Goal: Task Accomplishment & Management: Manage account settings

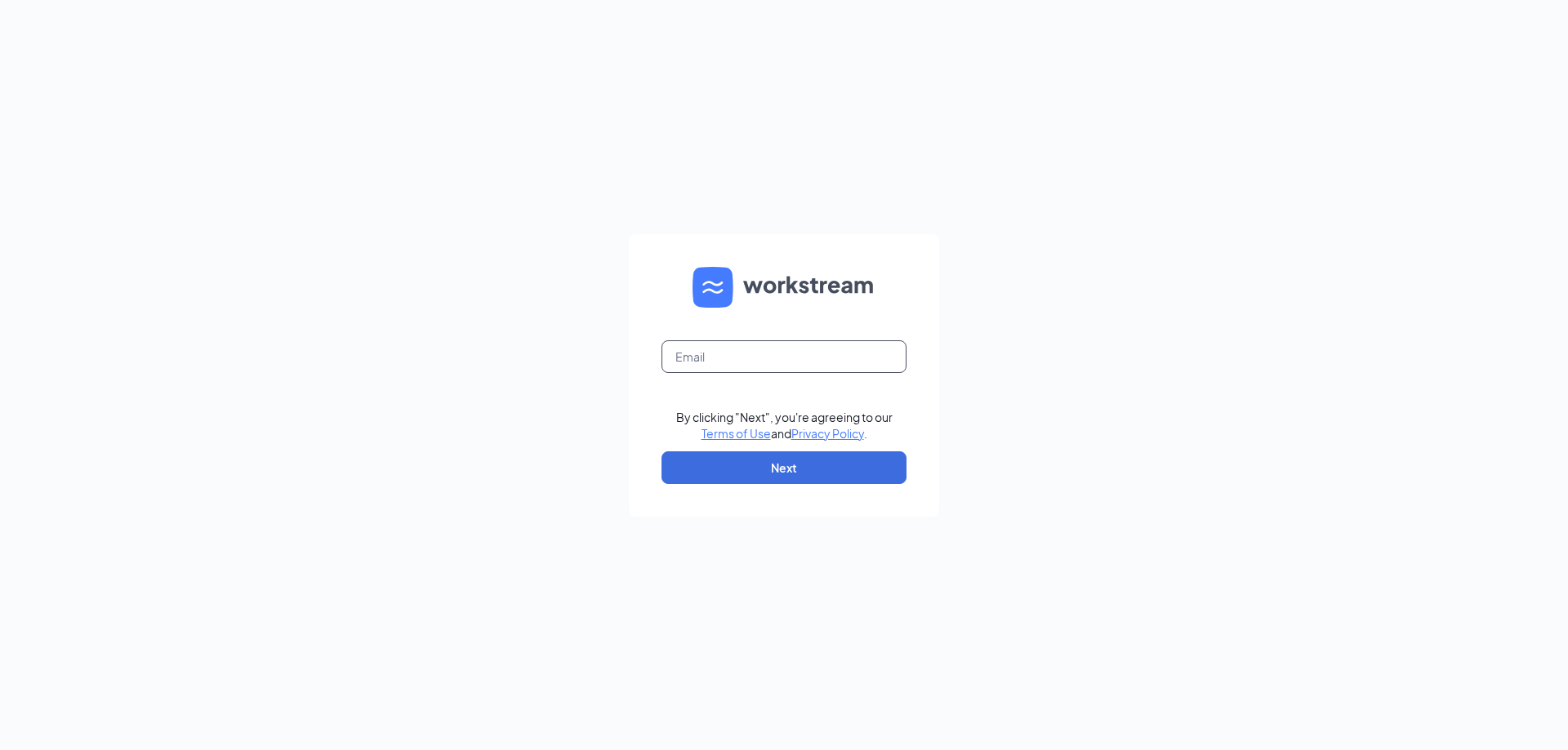
click at [821, 360] on input "text" at bounding box center [784, 356] width 245 height 33
type input "[EMAIL_ADDRESS][DOMAIN_NAME]"
click at [825, 465] on button "Next" at bounding box center [784, 467] width 245 height 33
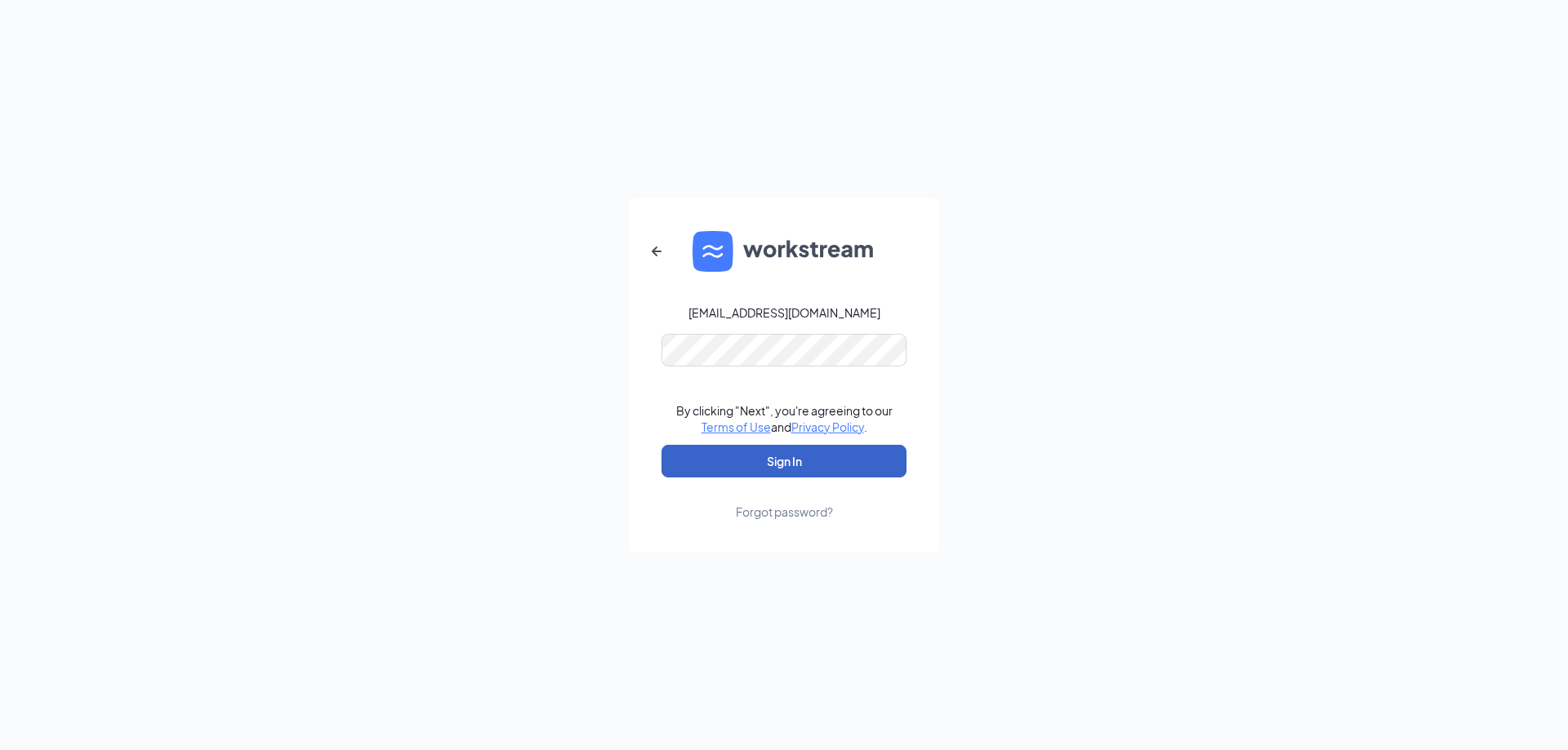
click at [803, 467] on button "Sign In" at bounding box center [784, 461] width 245 height 33
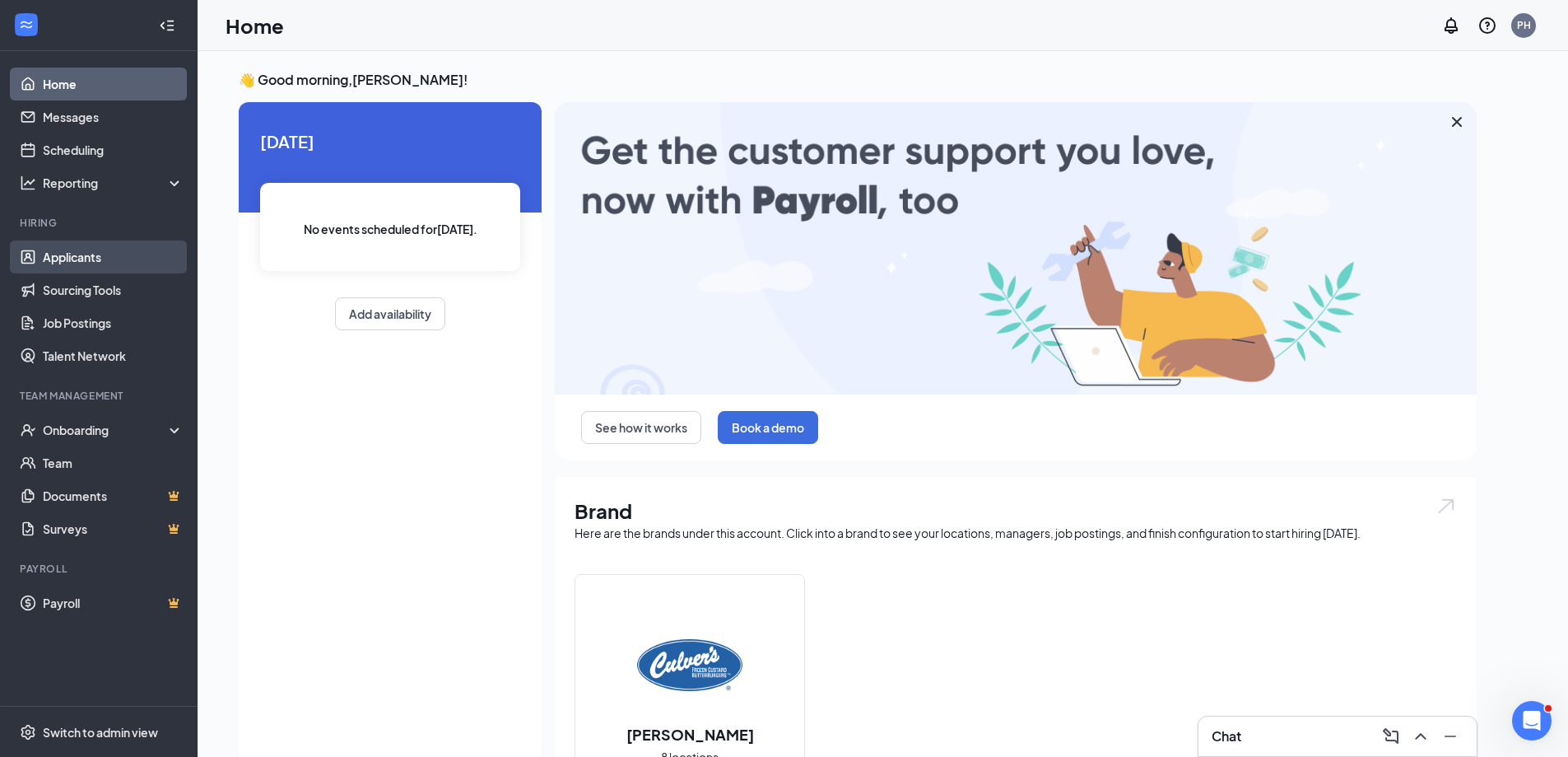
click at [63, 253] on link "Applicants" at bounding box center [113, 257] width 140 height 33
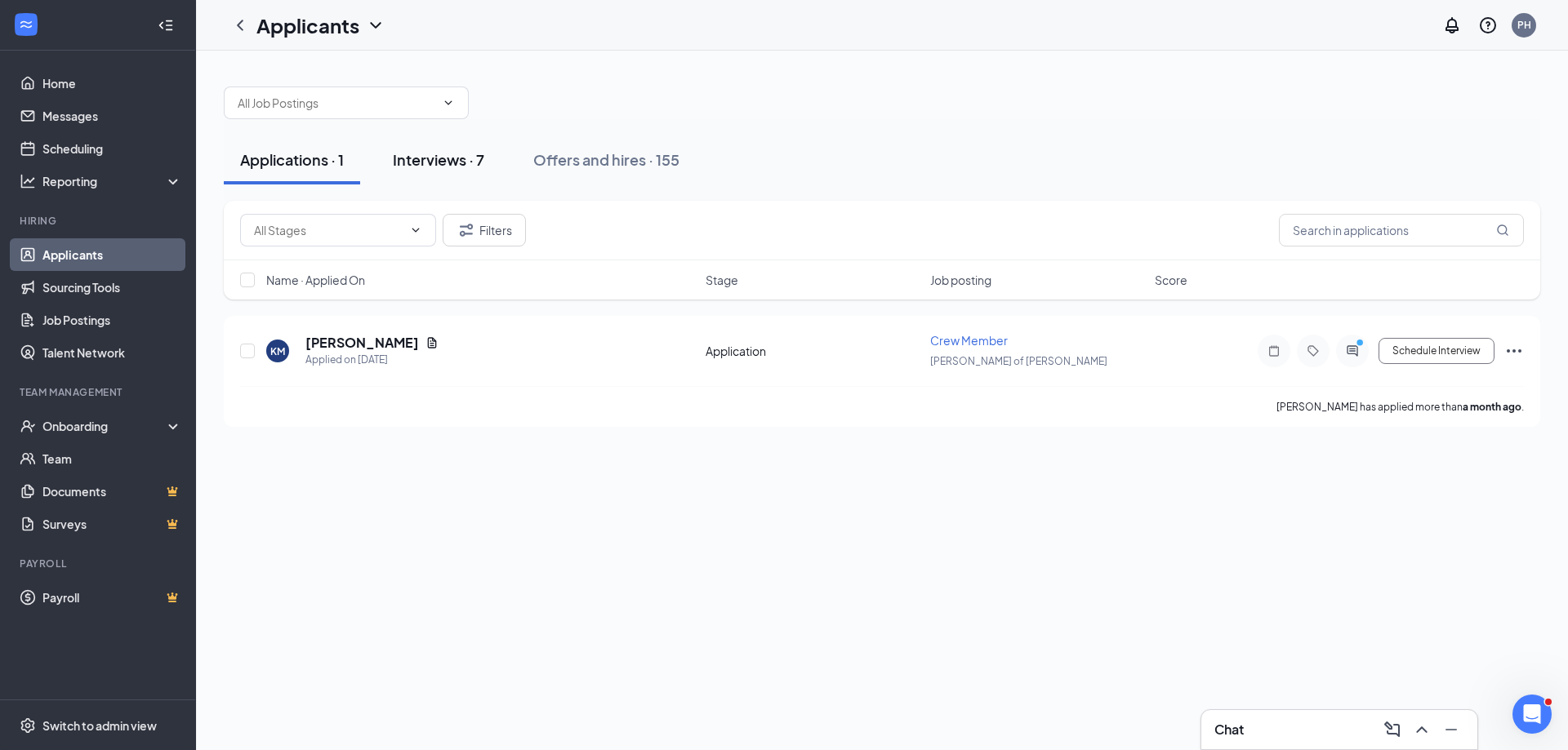
click at [440, 167] on div "Interviews · 7" at bounding box center [439, 159] width 91 height 21
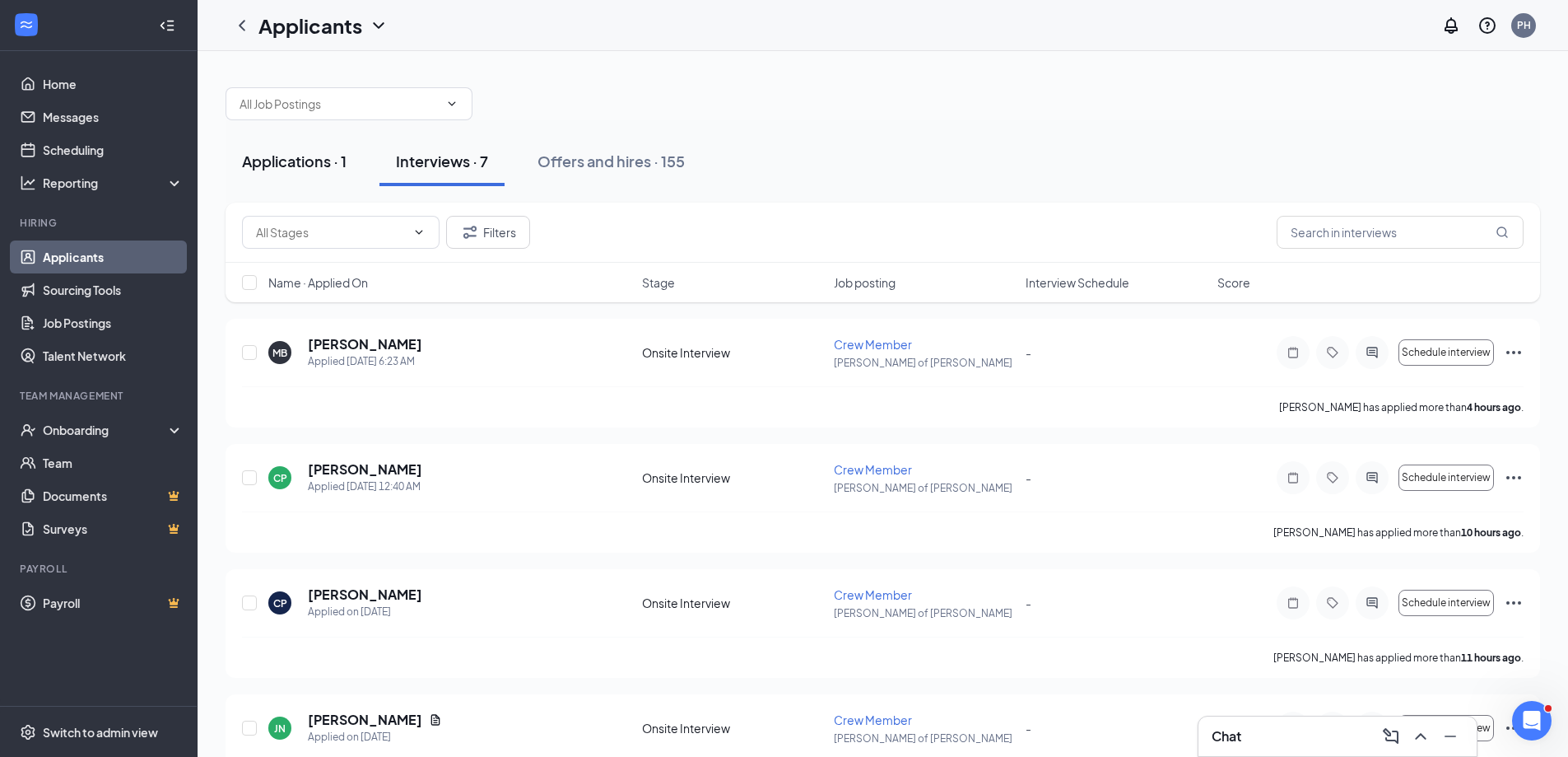
click at [267, 167] on div "Applications · 1" at bounding box center [295, 160] width 104 height 21
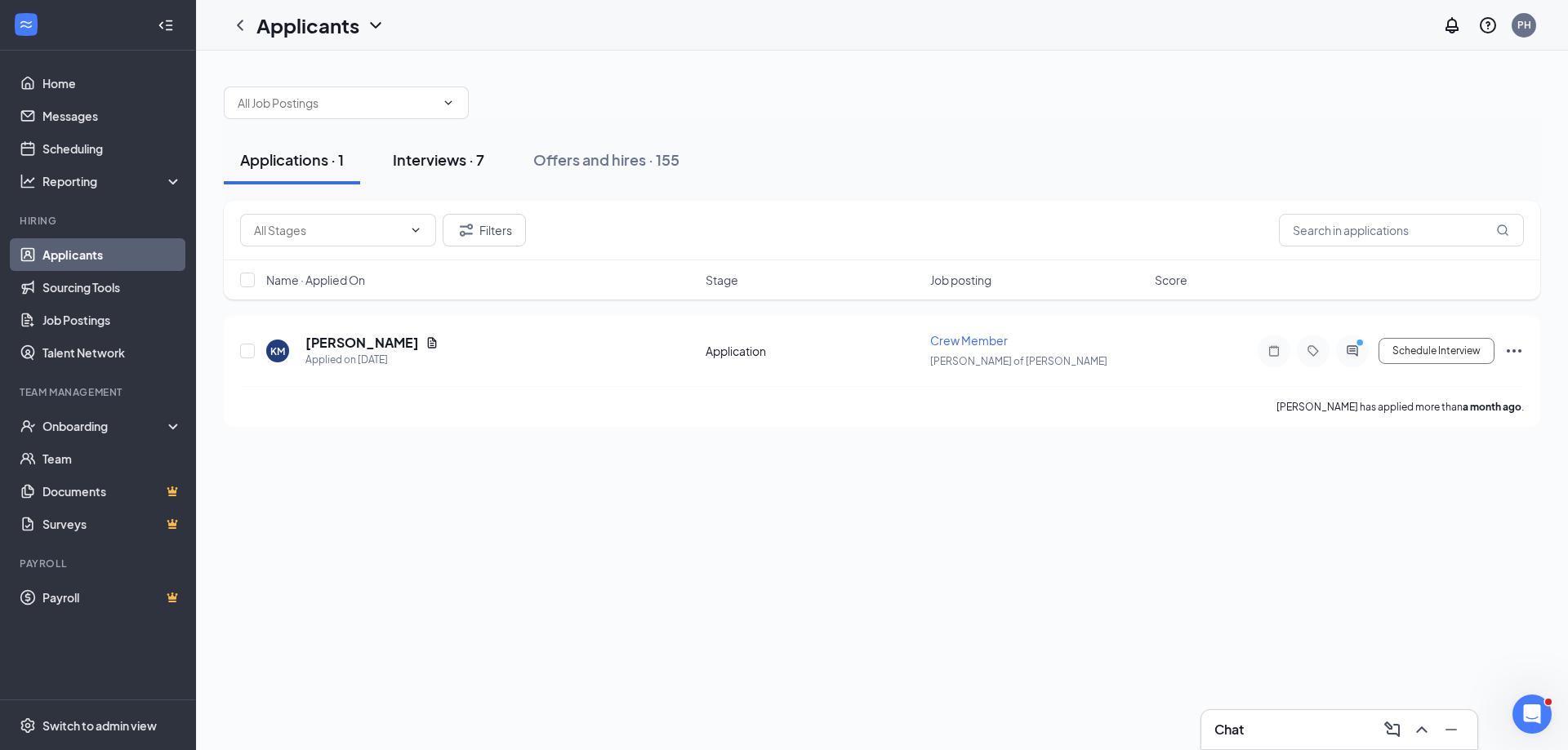
click at [441, 159] on div "Interviews · 7" at bounding box center [439, 159] width 91 height 21
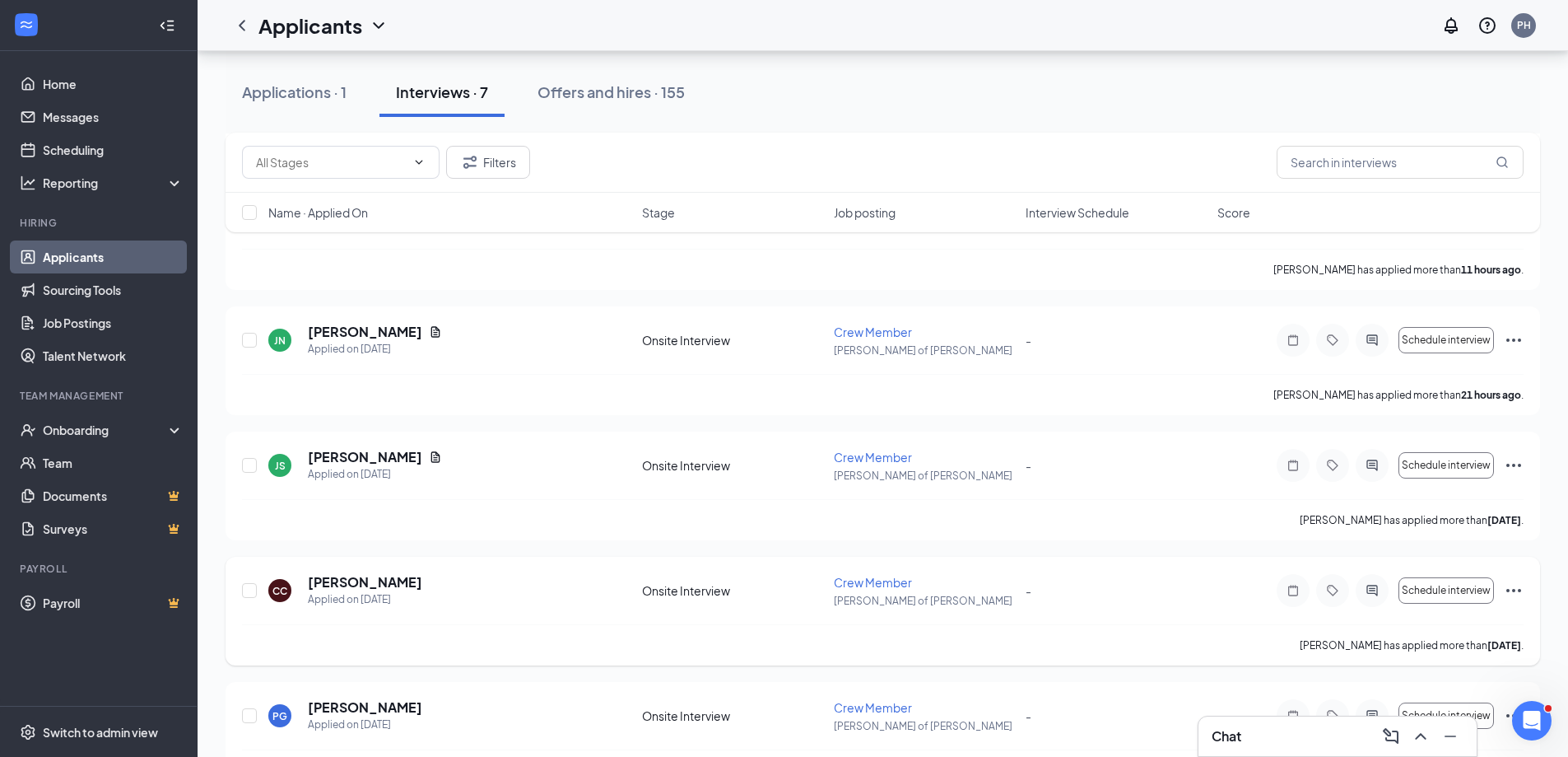
scroll to position [360, 0]
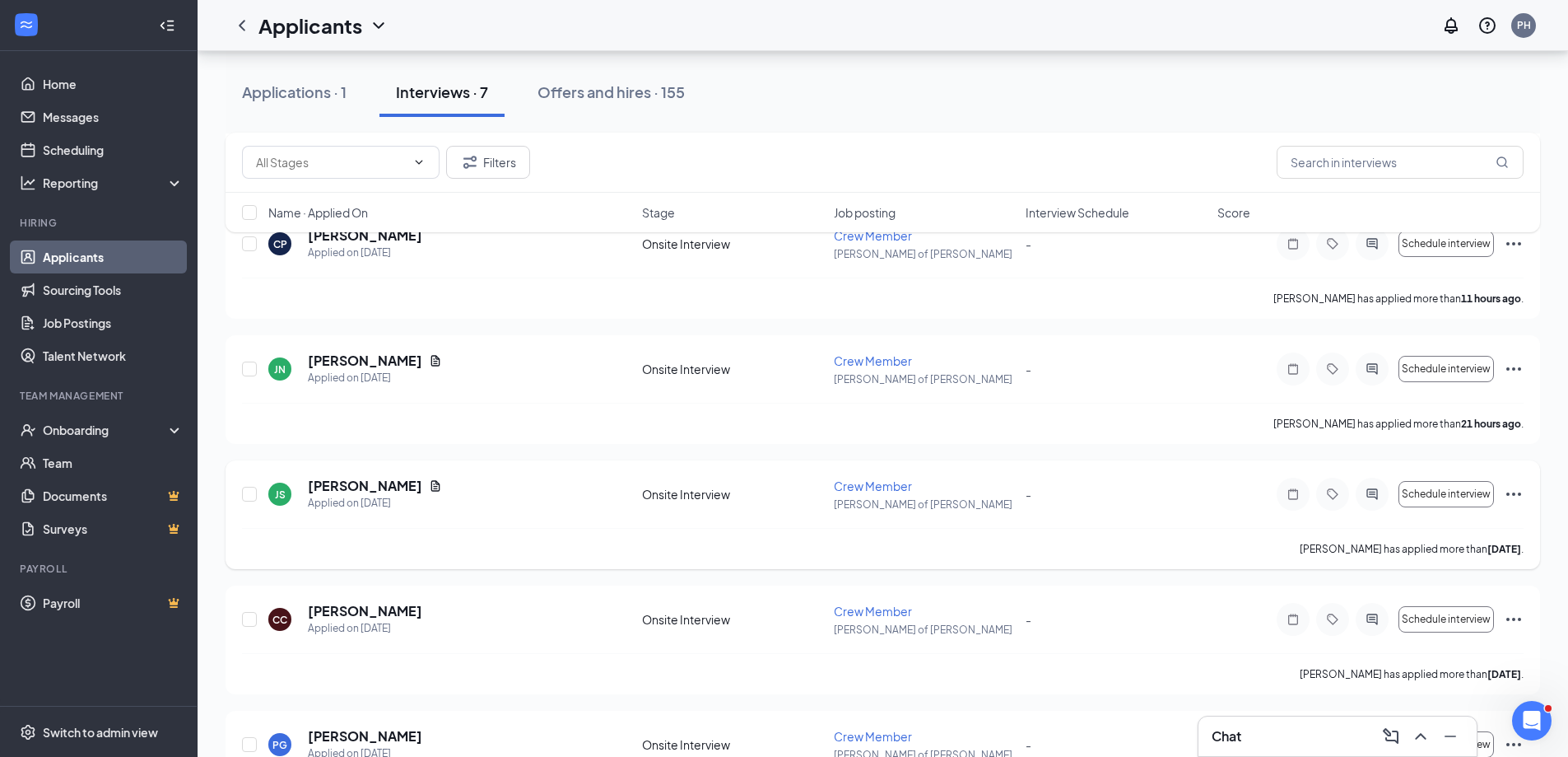
click at [1506, 492] on icon "Ellipses" at bounding box center [1514, 494] width 20 height 20
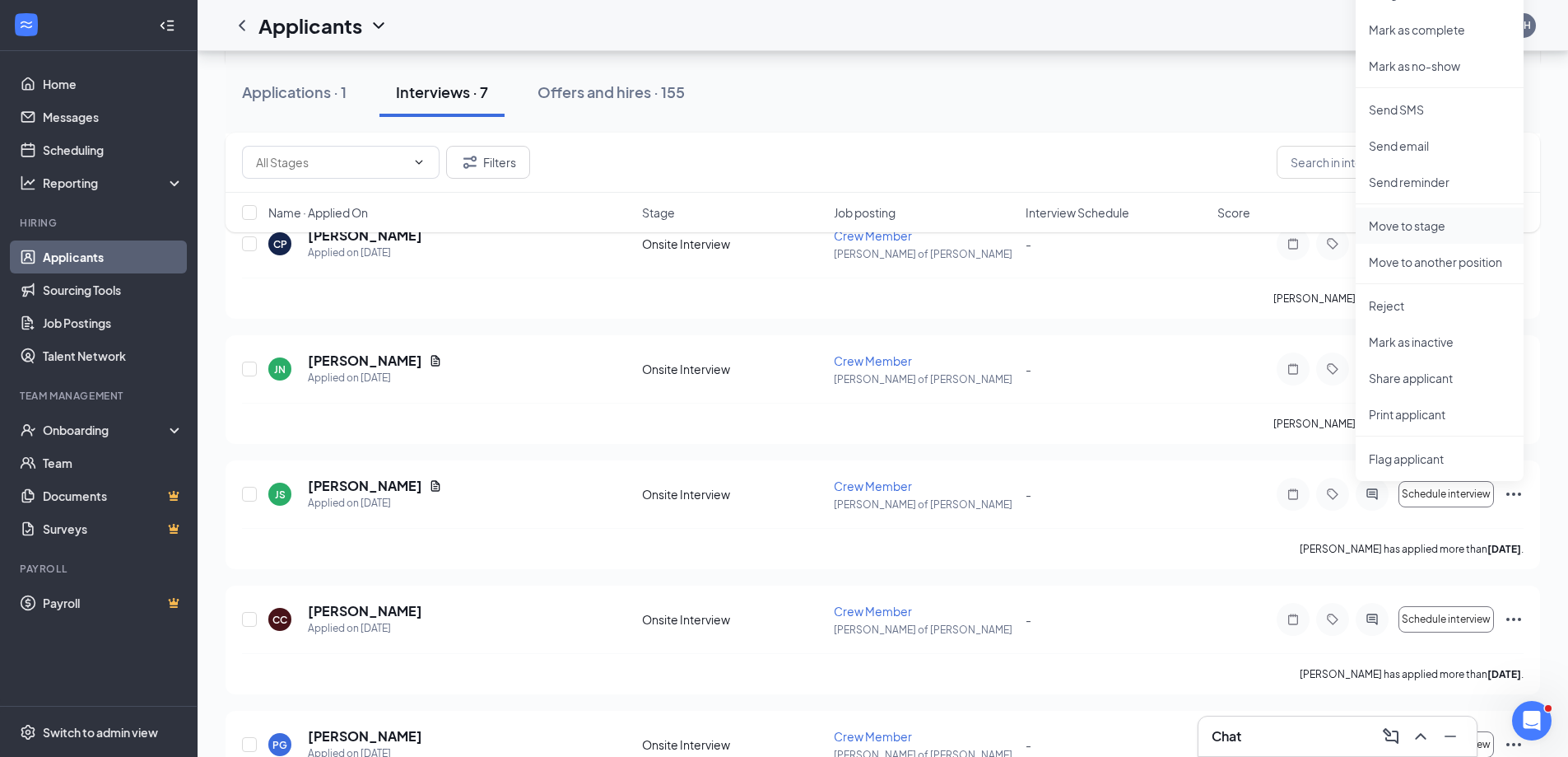
click at [1438, 227] on p "Move to stage" at bounding box center [1439, 225] width 141 height 16
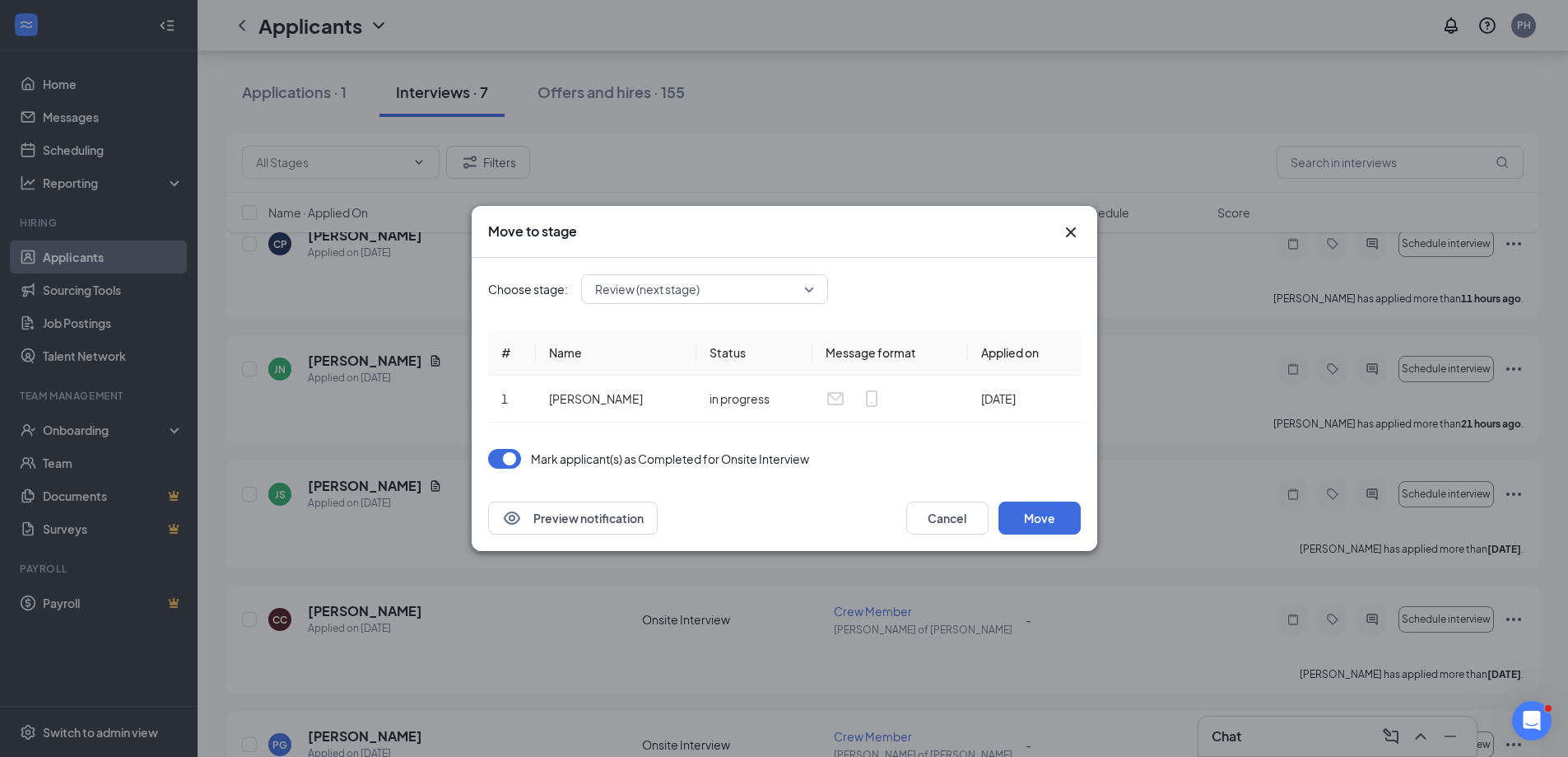
click at [805, 293] on span "Review (next stage)" at bounding box center [704, 288] width 219 height 24
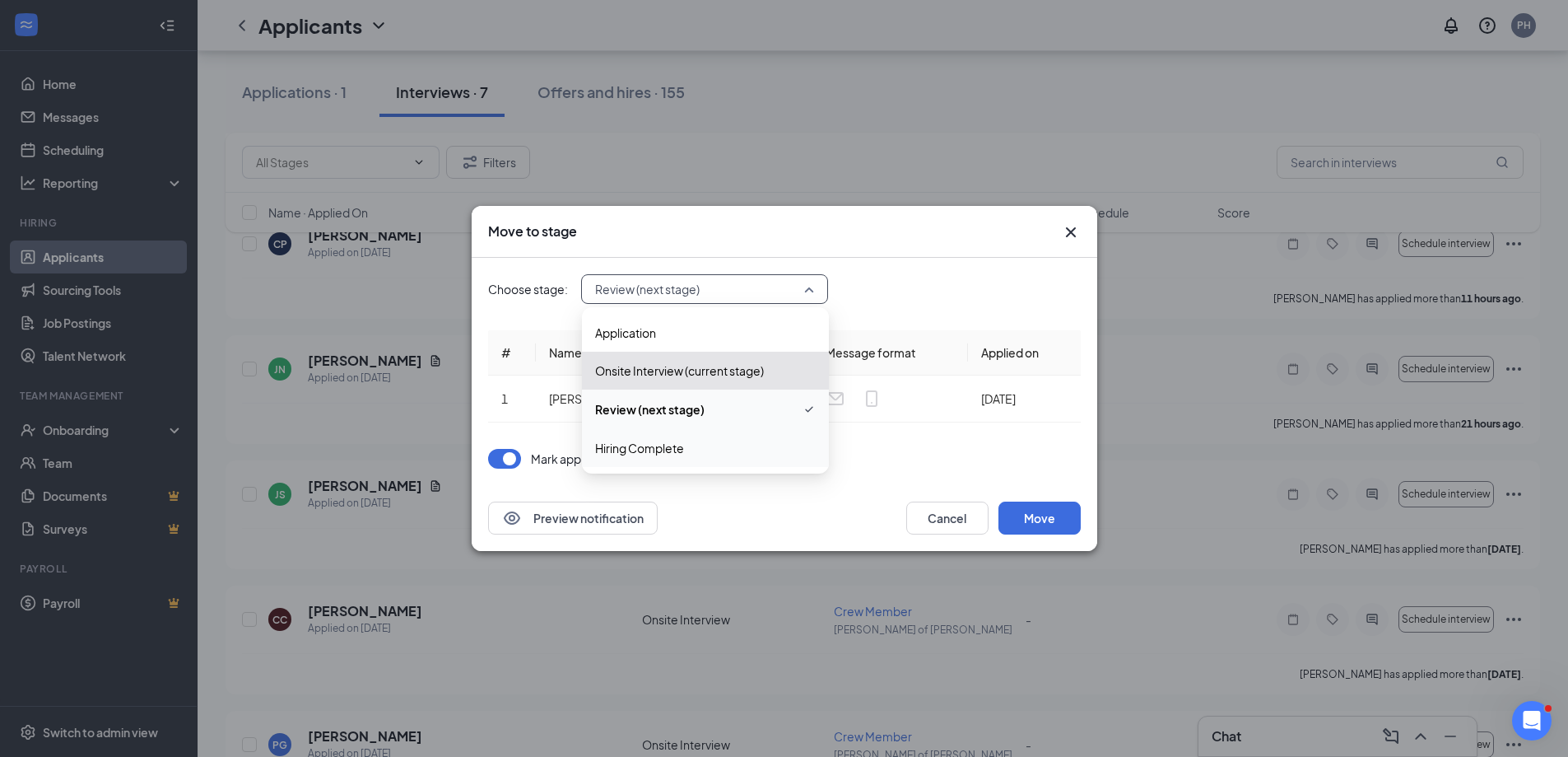
click at [713, 451] on span "Hiring Complete" at bounding box center [705, 448] width 221 height 18
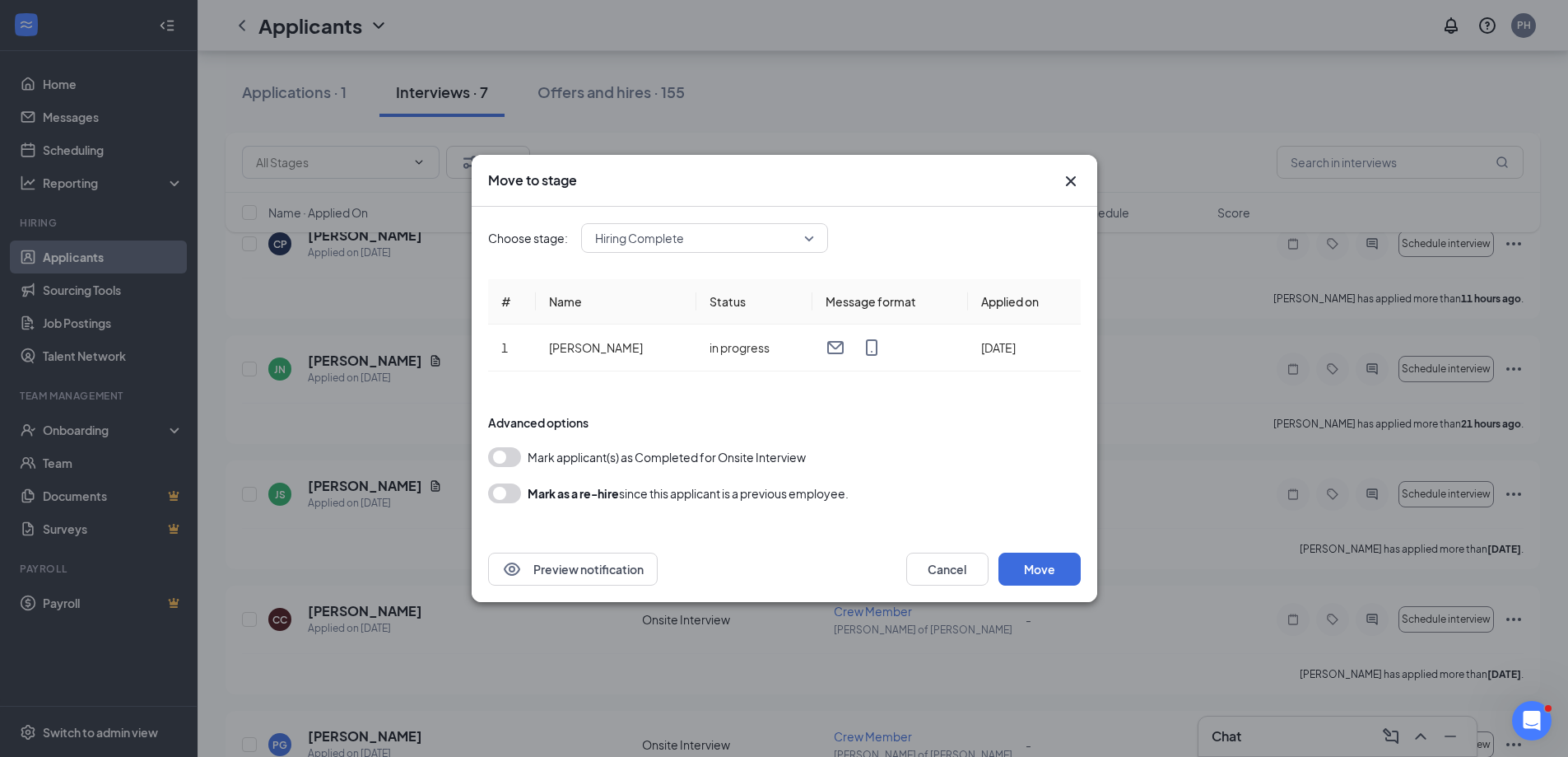
drag, startPoint x: 502, startPoint y: 458, endPoint x: 512, endPoint y: 455, distance: 10.4
click at [502, 457] on button "button" at bounding box center [504, 457] width 33 height 20
click at [1047, 569] on button "Move" at bounding box center [1039, 569] width 82 height 33
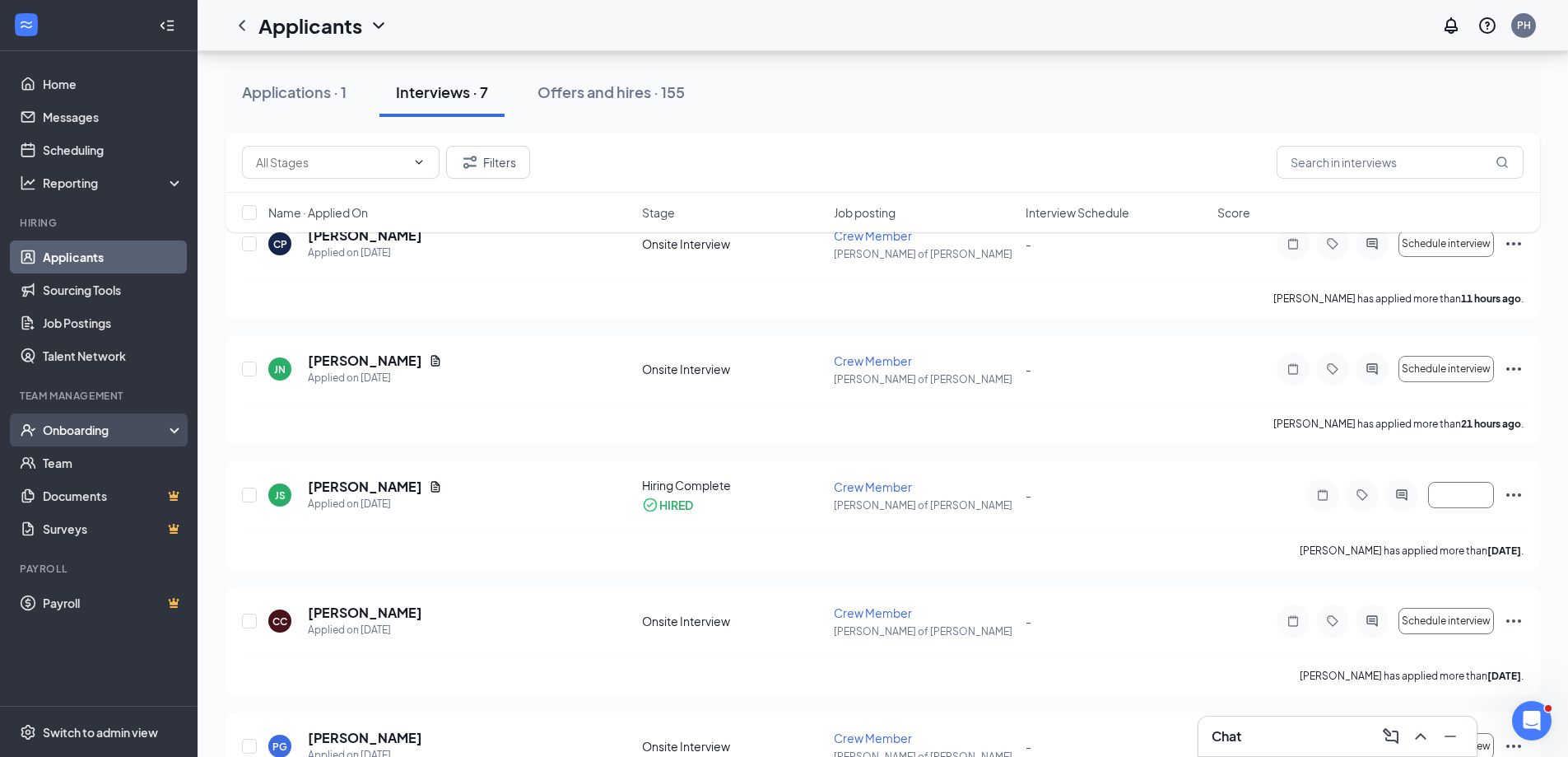
click at [169, 432] on div "Onboarding" at bounding box center [98, 430] width 197 height 33
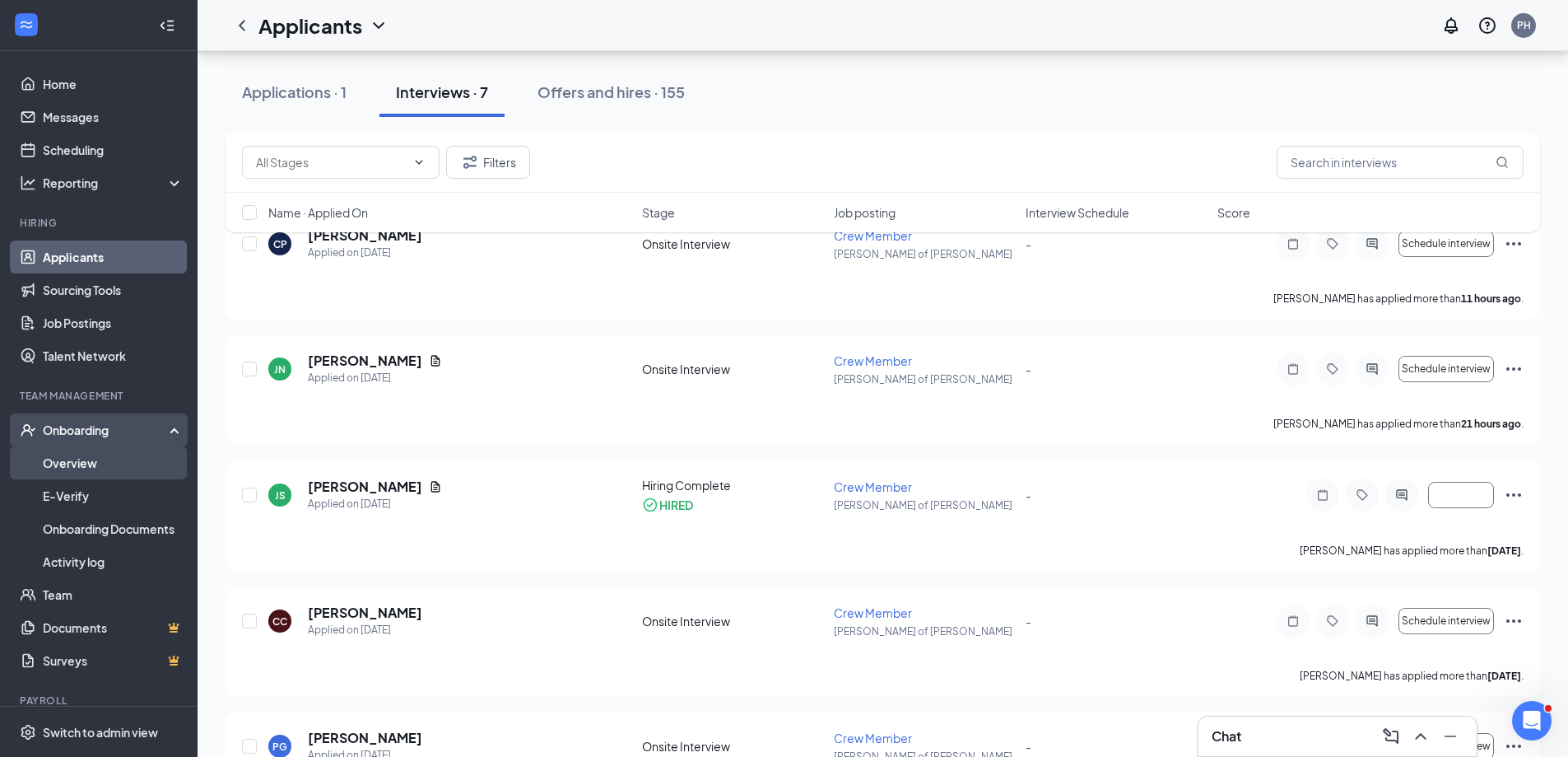
click at [94, 463] on link "Overview" at bounding box center [113, 462] width 140 height 33
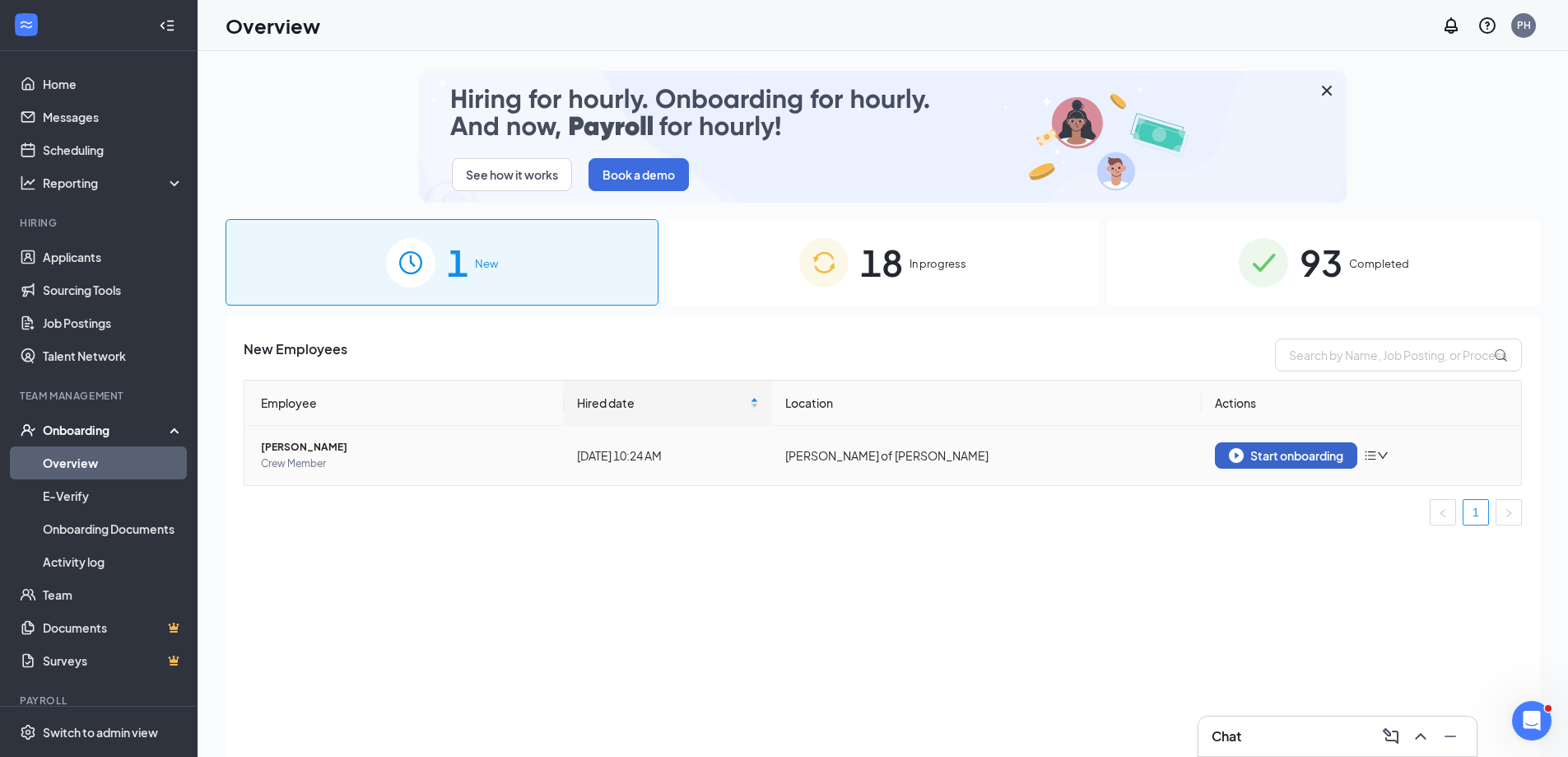
click at [1292, 457] on div "Start onboarding" at bounding box center [1286, 455] width 114 height 14
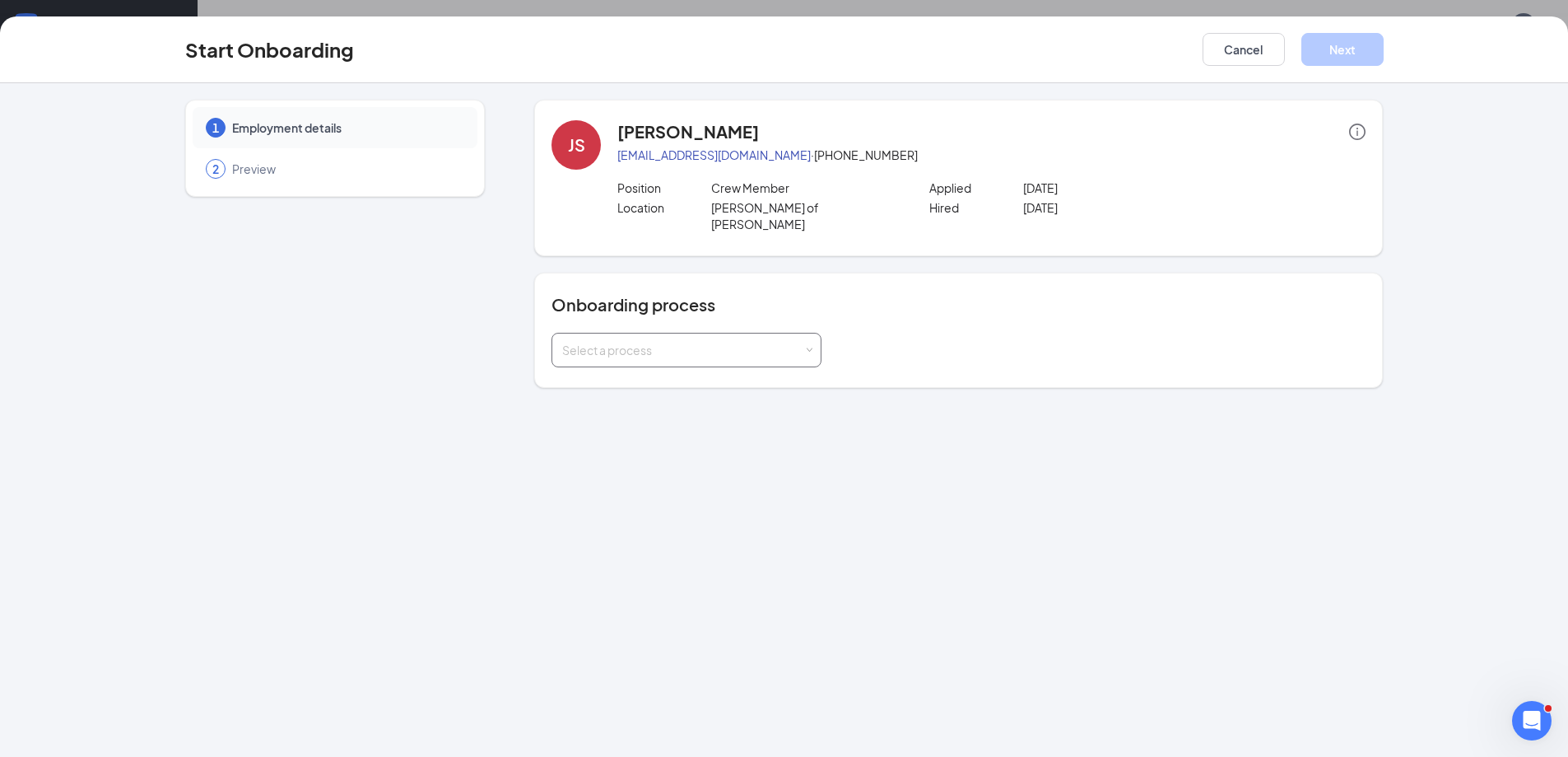
click at [736, 342] on div "Select a process" at bounding box center [683, 350] width 241 height 16
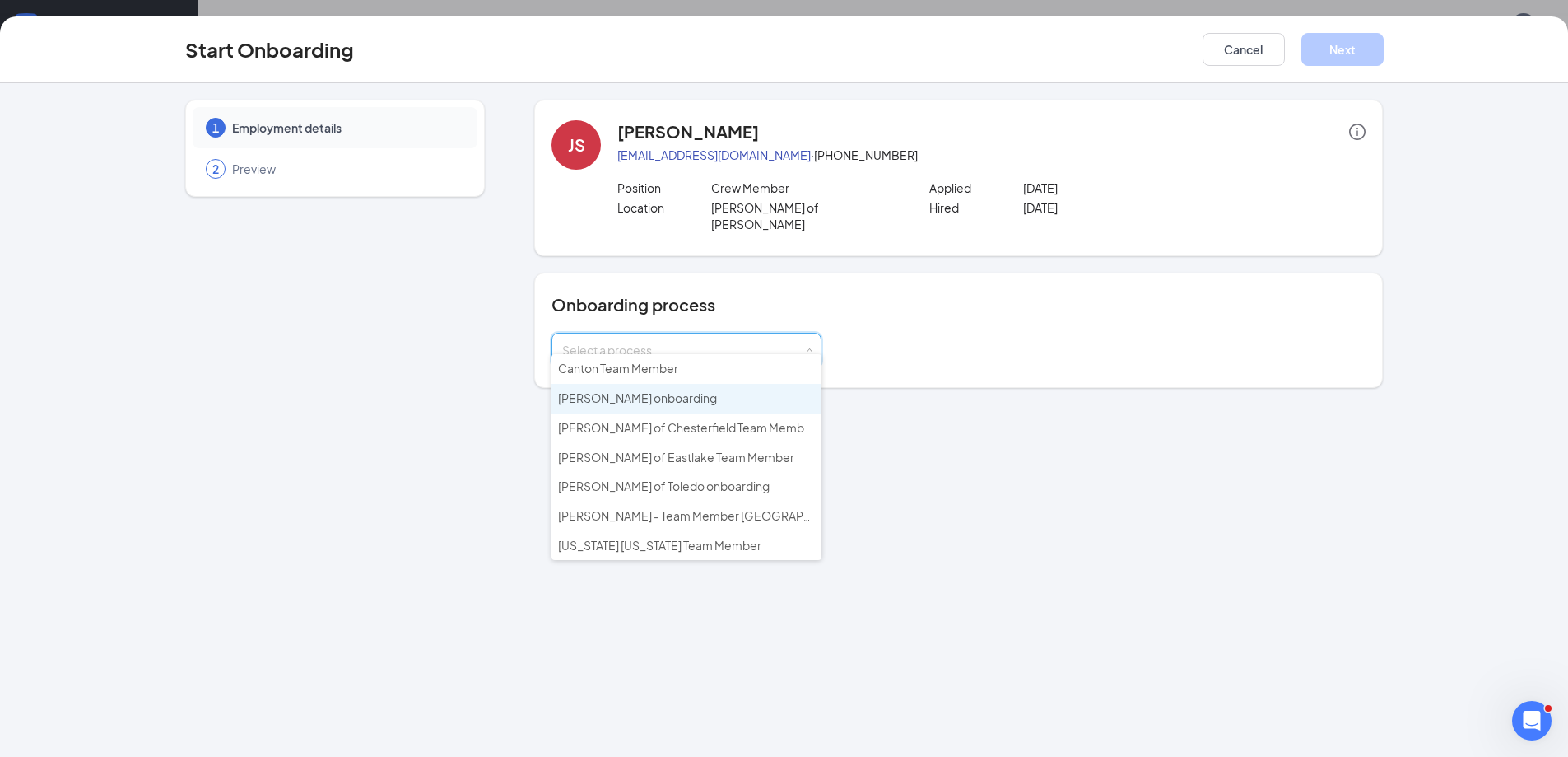
click at [658, 401] on span "[PERSON_NAME] onboarding" at bounding box center [638, 397] width 159 height 14
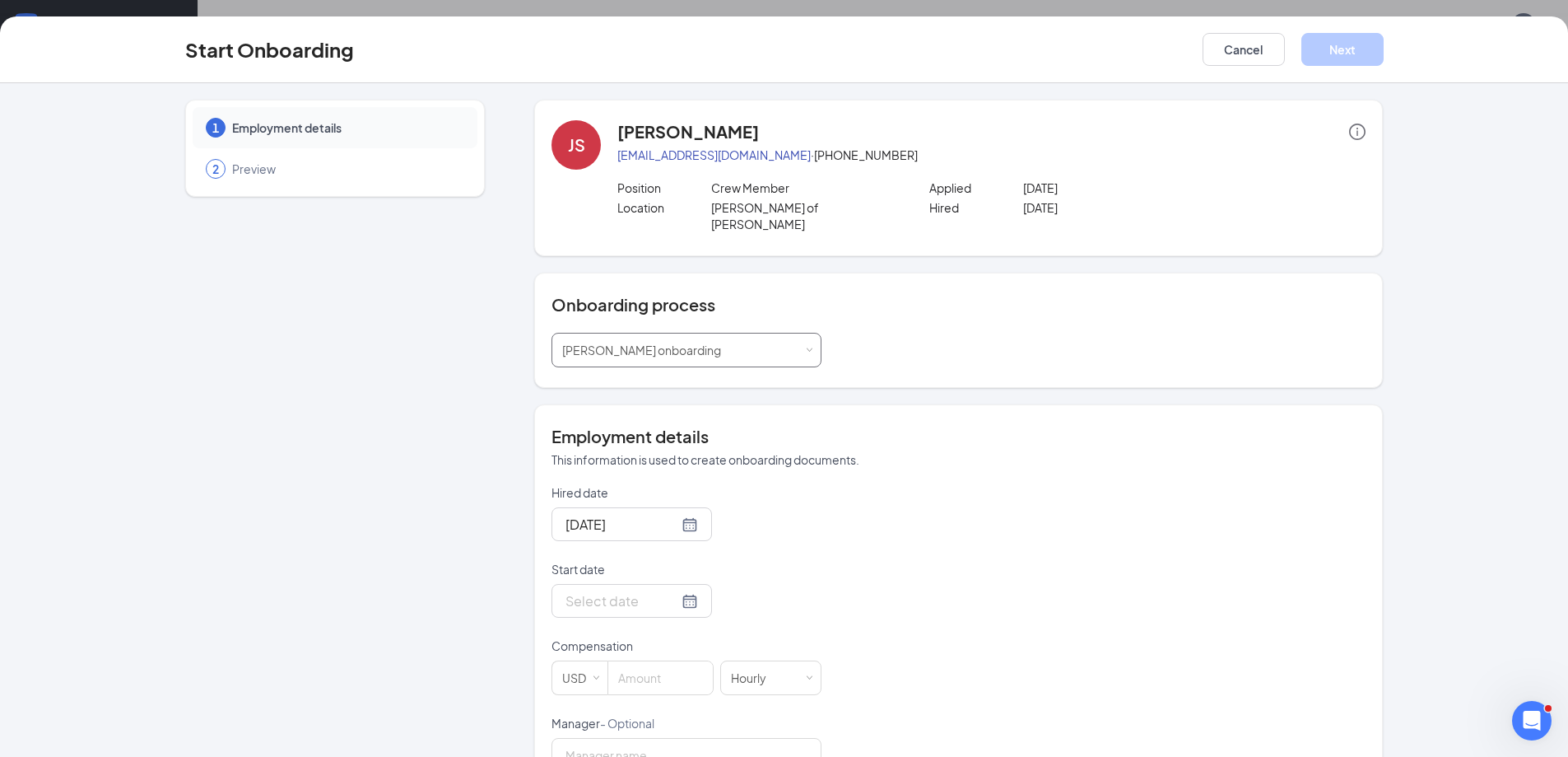
scroll to position [165, 0]
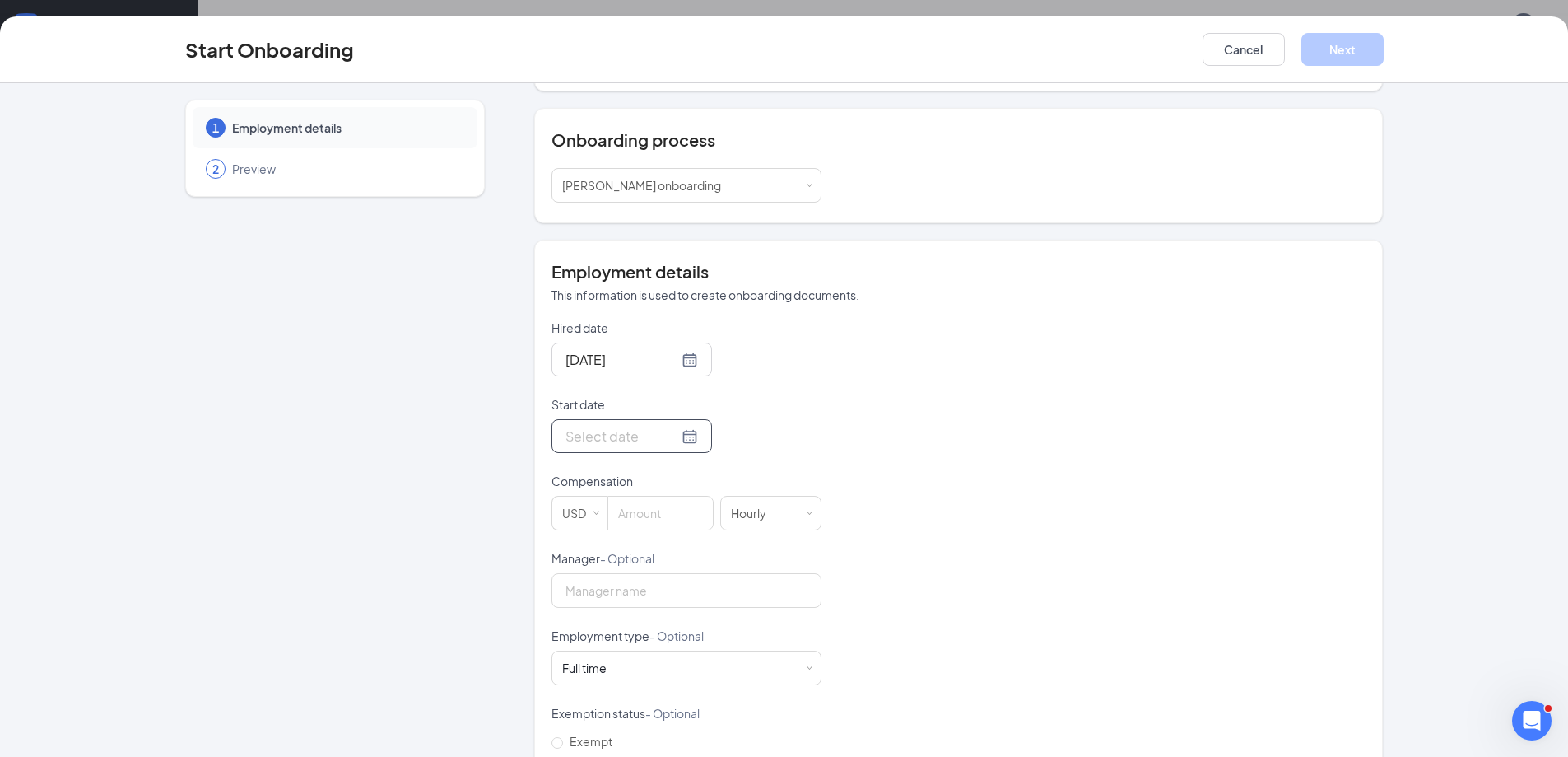
click at [675, 426] on div at bounding box center [631, 436] width 132 height 21
type input "[DATE]"
click at [687, 623] on div "28" at bounding box center [694, 633] width 20 height 20
click at [840, 416] on div "Hired date [DATE] Start date [DATE] [DATE] Su Mo Tu We Th Fr Sa 27 28 29 30 31 …" at bounding box center [958, 589] width 814 height 539
click at [645, 497] on input at bounding box center [660, 513] width 104 height 33
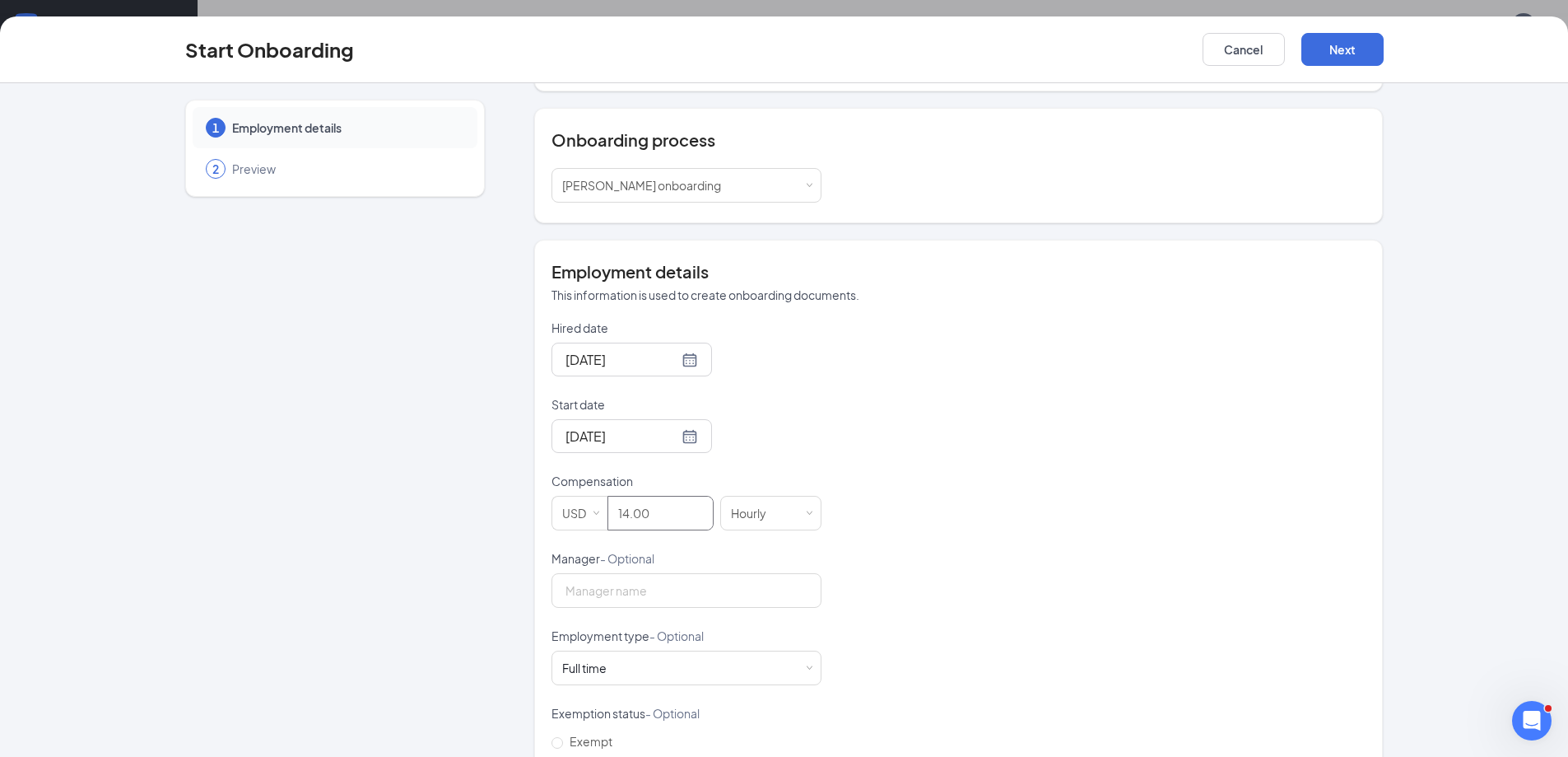
type input "14"
click at [1100, 602] on div "Hired date [DATE] Start date [DATE] [DATE] Su Mo Tu We Th Fr Sa 27 28 29 30 31 …" at bounding box center [958, 589] width 814 height 539
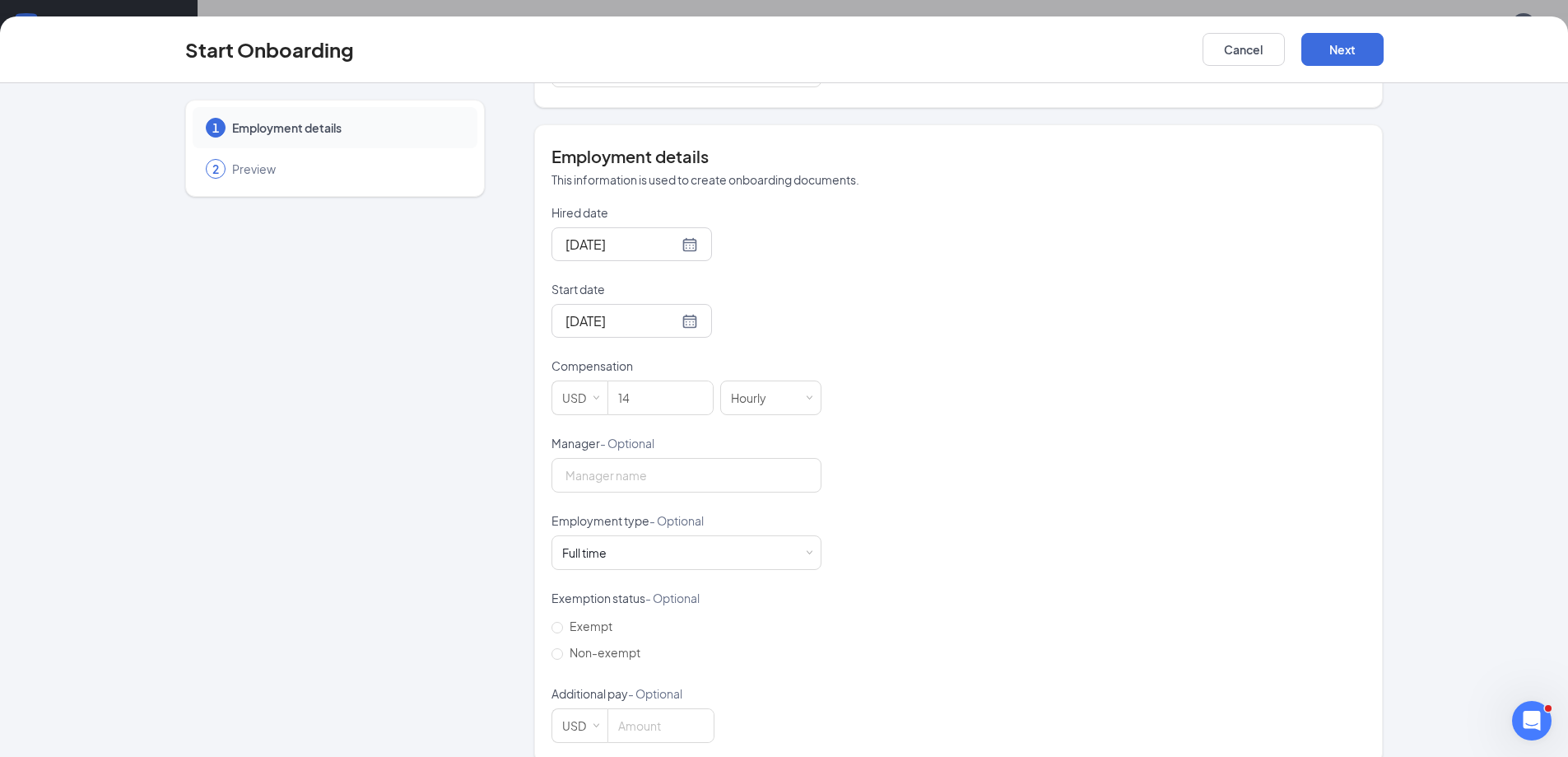
scroll to position [287, 0]
click at [563, 638] on span "Non-exempt" at bounding box center [604, 645] width 84 height 14
click at [557, 642] on input "Non-exempt" at bounding box center [557, 647] width 12 height 12
radio input "true"
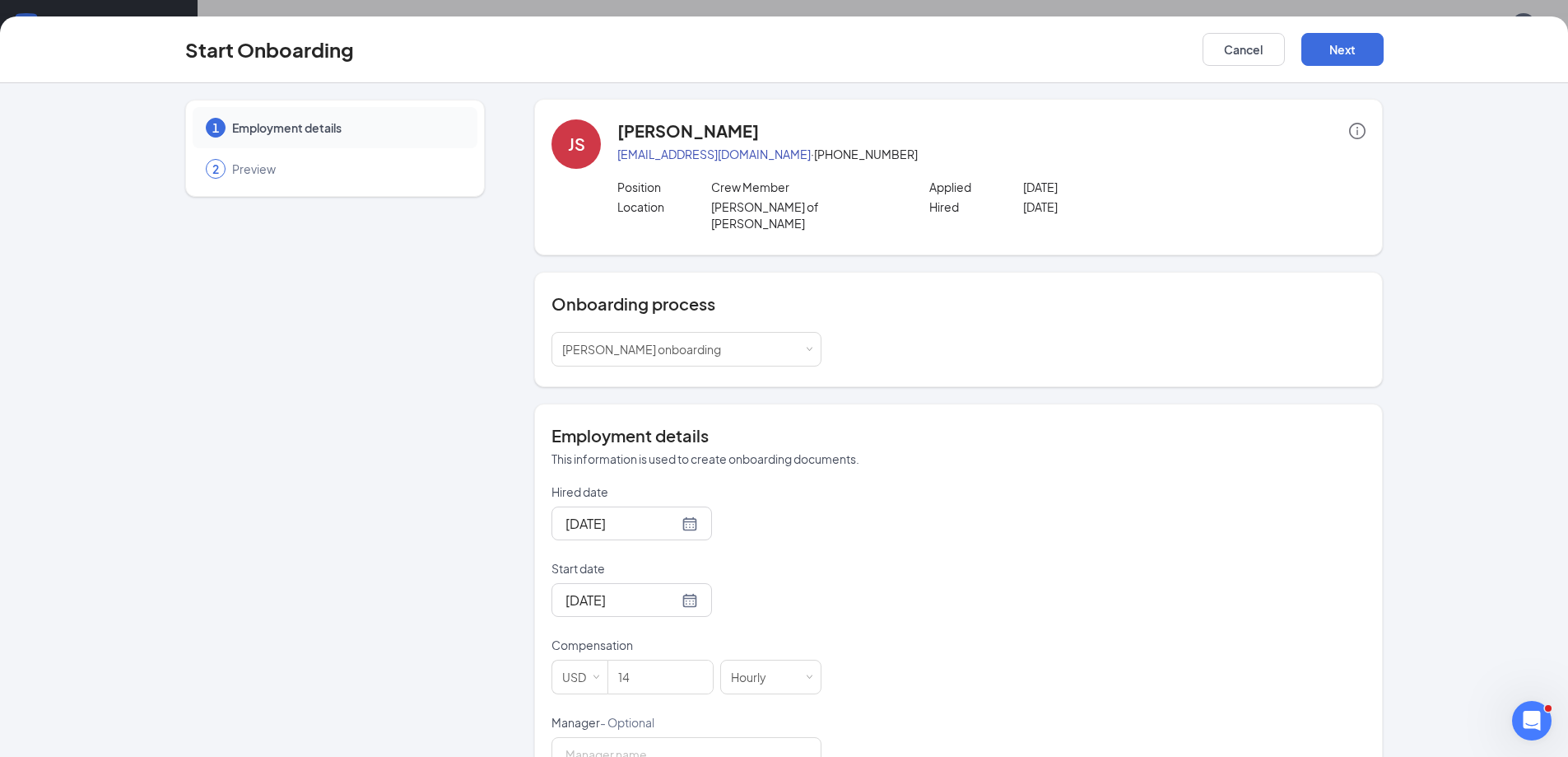
scroll to position [0, 0]
click at [1342, 52] on button "Next" at bounding box center [1342, 50] width 82 height 33
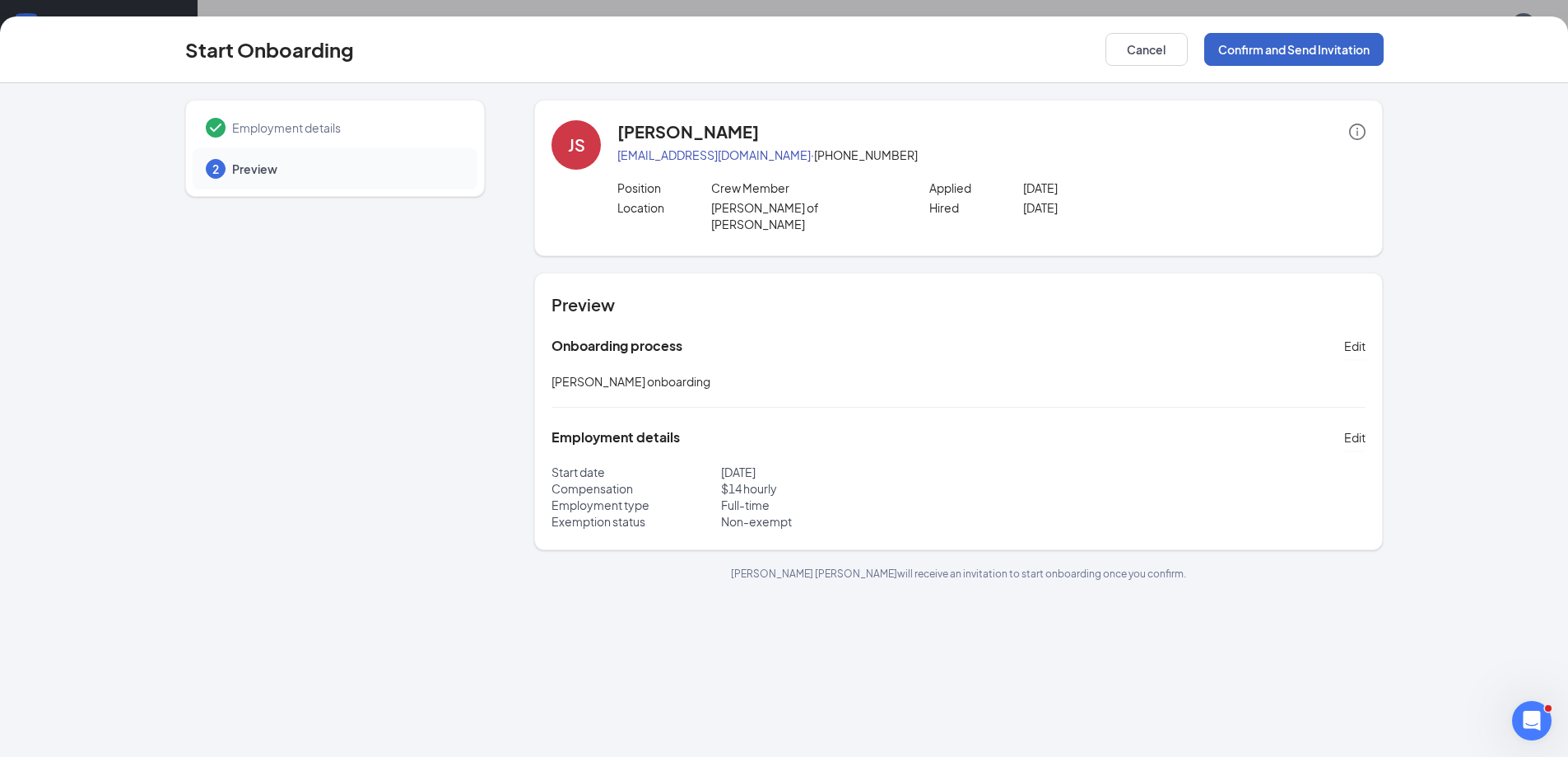
click at [1284, 38] on button "Confirm and Send Invitation" at bounding box center [1293, 50] width 179 height 33
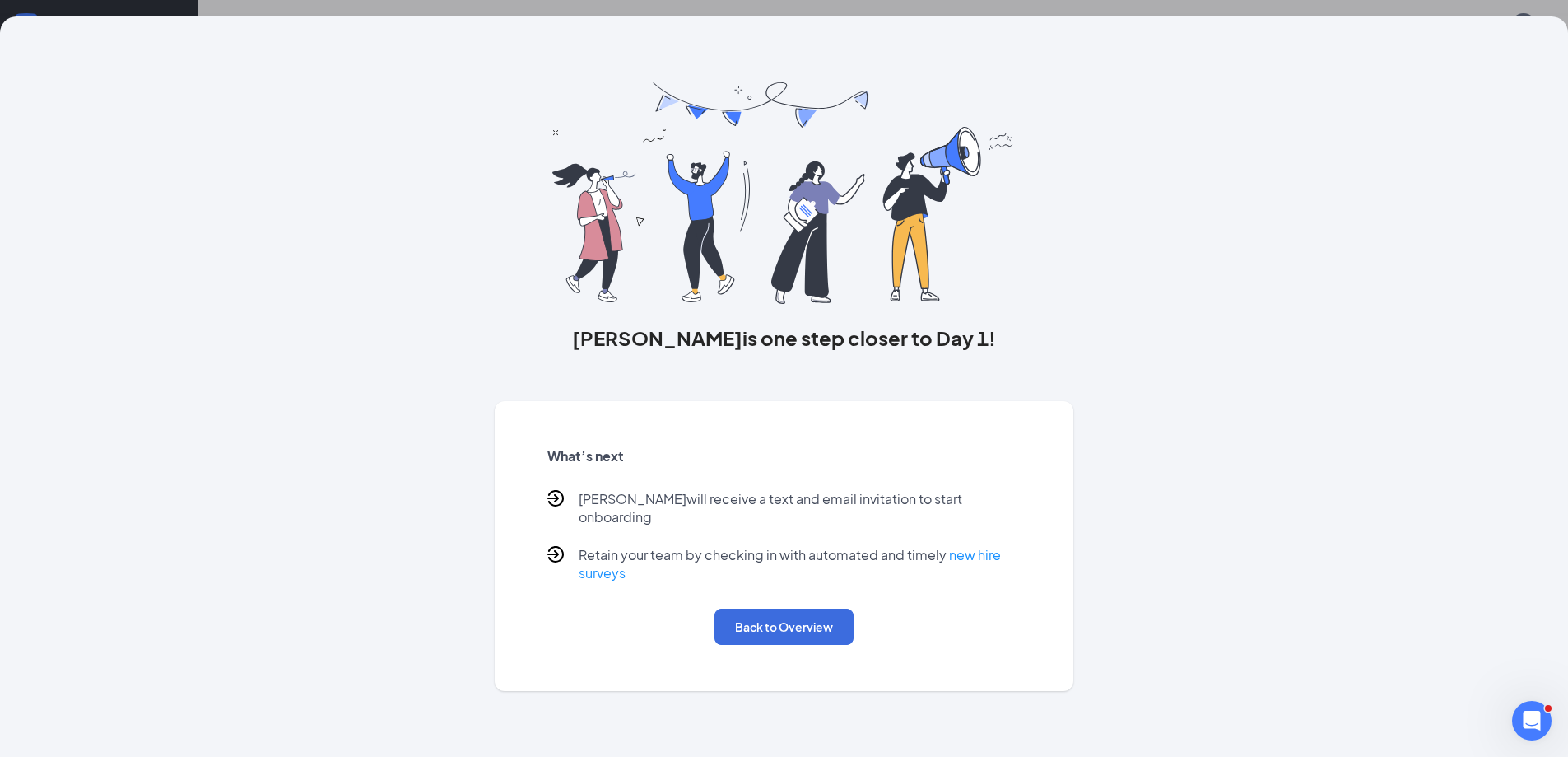
click at [52, 10] on div "[PERSON_NAME] is one step closer to Day 1! What’s next [PERSON_NAME] will recei…" at bounding box center [784, 378] width 1568 height 757
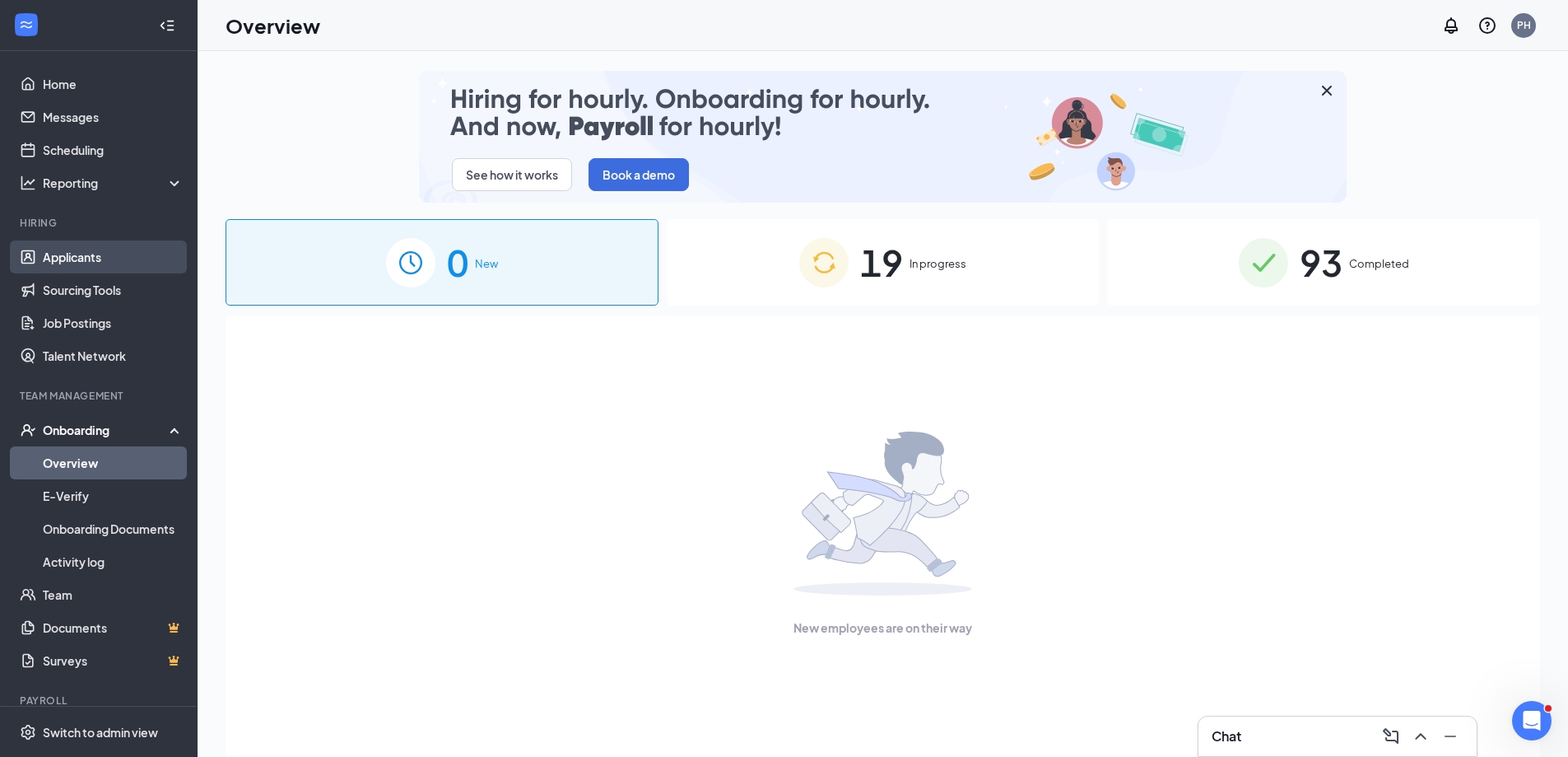
click at [87, 261] on link "Applicants" at bounding box center [113, 257] width 140 height 33
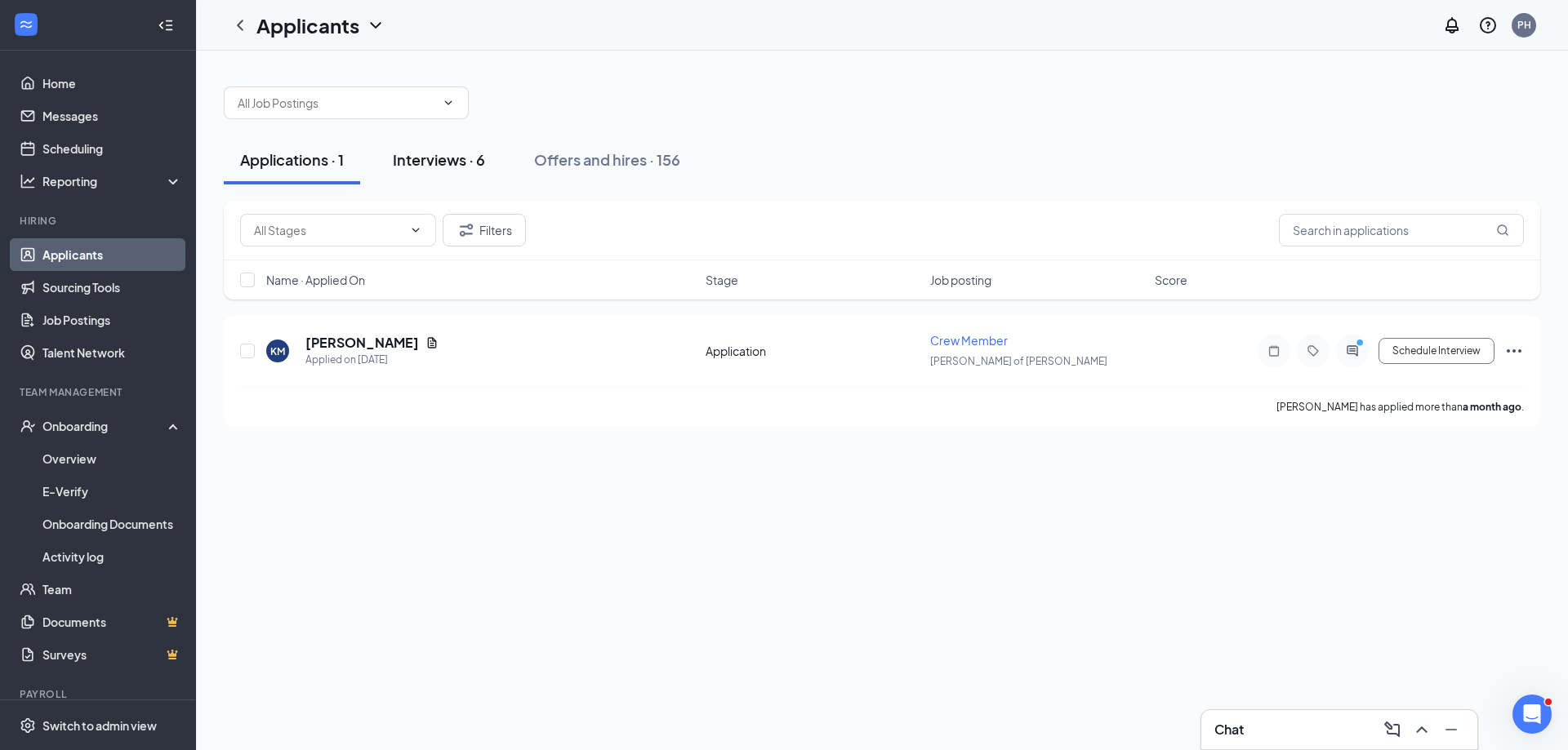
click at [445, 161] on div "Interviews · 6" at bounding box center [439, 159] width 92 height 21
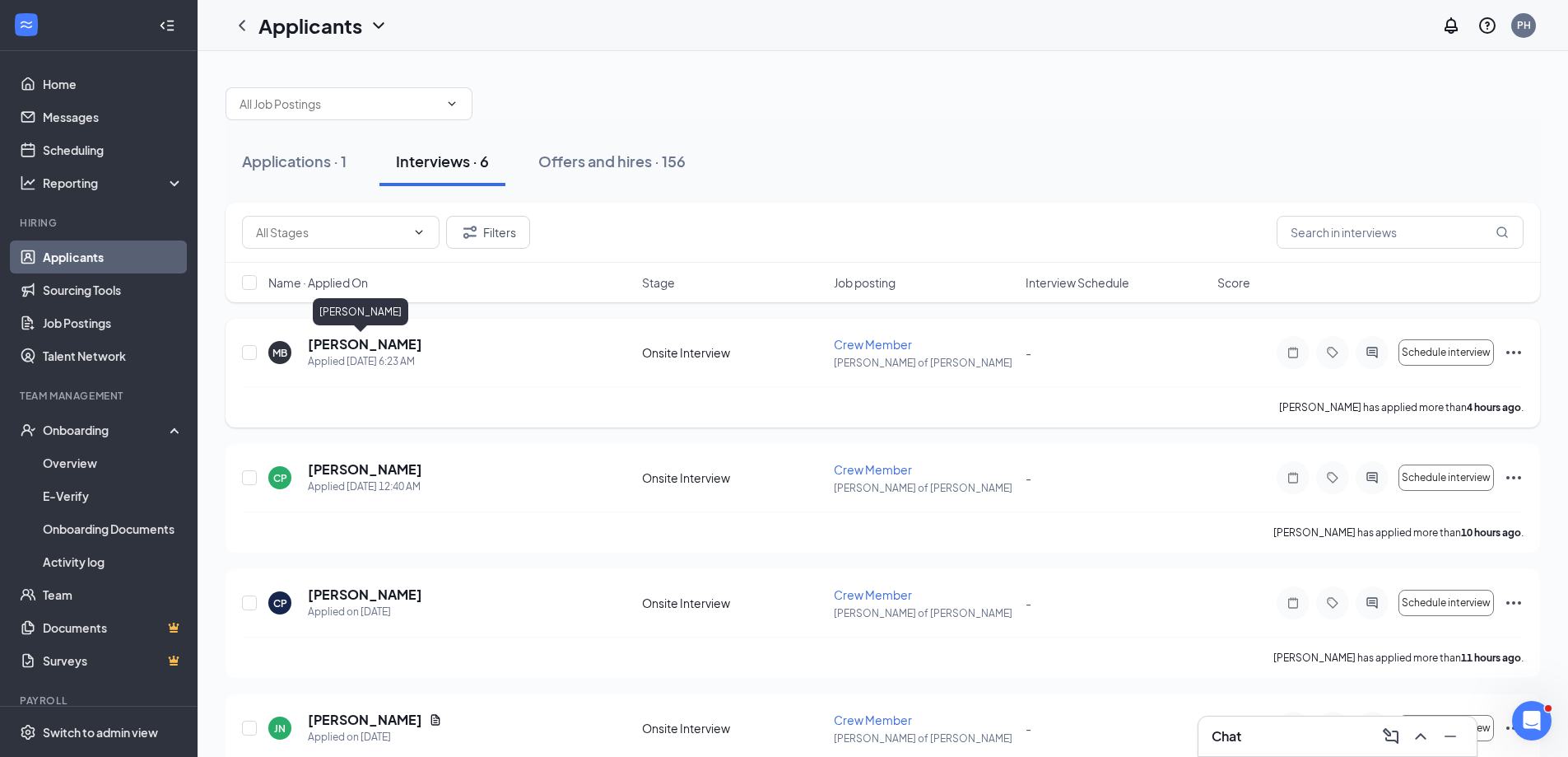
click at [353, 342] on h5 "[PERSON_NAME]" at bounding box center [365, 344] width 114 height 18
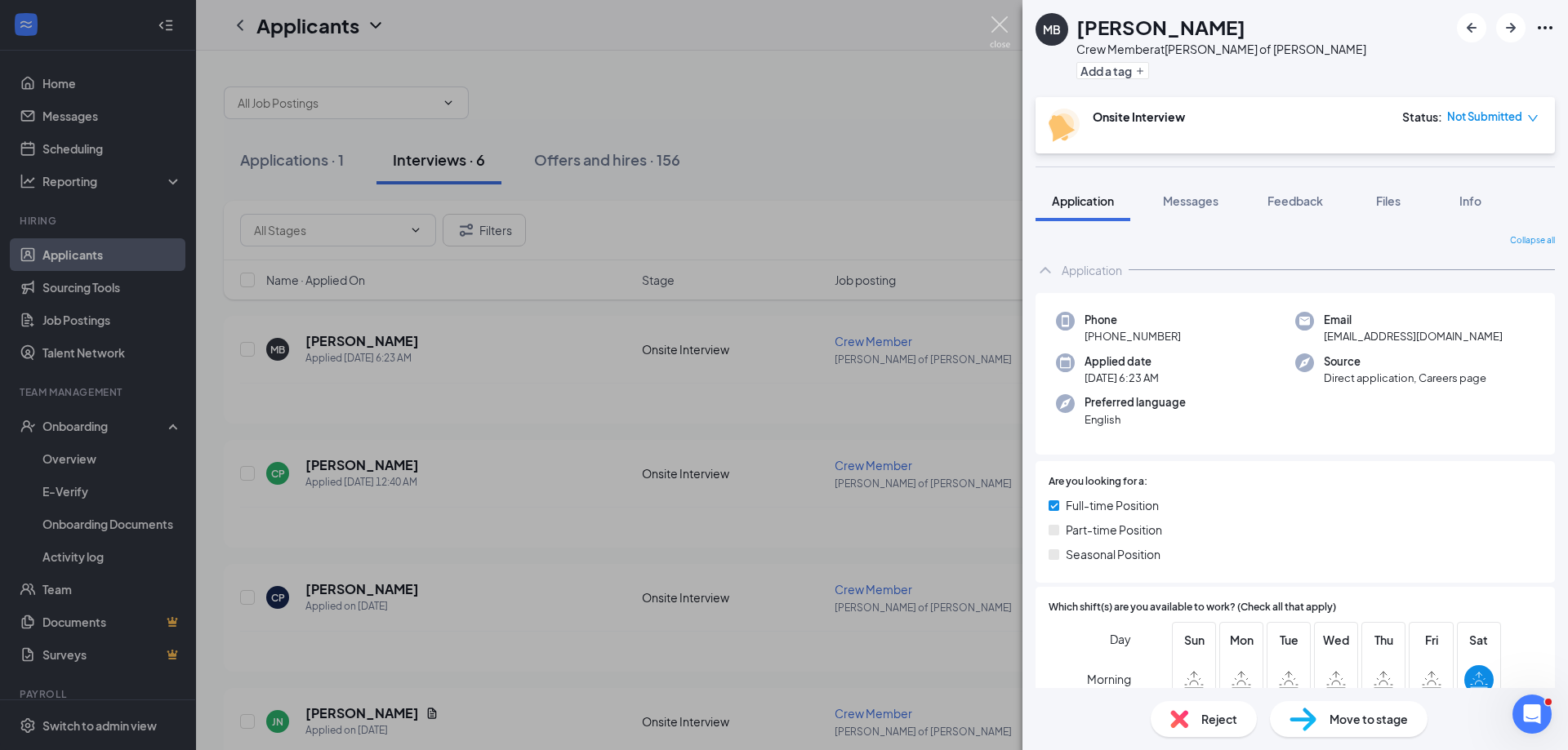
click at [1002, 25] on img at bounding box center [1000, 32] width 21 height 32
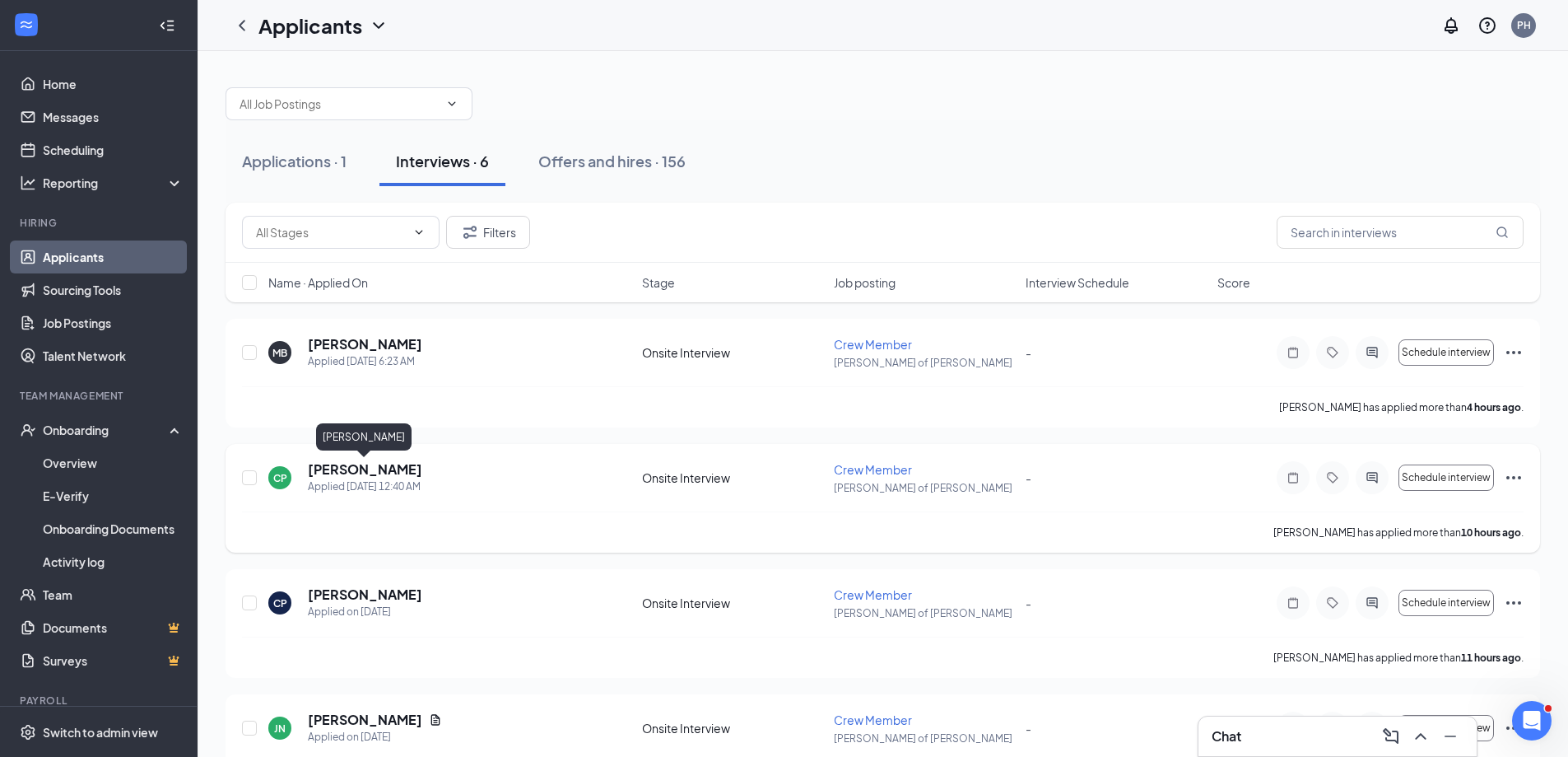
click at [390, 474] on h5 "[PERSON_NAME]" at bounding box center [365, 470] width 114 height 18
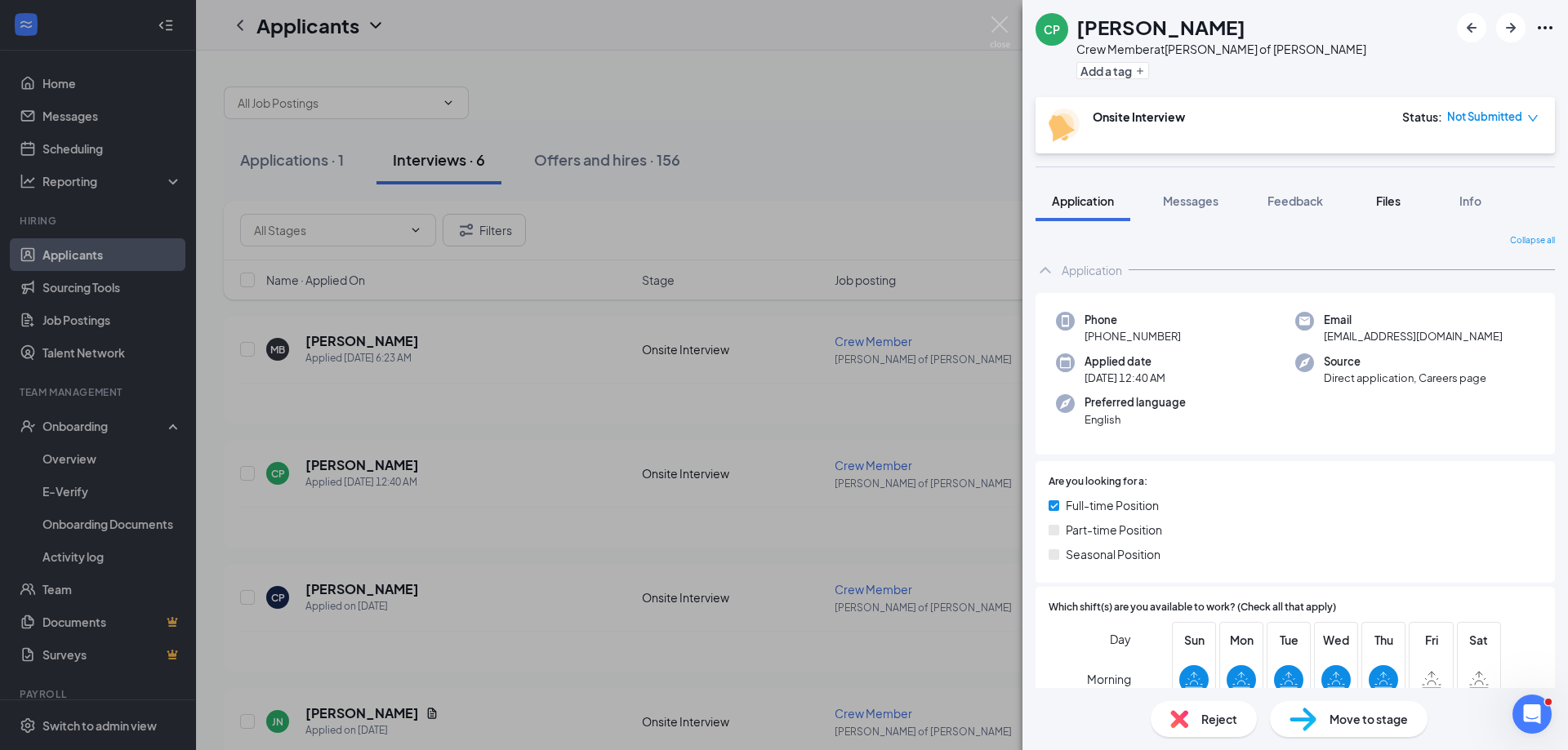
click at [1419, 211] on button "Files" at bounding box center [1388, 201] width 65 height 41
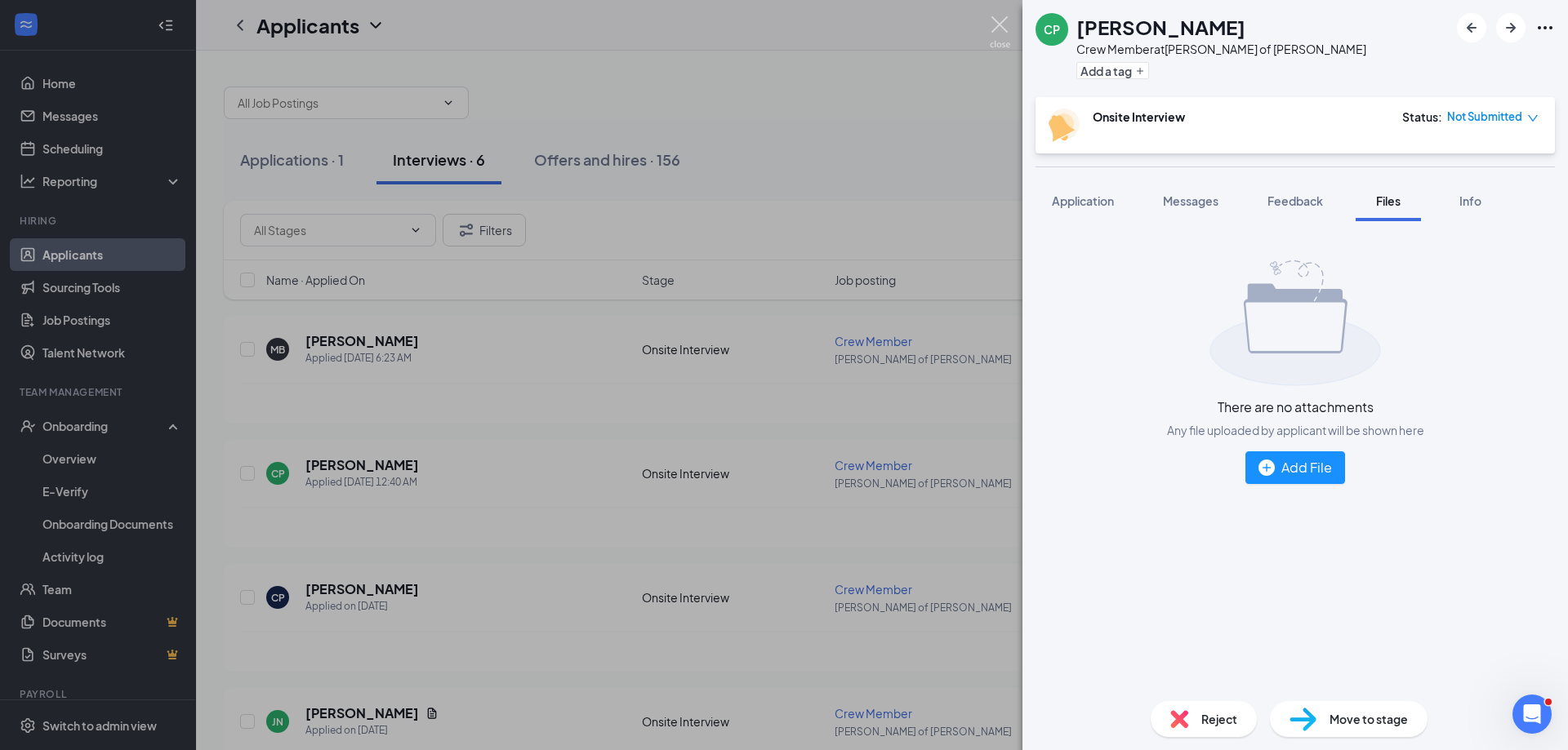
click at [996, 24] on img at bounding box center [1000, 32] width 21 height 32
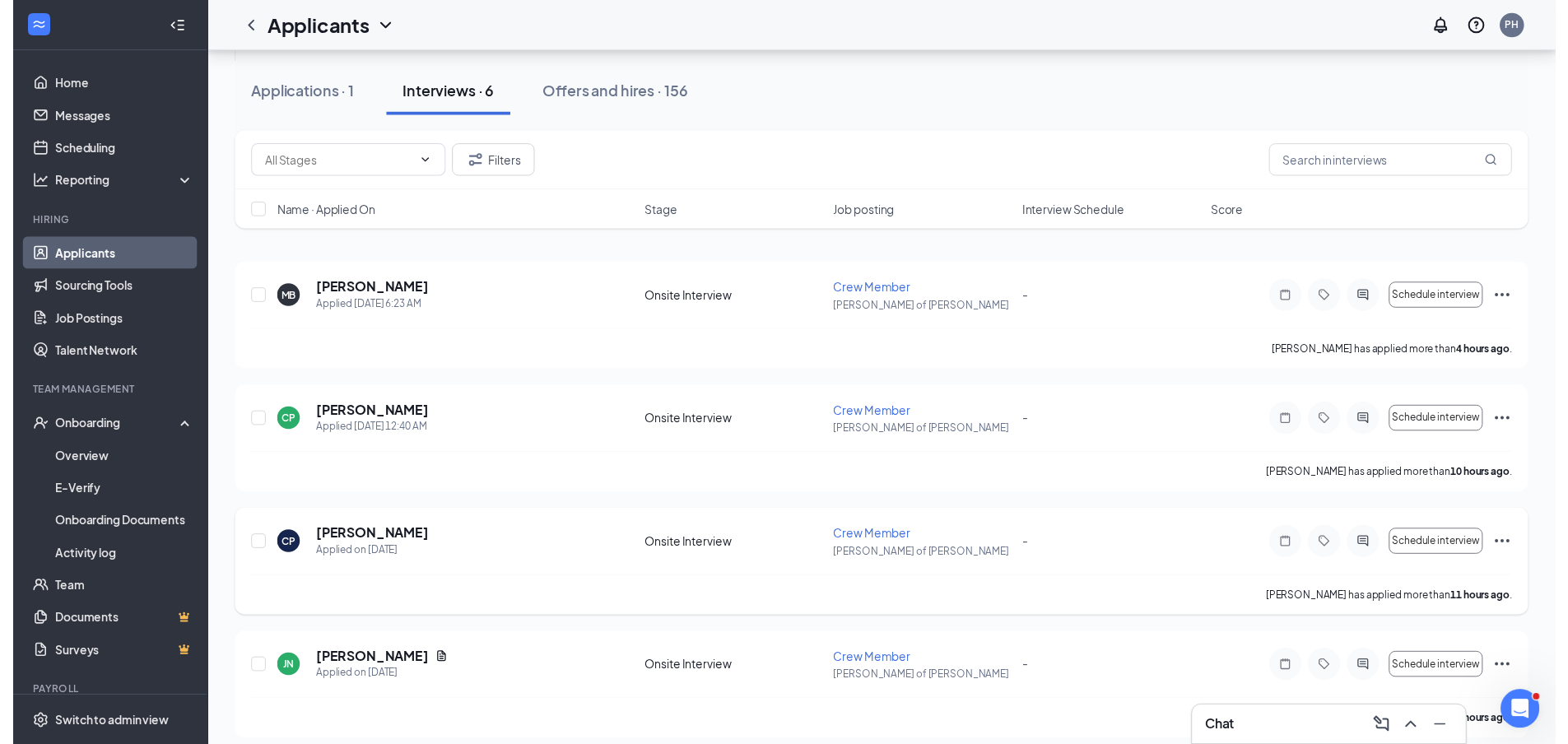
scroll to position [82, 0]
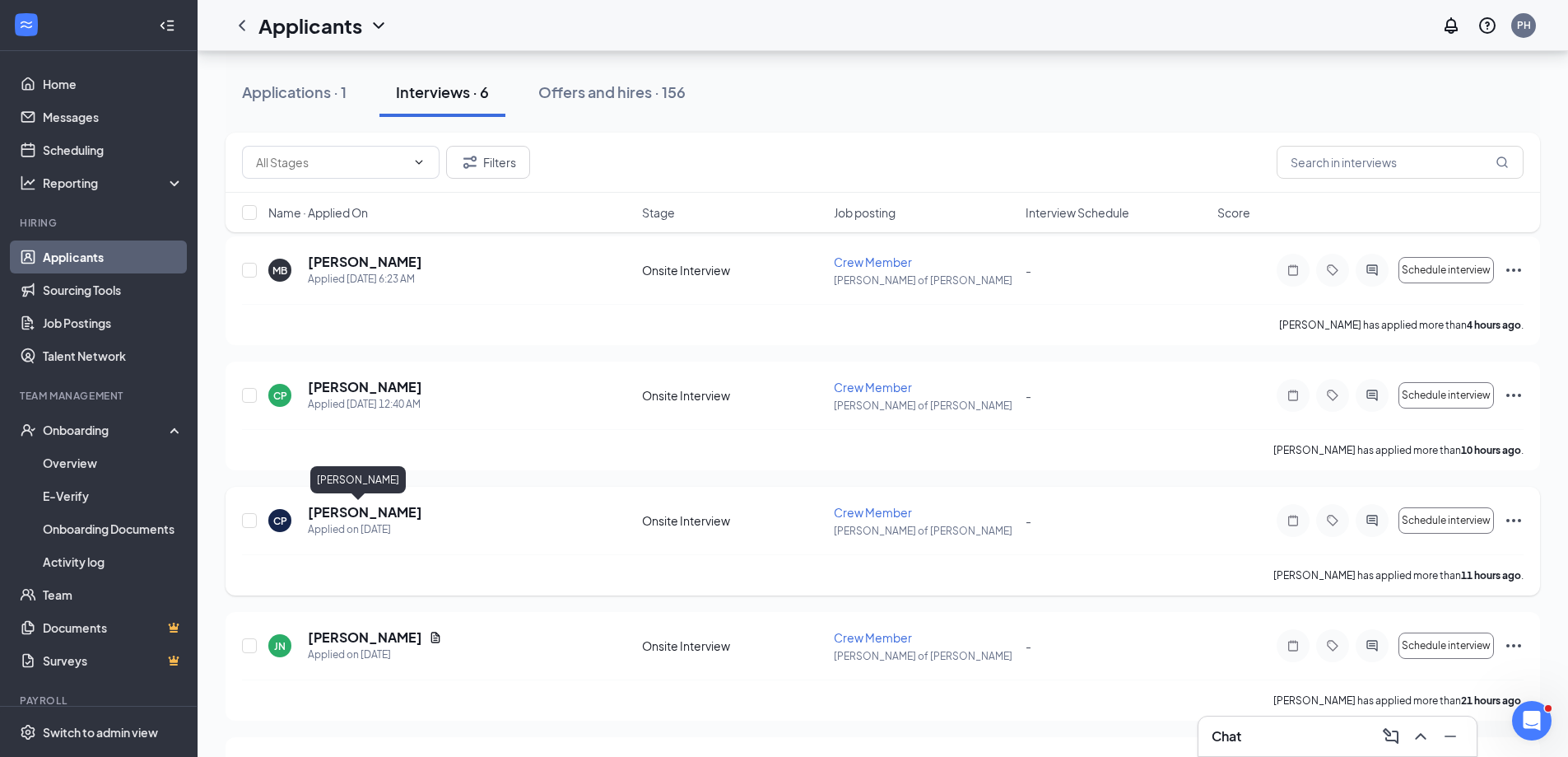
click at [334, 510] on h5 "[PERSON_NAME]" at bounding box center [365, 512] width 114 height 18
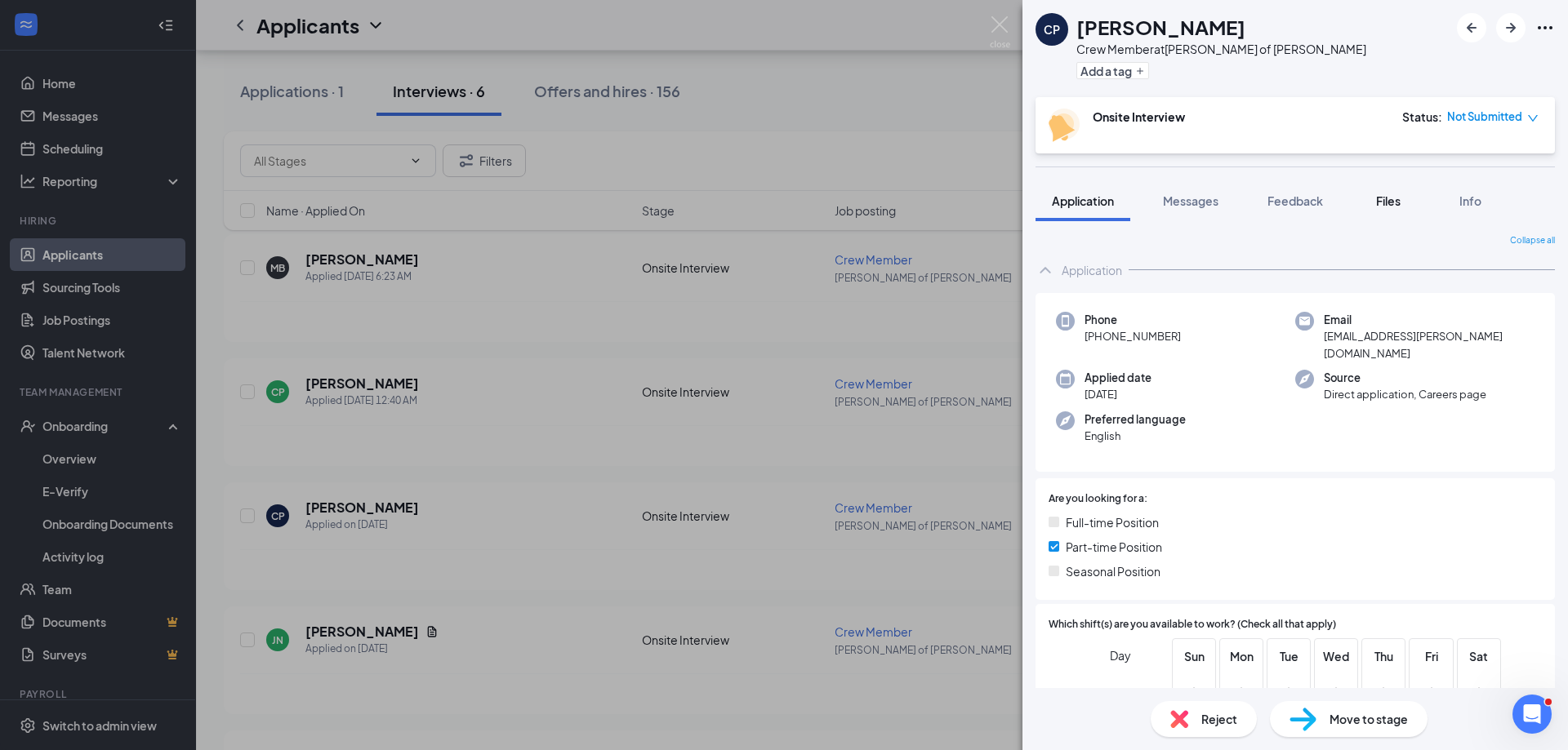
click at [1404, 204] on div "Files" at bounding box center [1388, 201] width 33 height 16
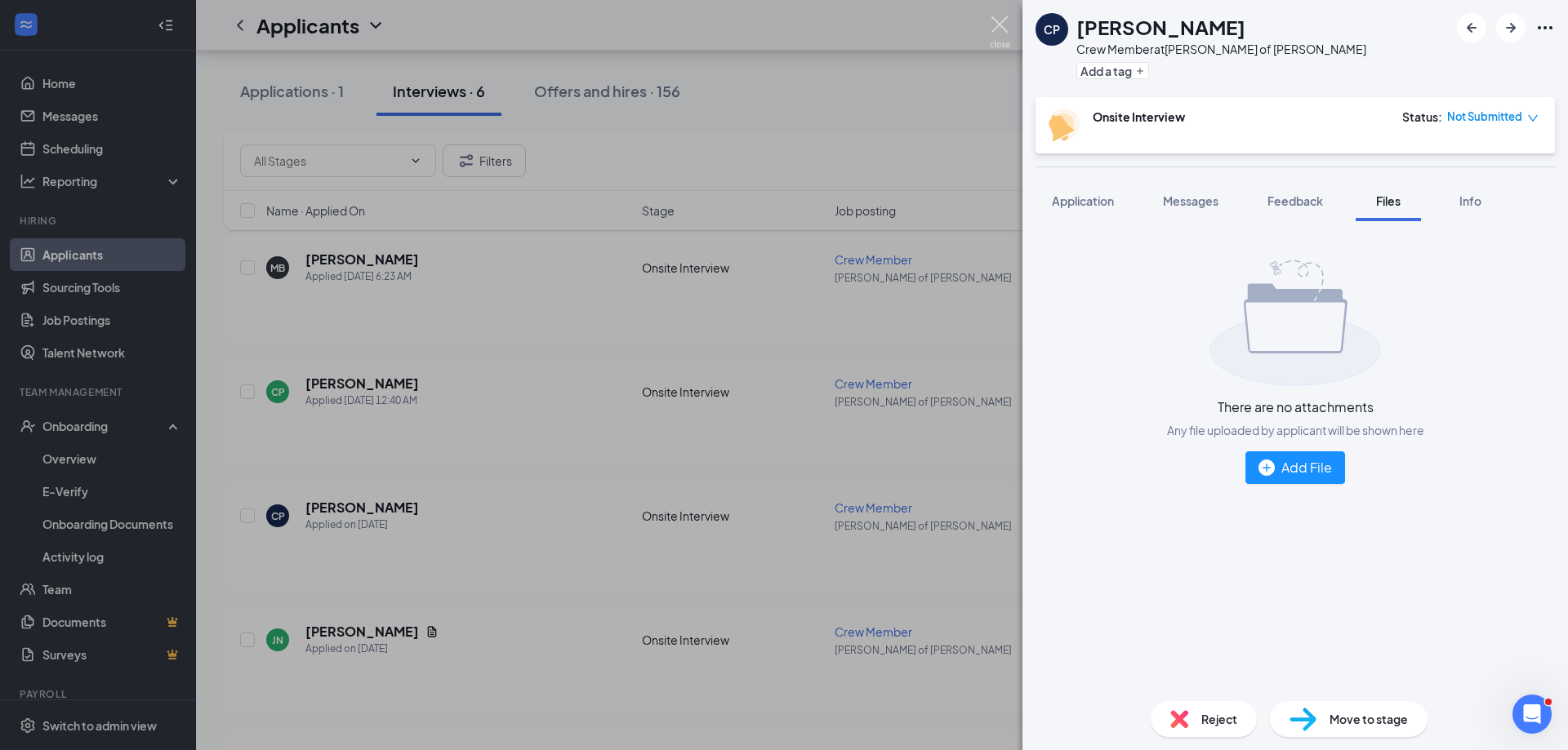
drag, startPoint x: 994, startPoint y: 23, endPoint x: 1008, endPoint y: 43, distance: 24.4
click at [996, 23] on img at bounding box center [1000, 32] width 21 height 32
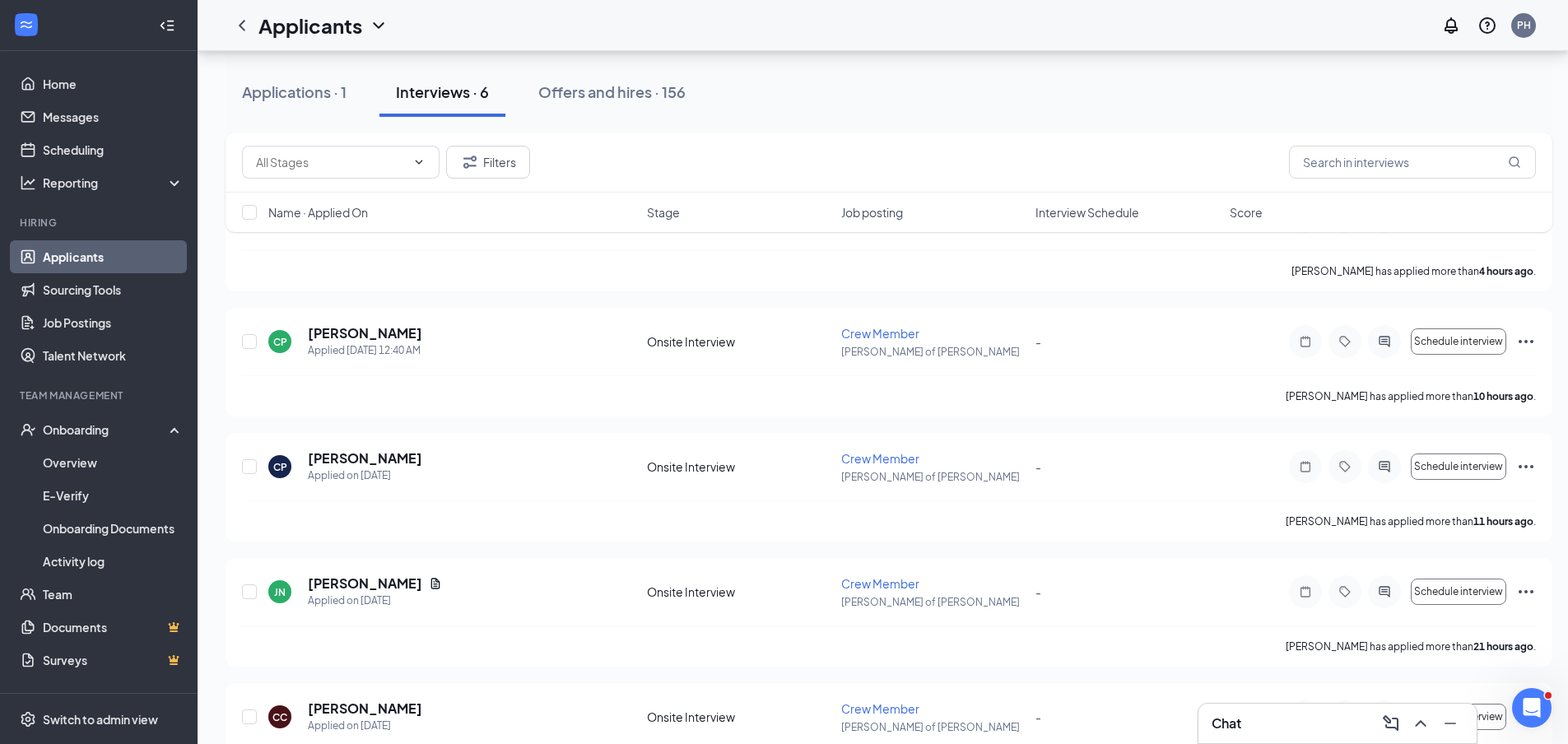
scroll to position [165, 0]
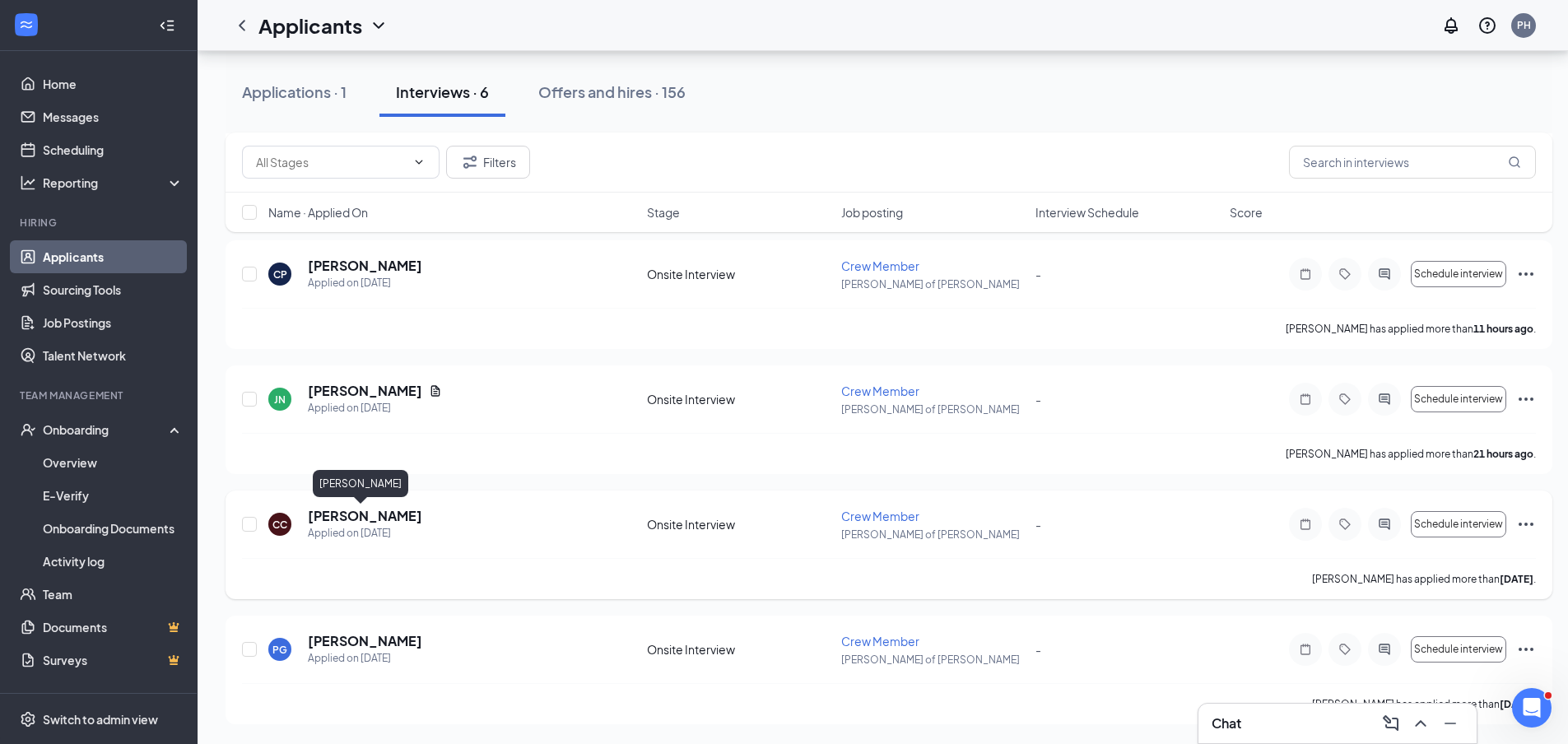
click at [379, 512] on h5 "[PERSON_NAME]" at bounding box center [365, 516] width 114 height 18
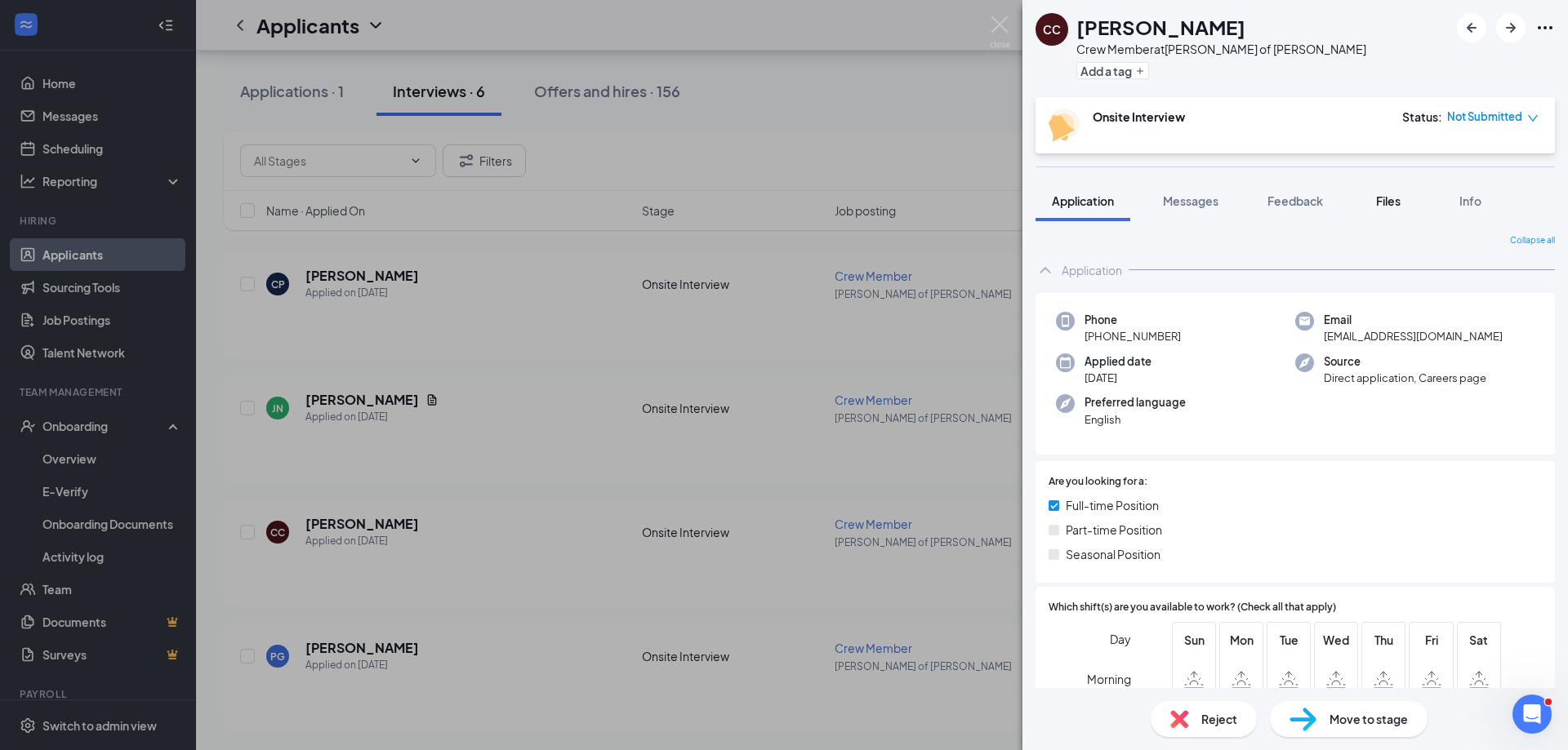
click at [1386, 200] on span "Files" at bounding box center [1388, 201] width 24 height 14
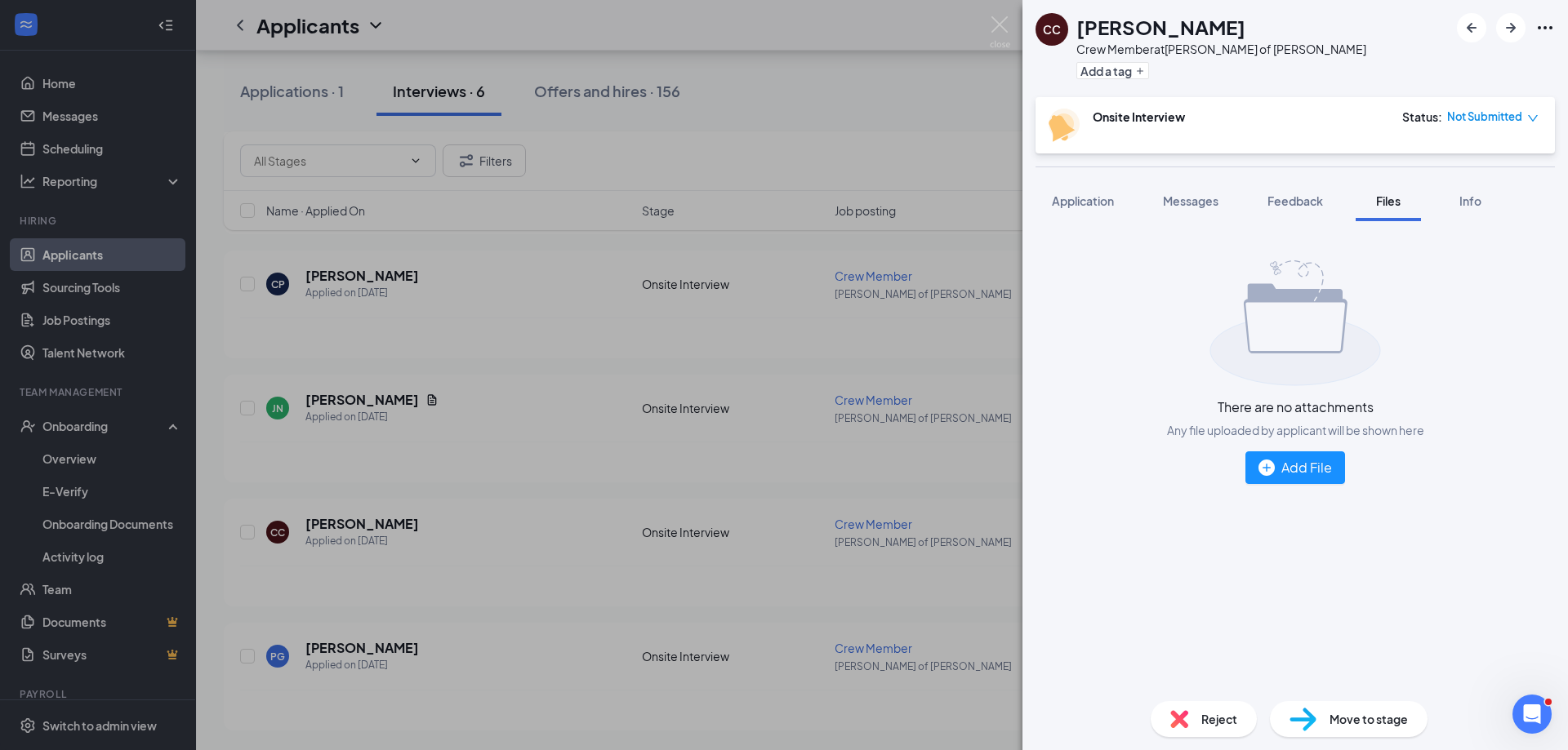
click at [1011, 28] on div "CC [PERSON_NAME] Crew Member at [PERSON_NAME] of [PERSON_NAME] Add a tag Onsite…" at bounding box center [784, 375] width 1568 height 750
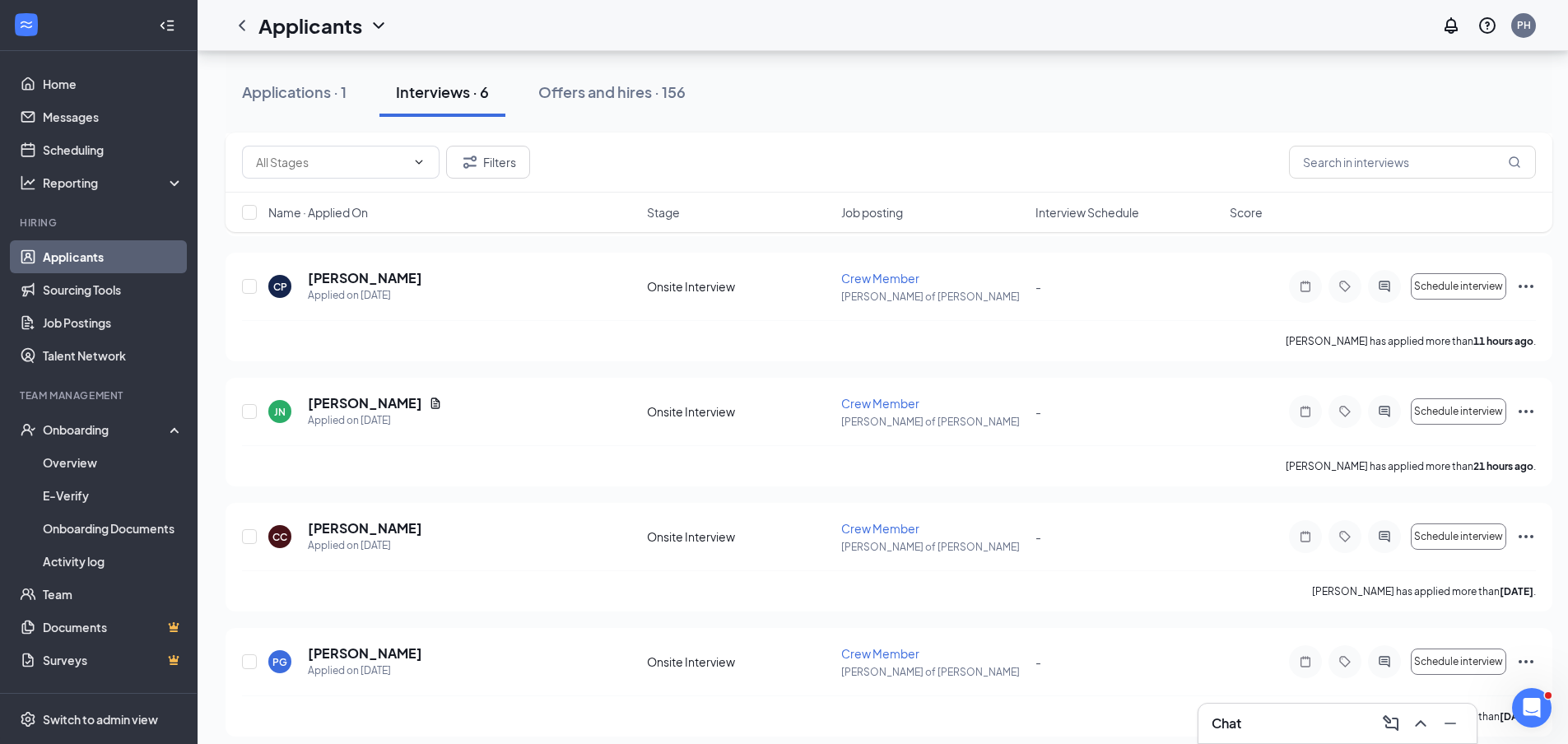
click at [1003, 30] on div "Applicants PH" at bounding box center [883, 25] width 1371 height 51
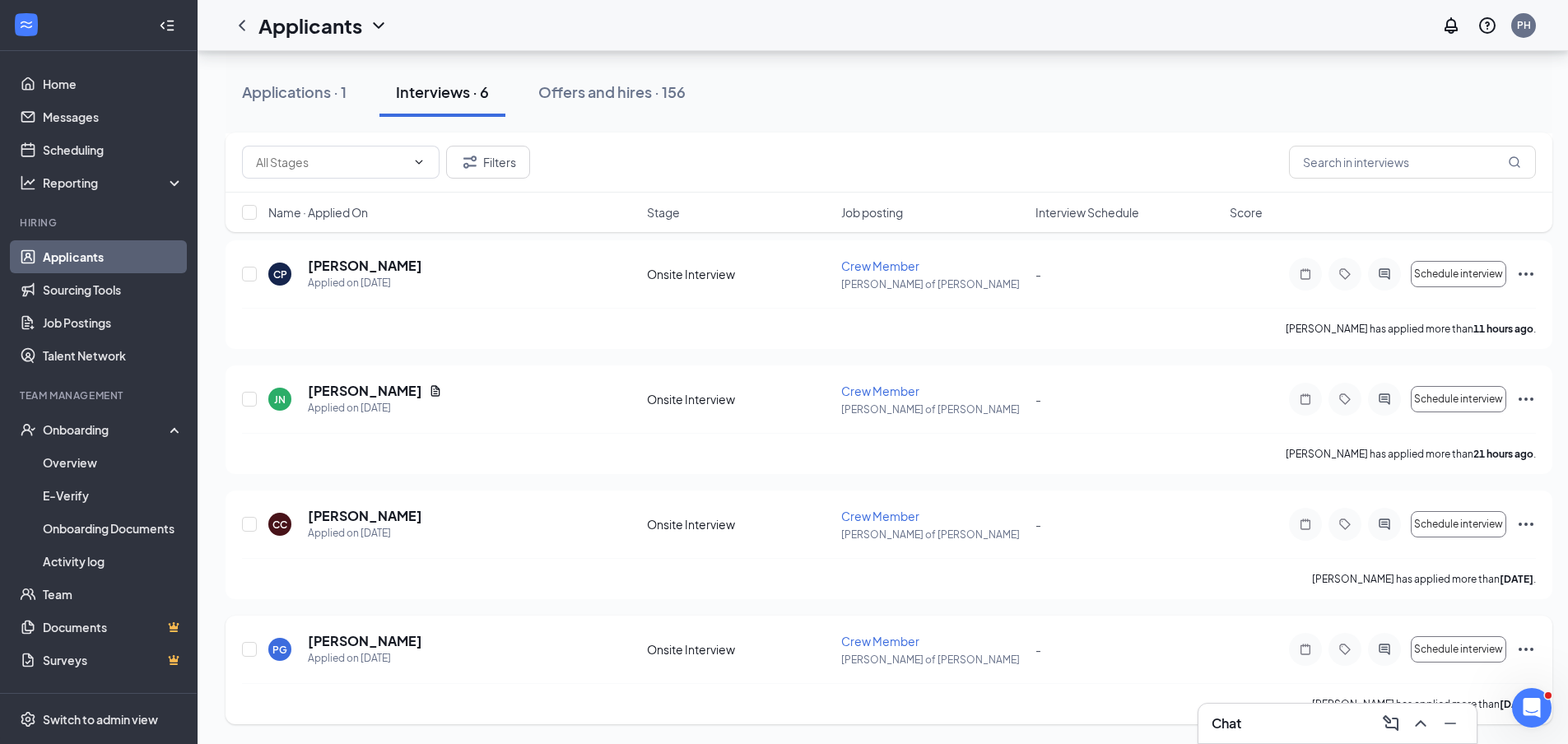
click at [404, 644] on h5 "[PERSON_NAME]" at bounding box center [365, 641] width 114 height 18
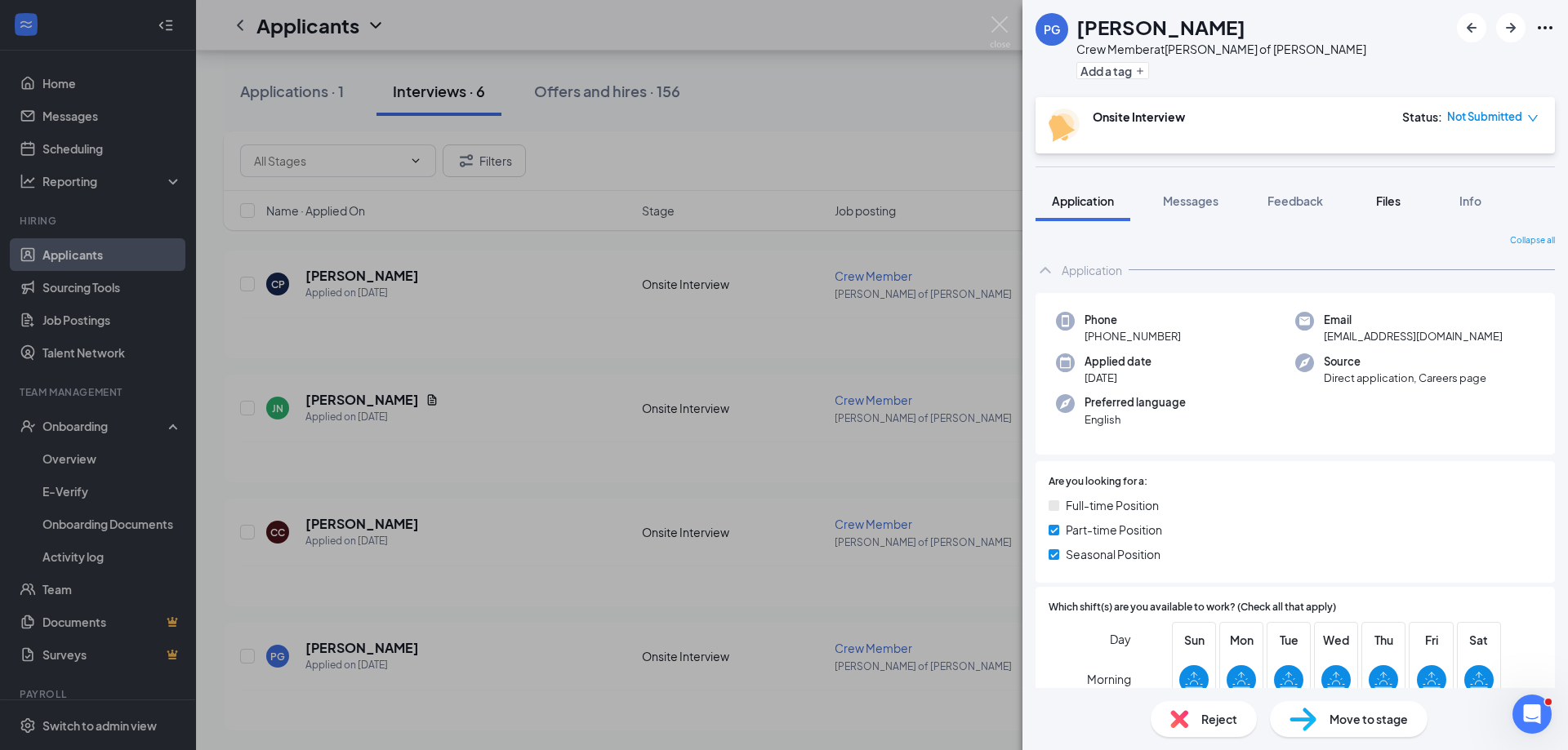
click at [1388, 196] on span "Files" at bounding box center [1388, 201] width 24 height 14
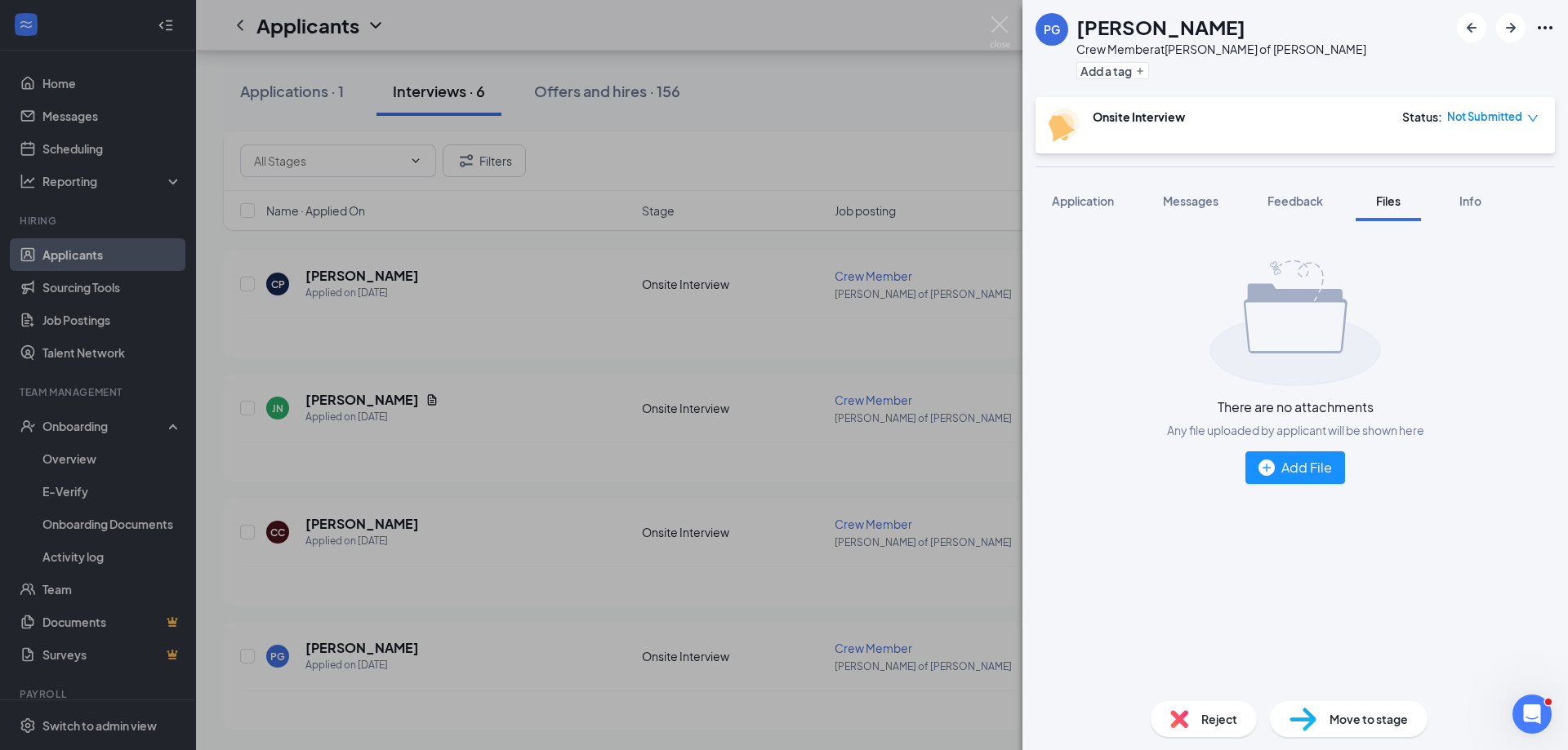
click at [1020, 29] on div "PG [PERSON_NAME] Crew Member at [PERSON_NAME] of [PERSON_NAME] Add a tag Onsite…" at bounding box center [784, 375] width 1568 height 750
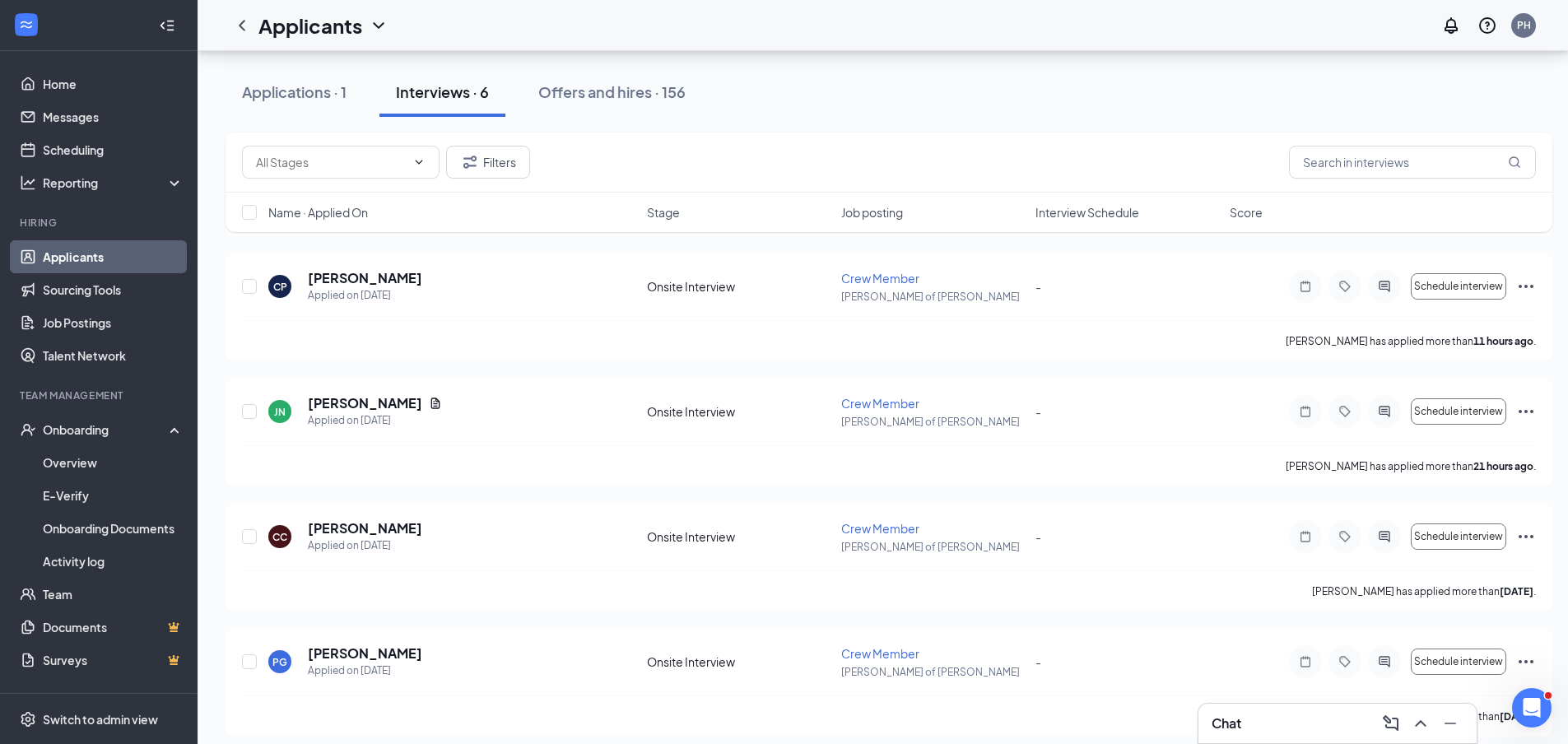
click at [1001, 20] on div "Applicants PH" at bounding box center [883, 25] width 1371 height 51
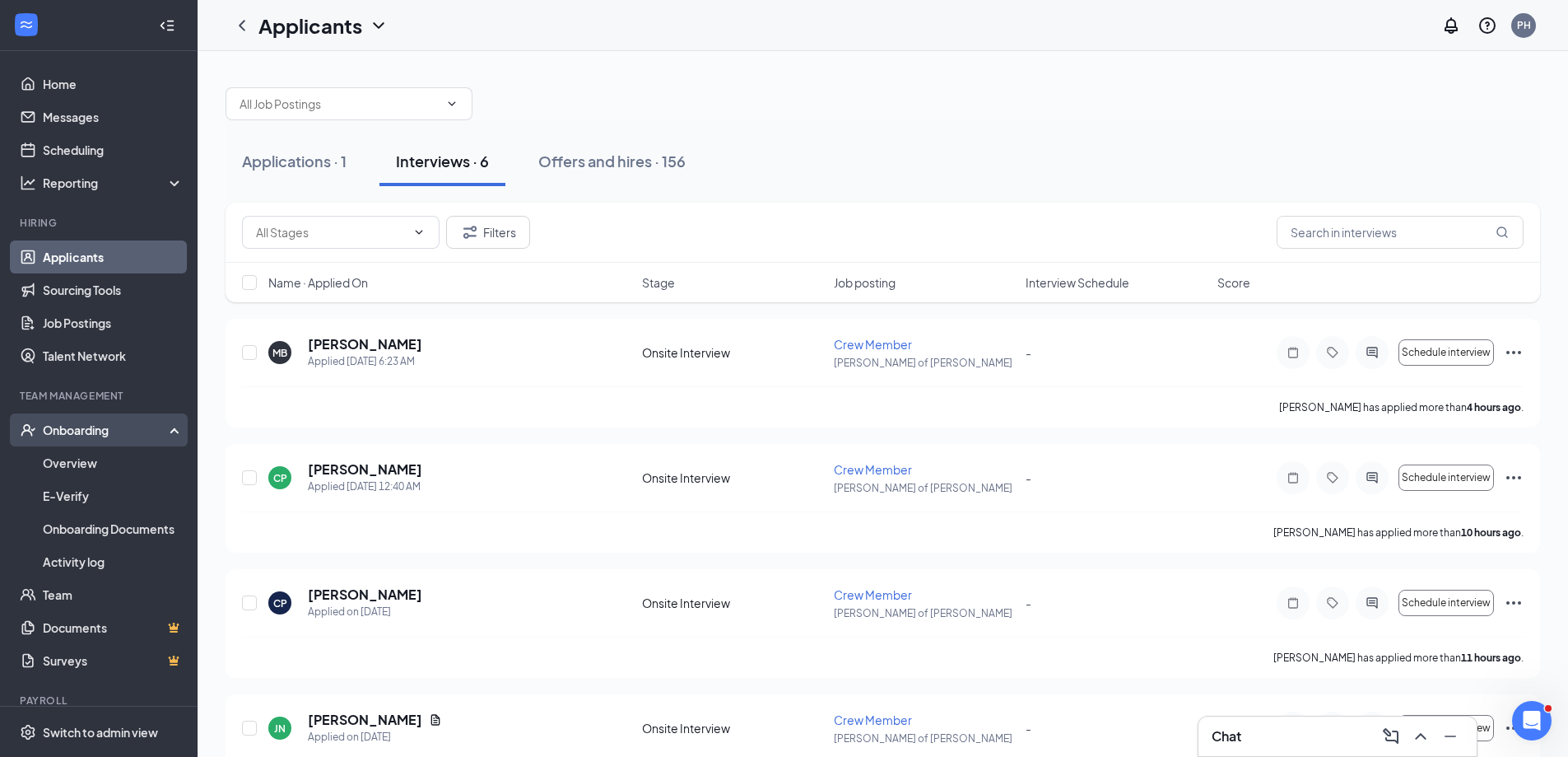
click at [63, 424] on div "Onboarding" at bounding box center [106, 430] width 127 height 16
click at [110, 430] on div "Onboarding" at bounding box center [106, 430] width 127 height 16
click at [86, 464] on link "Overview" at bounding box center [113, 462] width 140 height 33
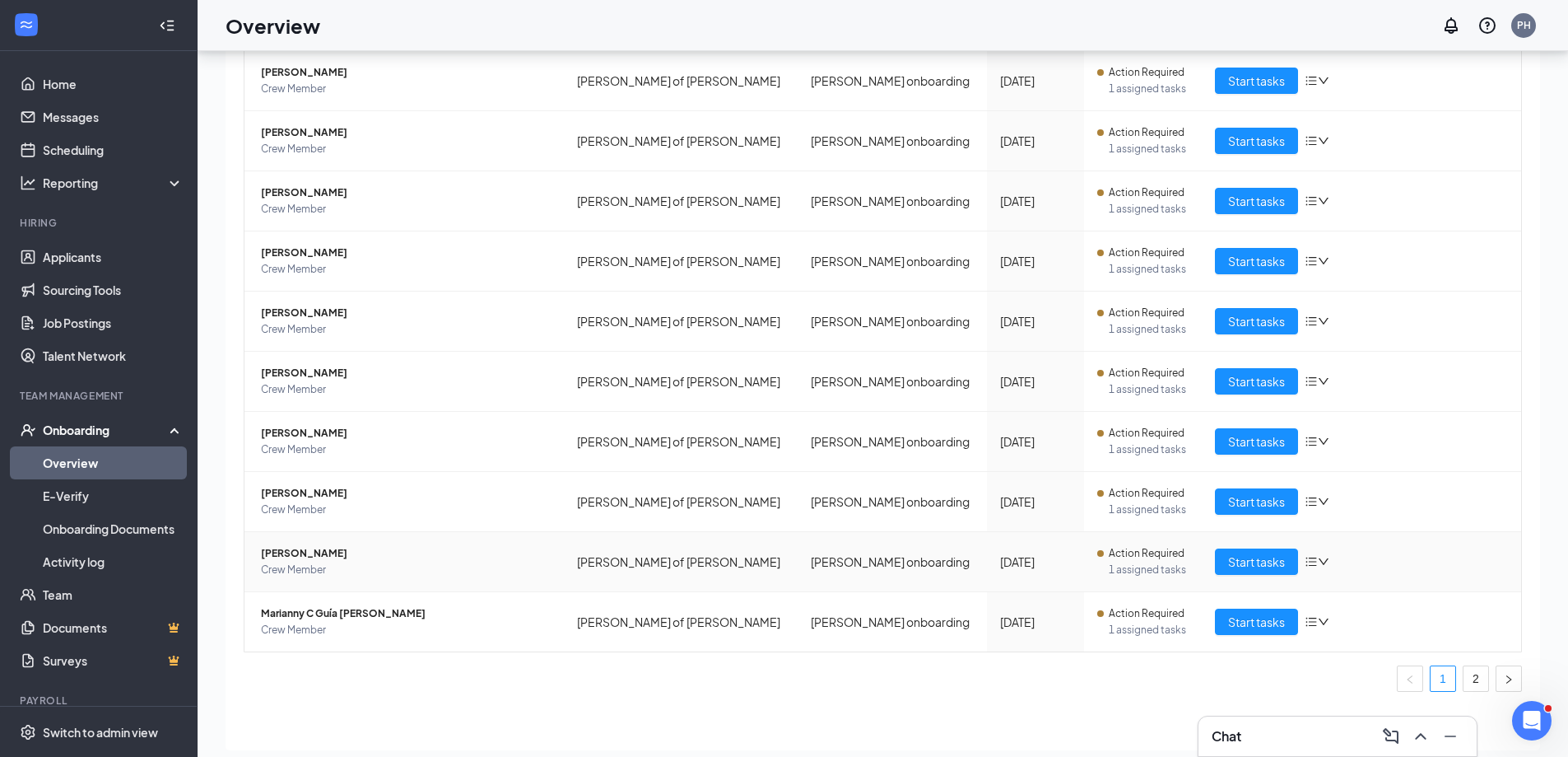
scroll to position [74, 0]
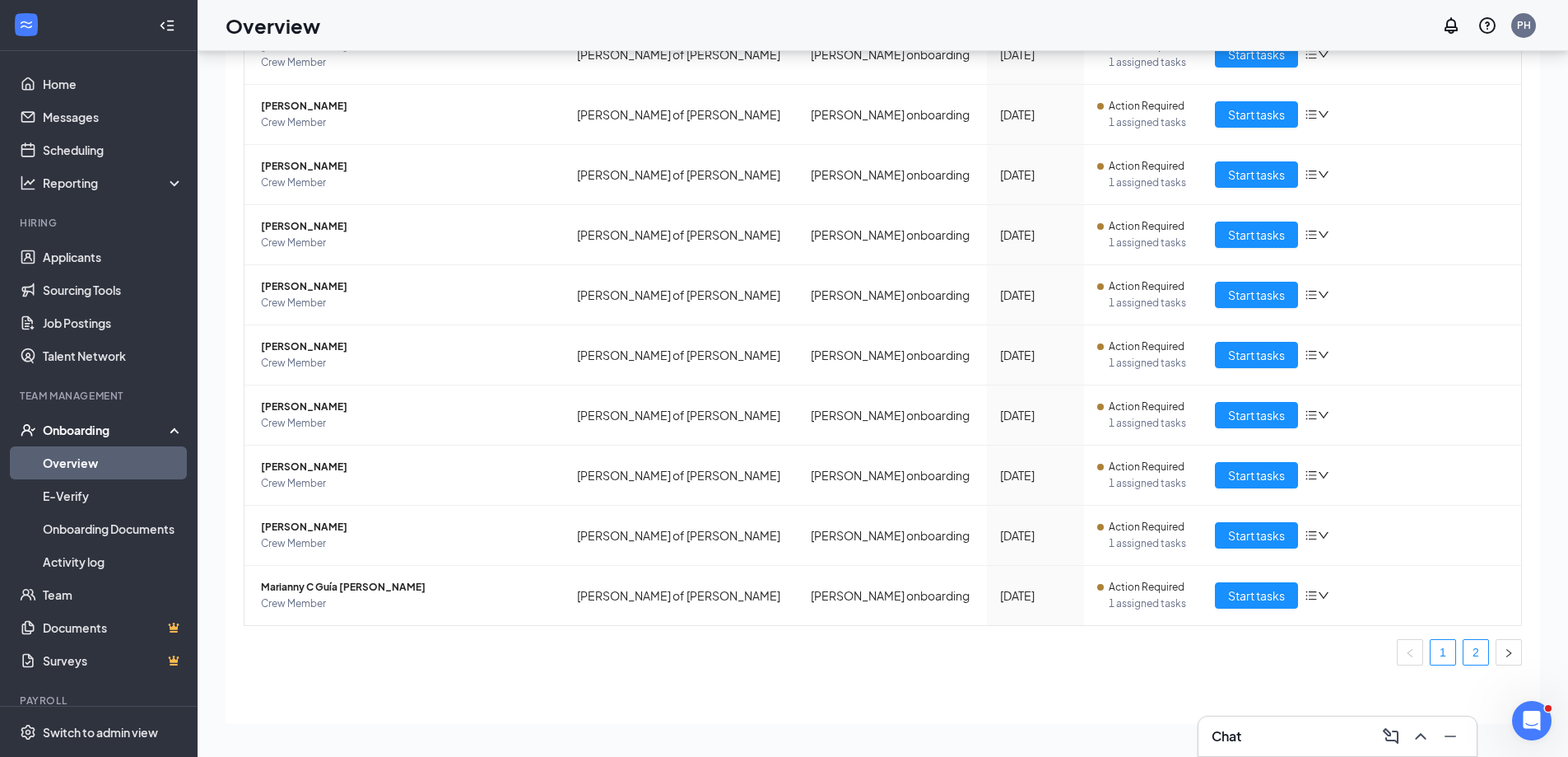
click at [1464, 656] on link "2" at bounding box center [1475, 652] width 24 height 24
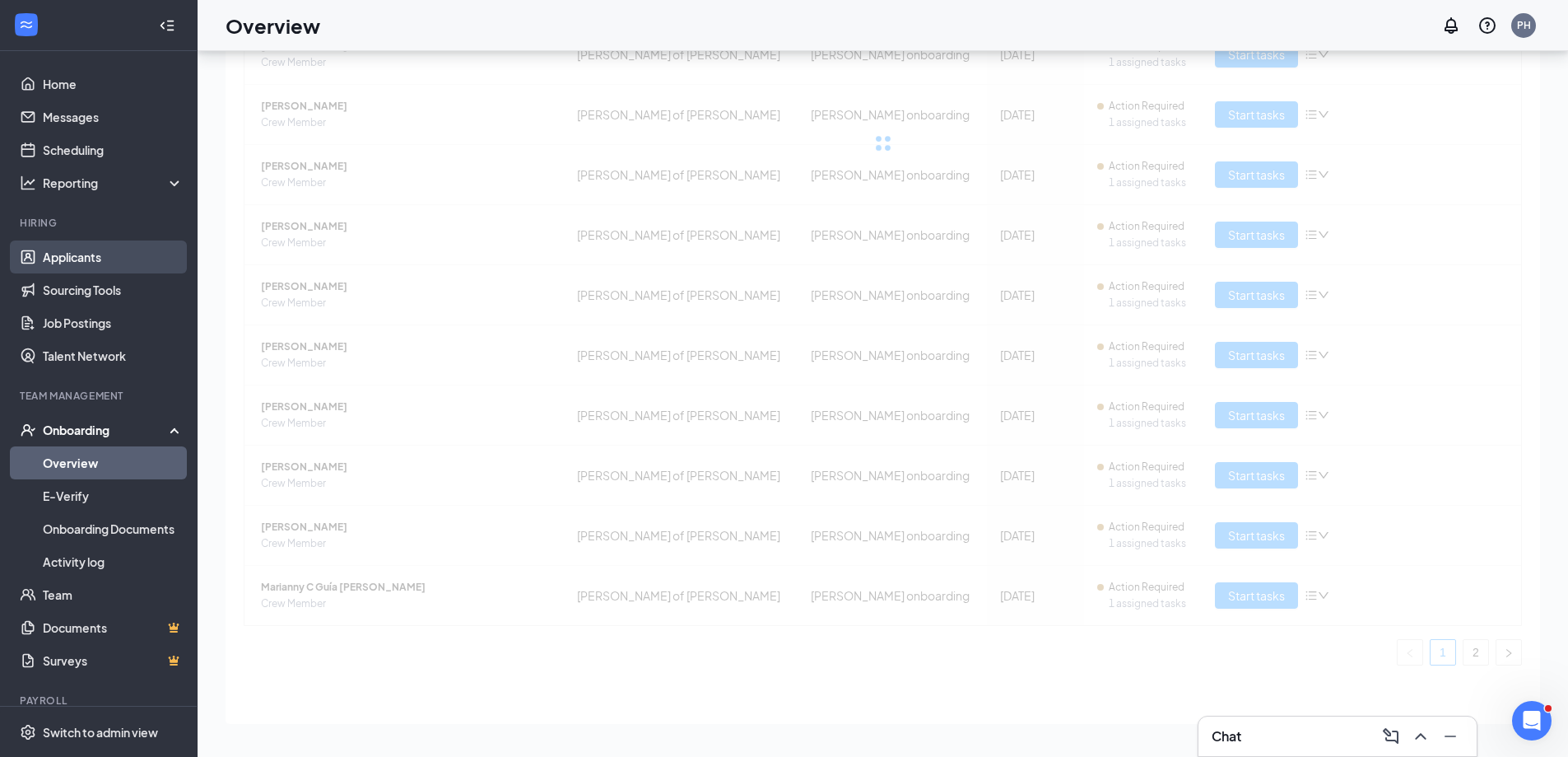
click at [100, 257] on link "Applicants" at bounding box center [113, 257] width 140 height 33
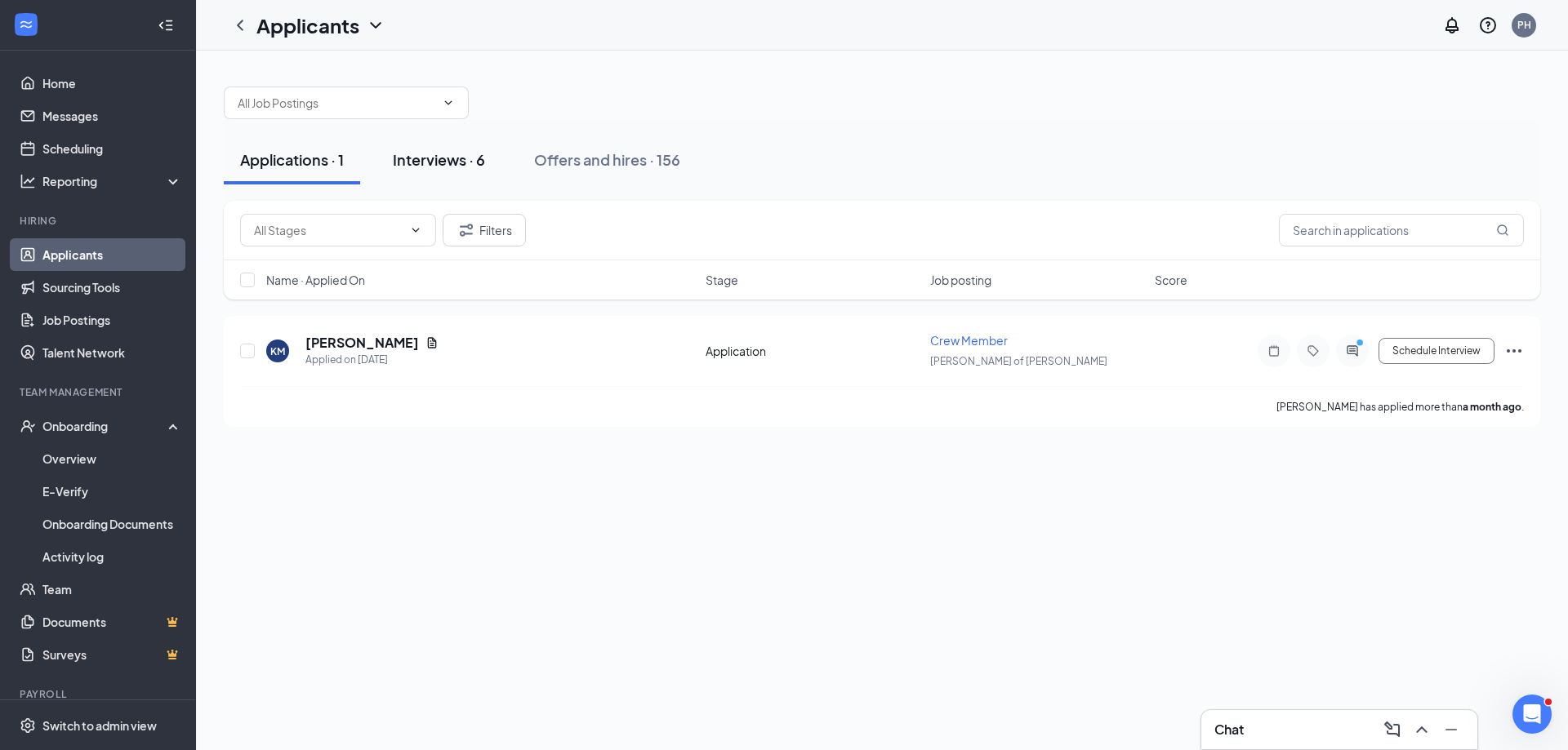
click at [474, 152] on div "Interviews · 6" at bounding box center [439, 159] width 92 height 21
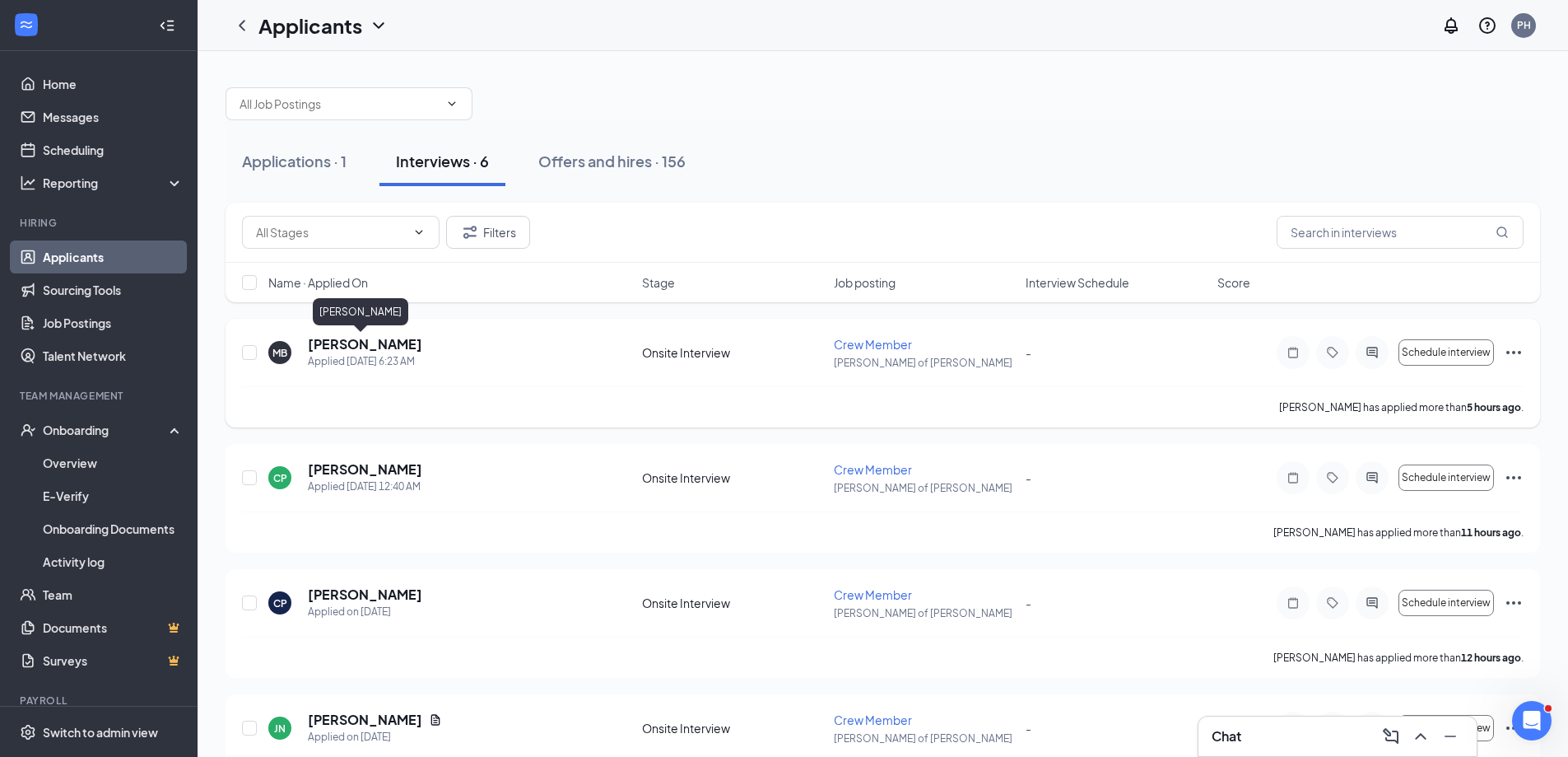
click at [358, 338] on h5 "[PERSON_NAME]" at bounding box center [365, 344] width 114 height 18
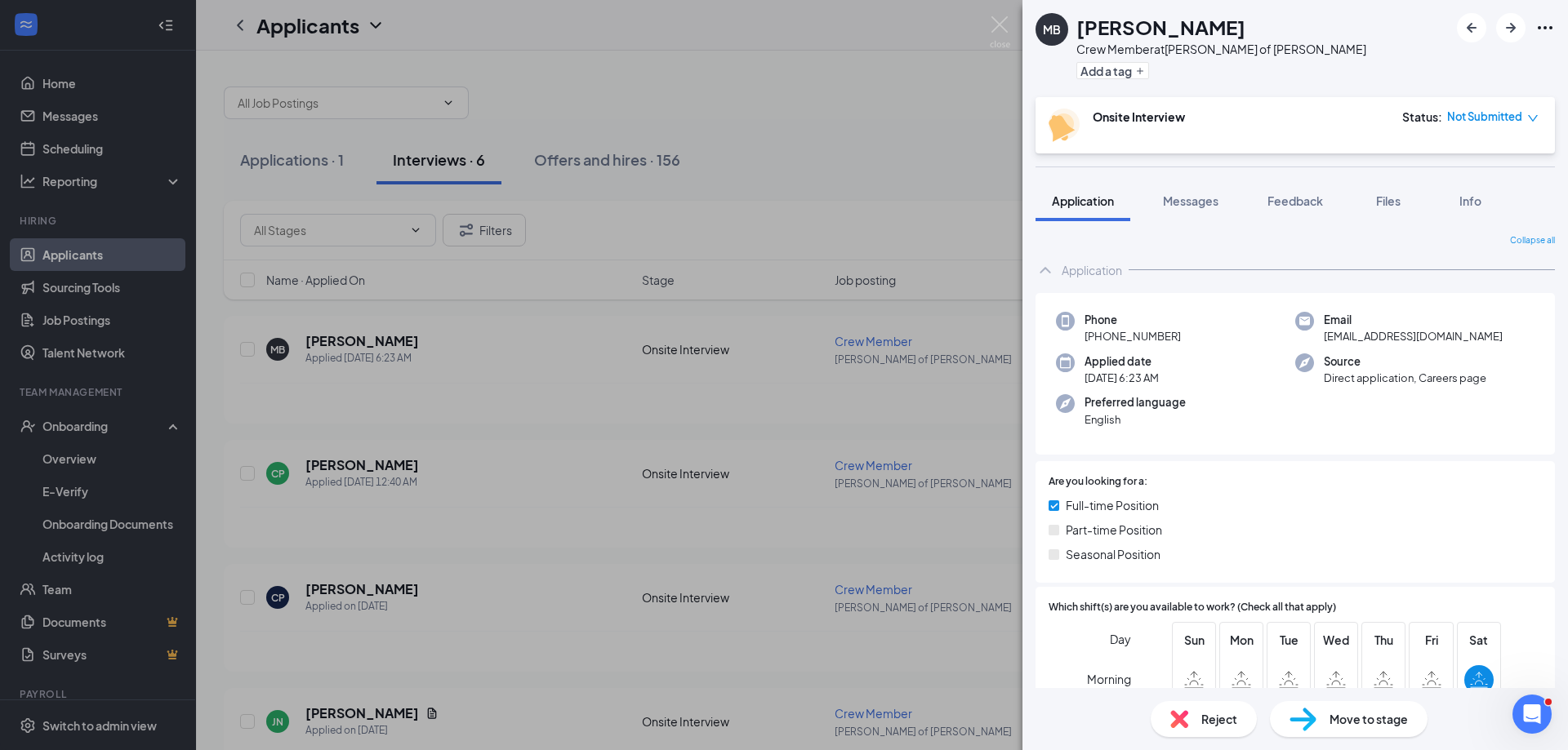
click at [1358, 731] on div "Move to stage" at bounding box center [1348, 719] width 157 height 36
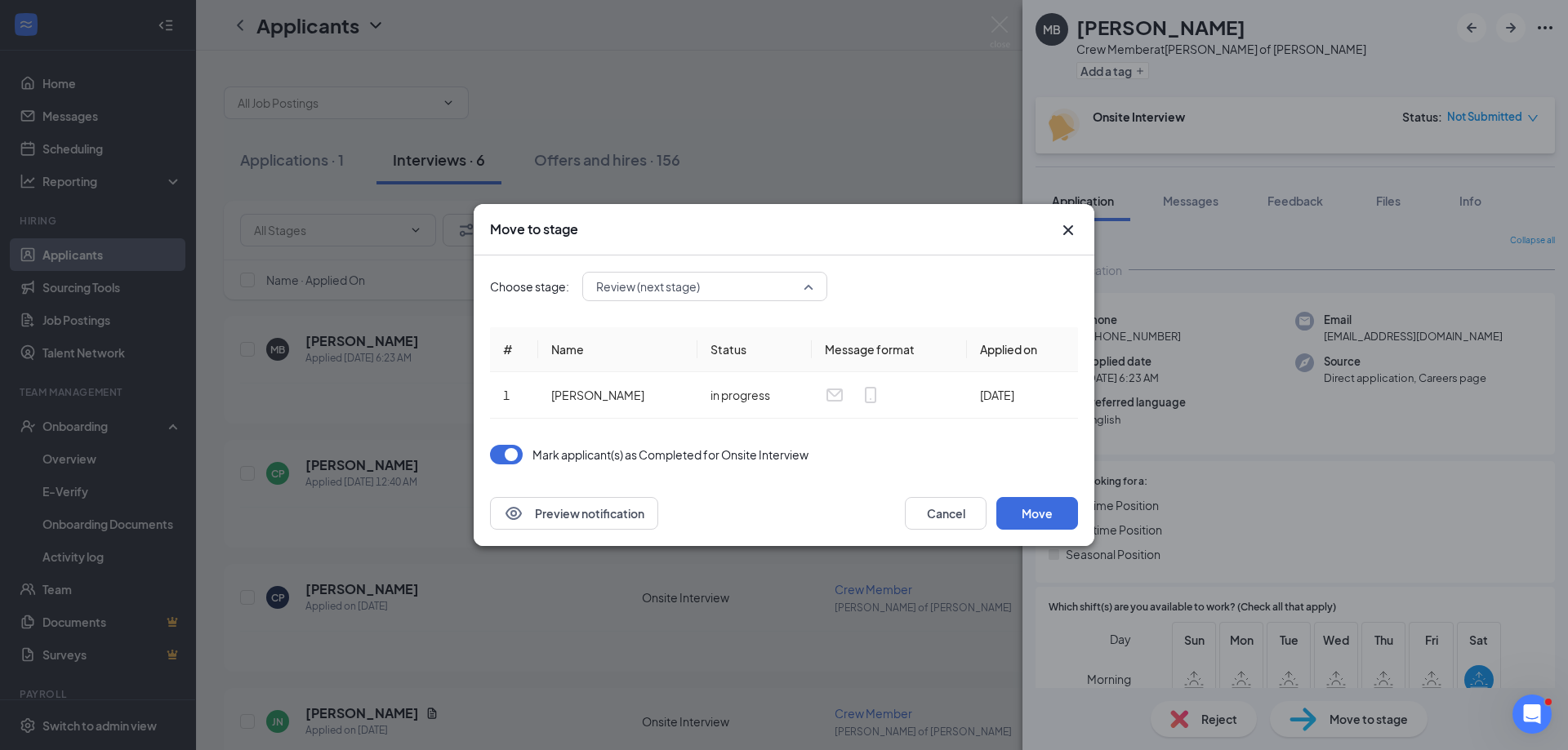
click at [809, 279] on span "Review (next stage)" at bounding box center [704, 286] width 217 height 24
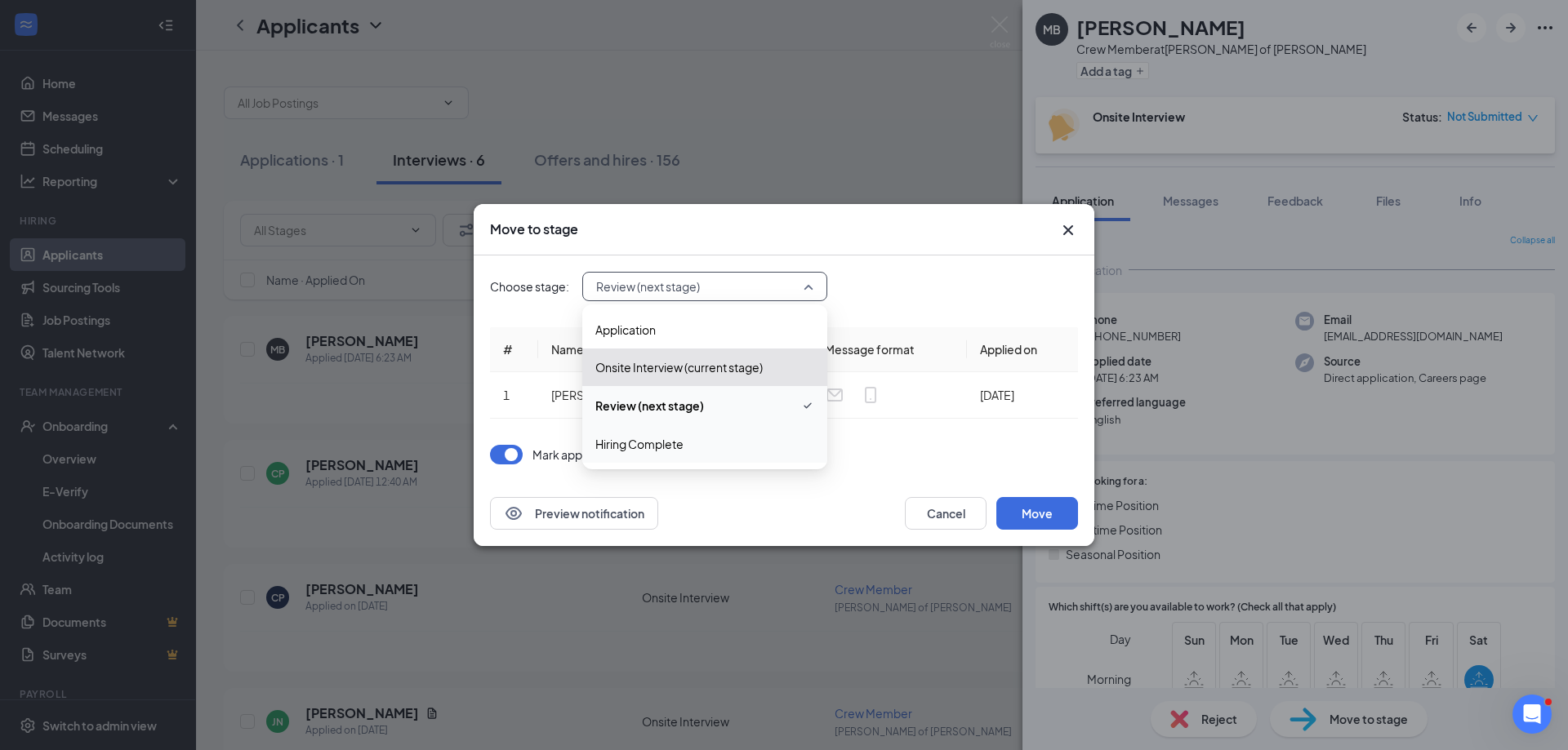
click at [707, 442] on span "Hiring Complete" at bounding box center [704, 444] width 219 height 18
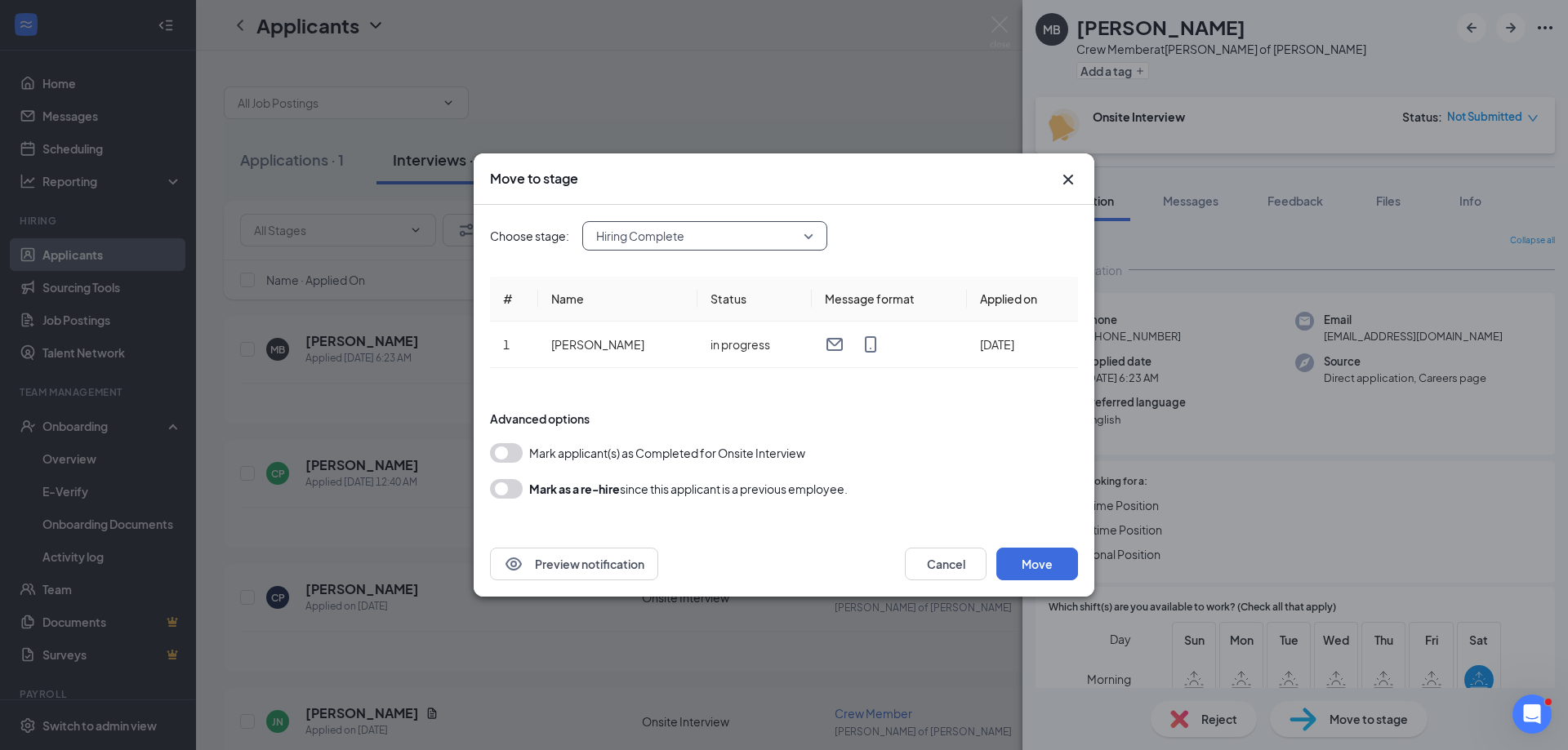
click at [510, 459] on button "button" at bounding box center [506, 453] width 33 height 20
click at [1044, 565] on button "Move" at bounding box center [1036, 563] width 81 height 33
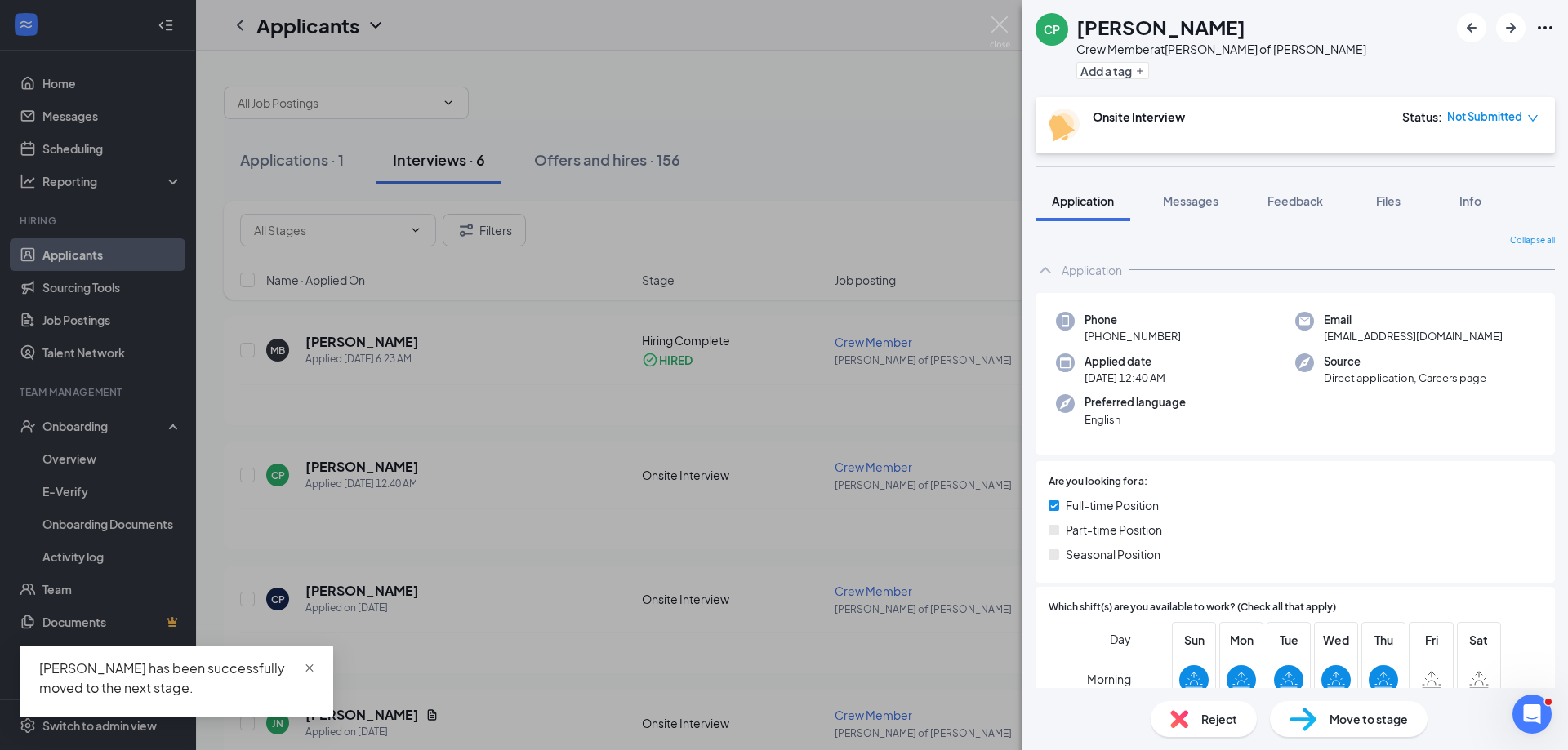
click at [308, 666] on span "close" at bounding box center [309, 668] width 12 height 12
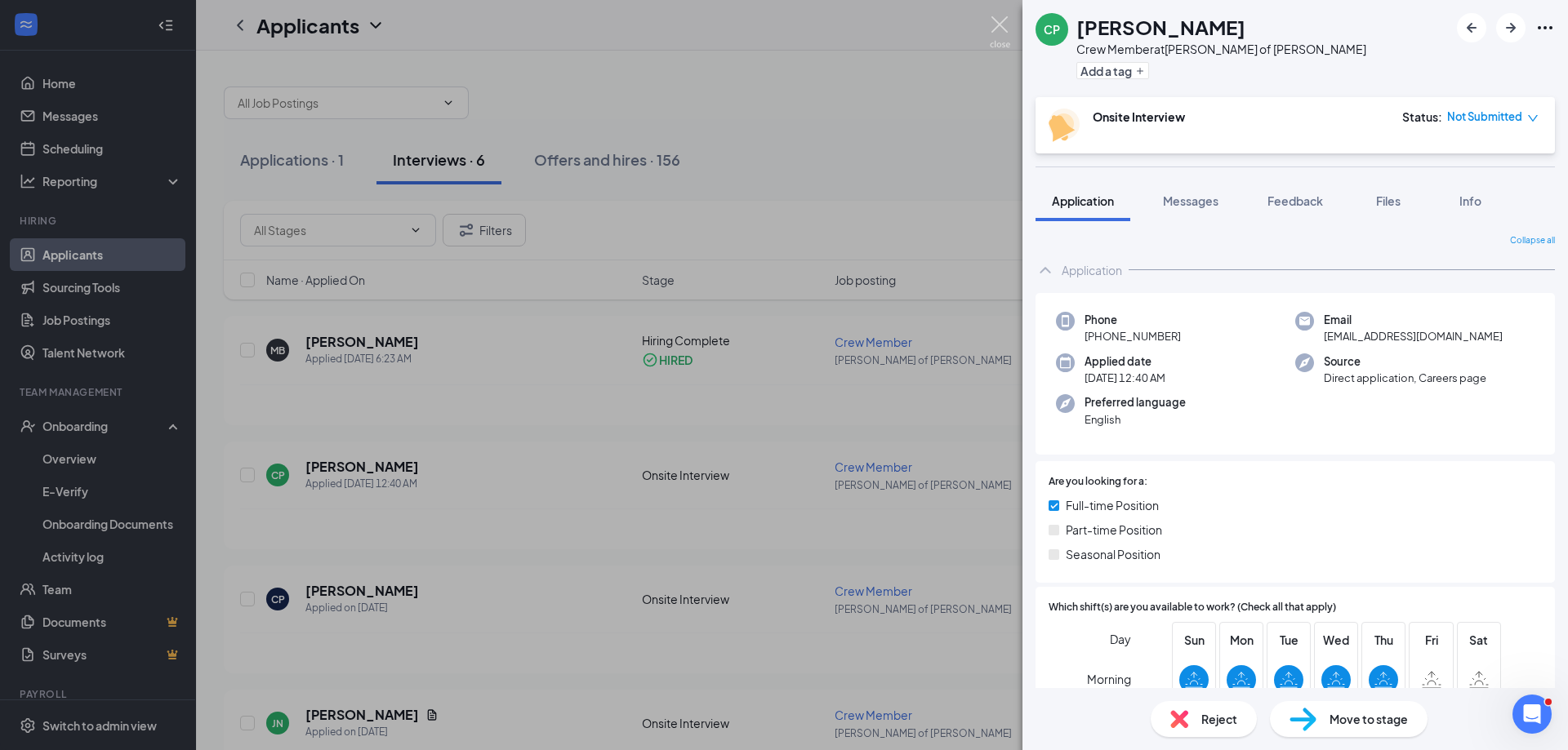
click at [994, 30] on img at bounding box center [1000, 32] width 21 height 32
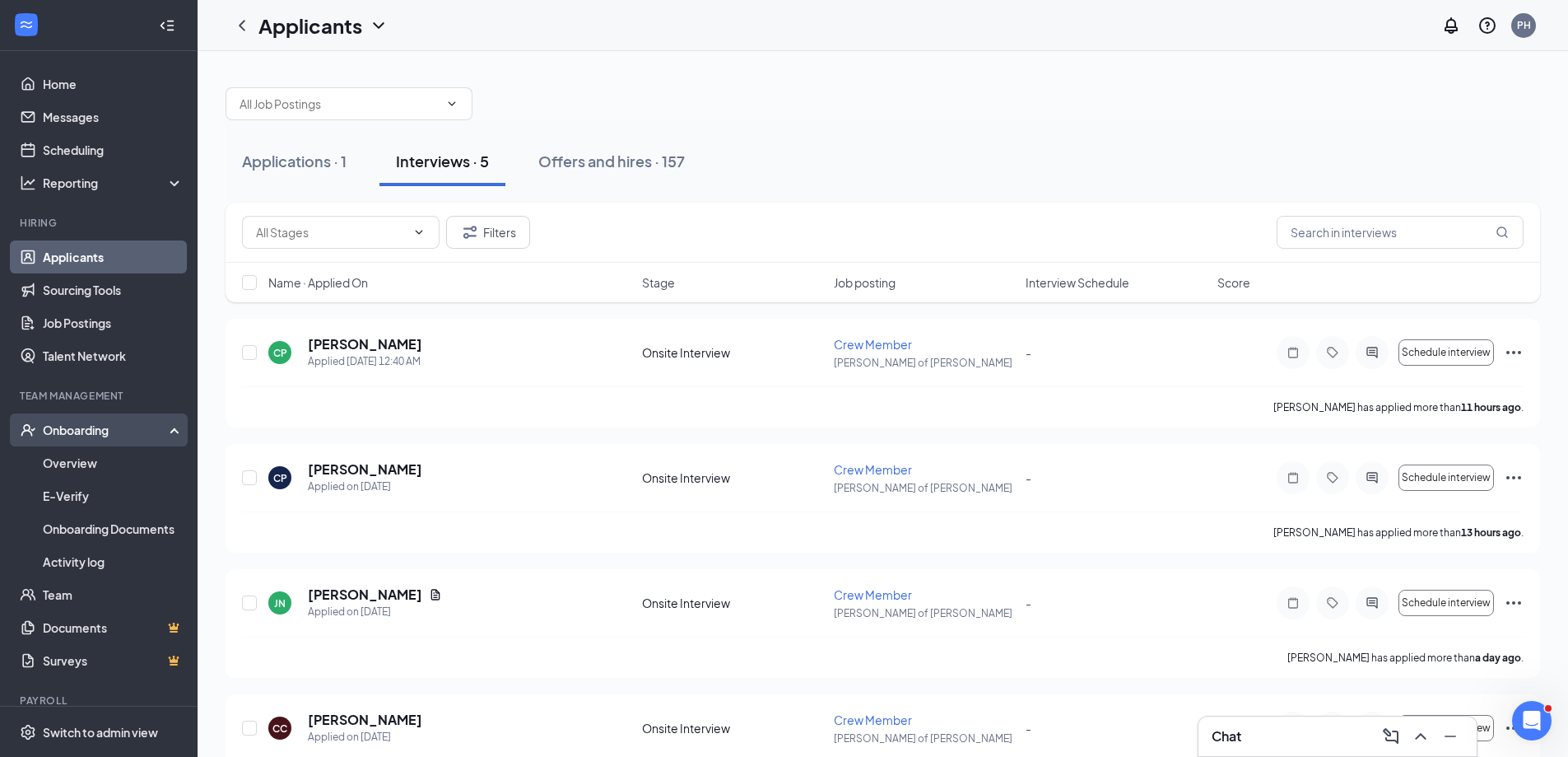
click at [86, 433] on div "Onboarding" at bounding box center [106, 430] width 127 height 16
click at [93, 432] on div "Onboarding" at bounding box center [106, 430] width 127 height 16
click at [82, 458] on link "Overview" at bounding box center [113, 462] width 140 height 33
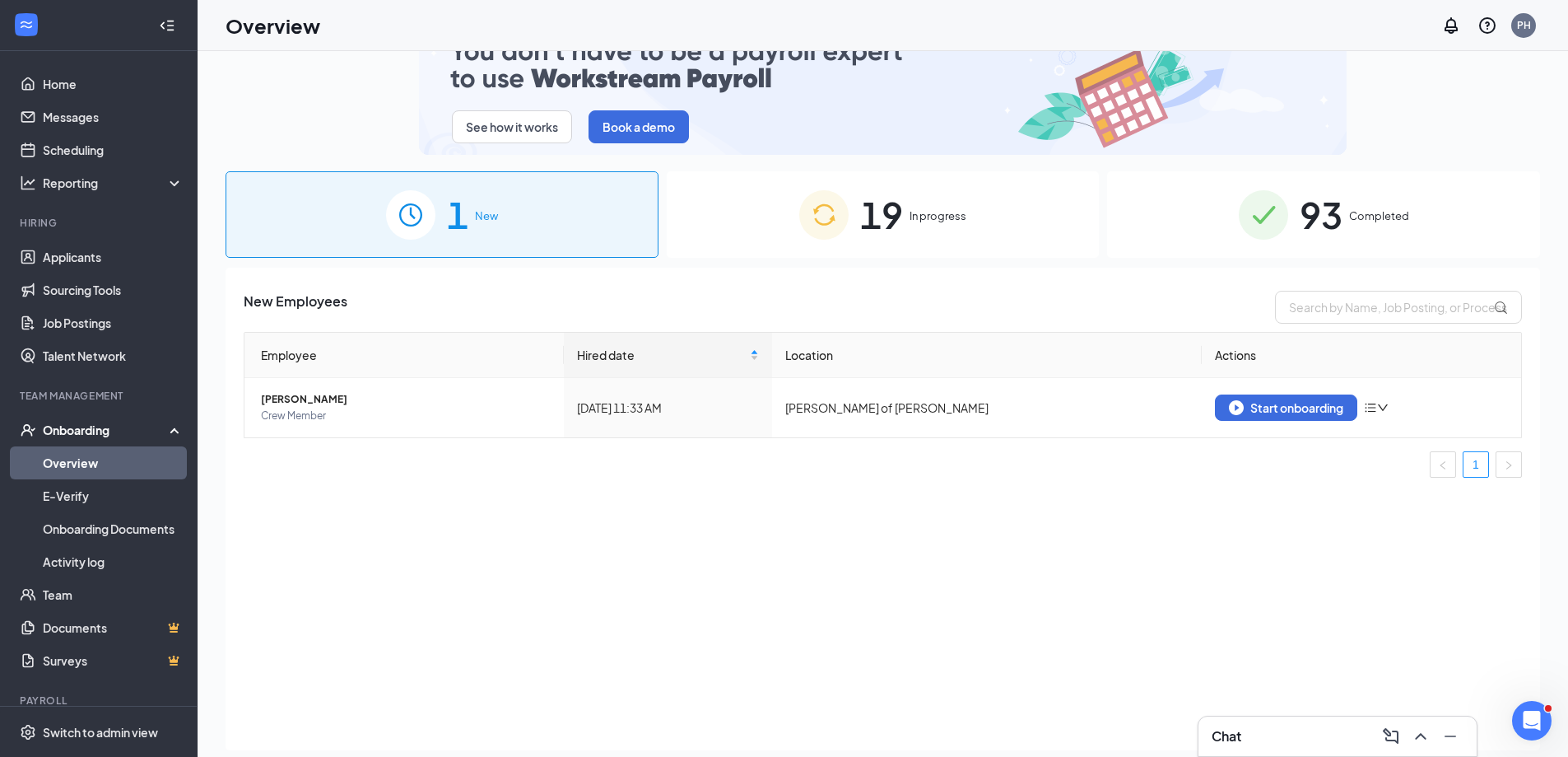
scroll to position [74, 0]
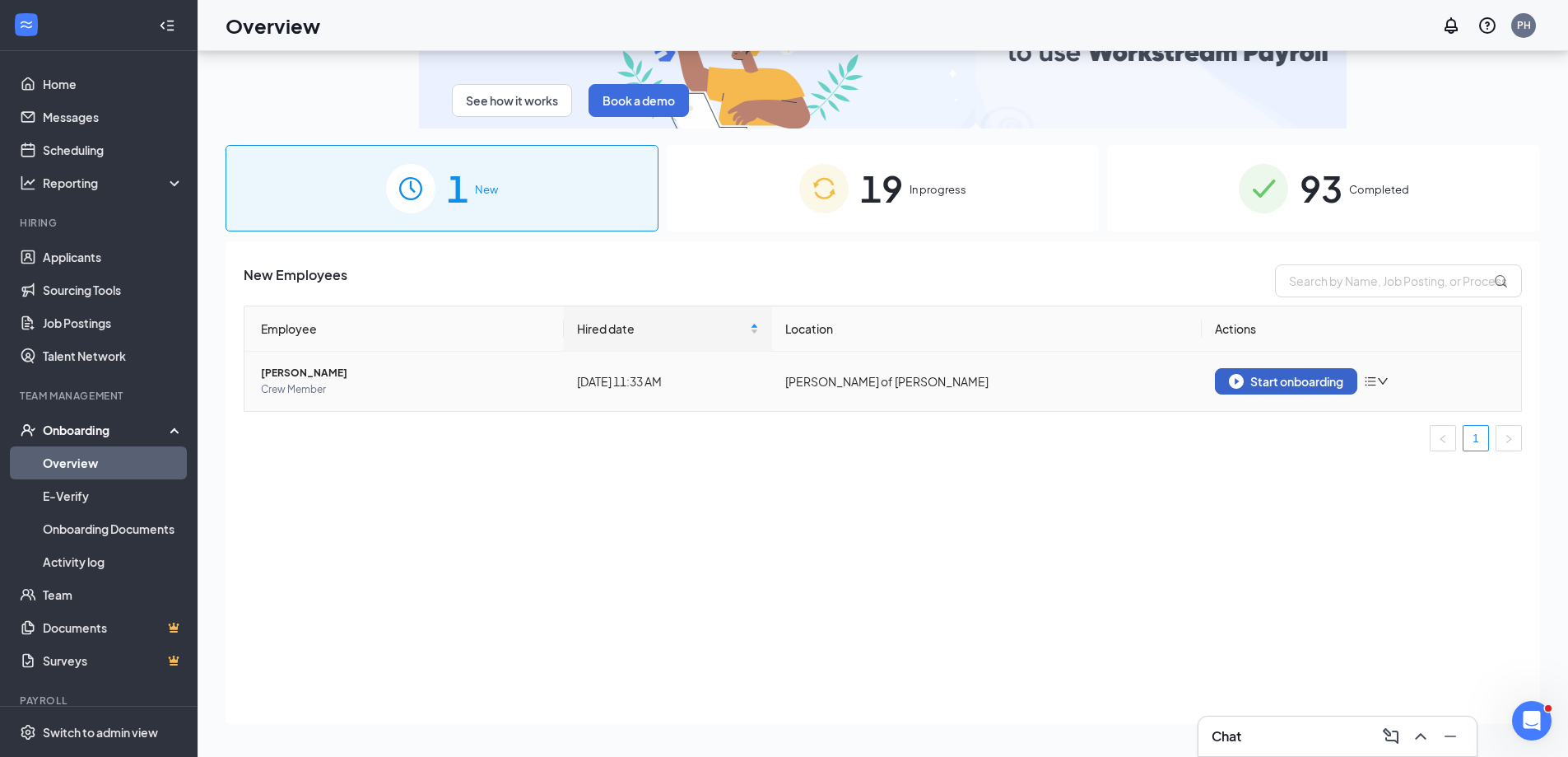
click at [1277, 388] on div "Start onboarding" at bounding box center [1286, 381] width 114 height 14
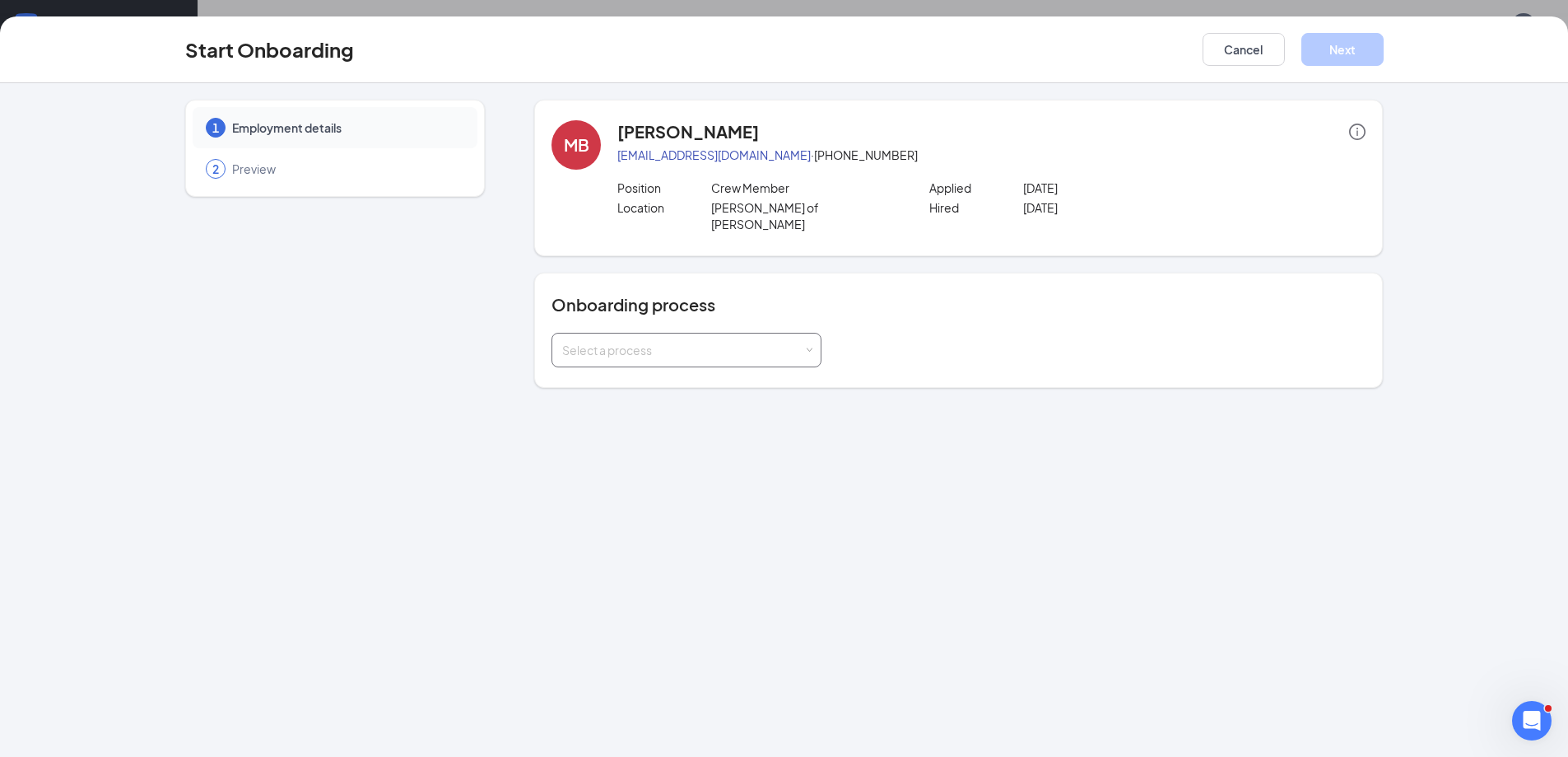
click at [767, 342] on div "Select a process" at bounding box center [683, 350] width 241 height 16
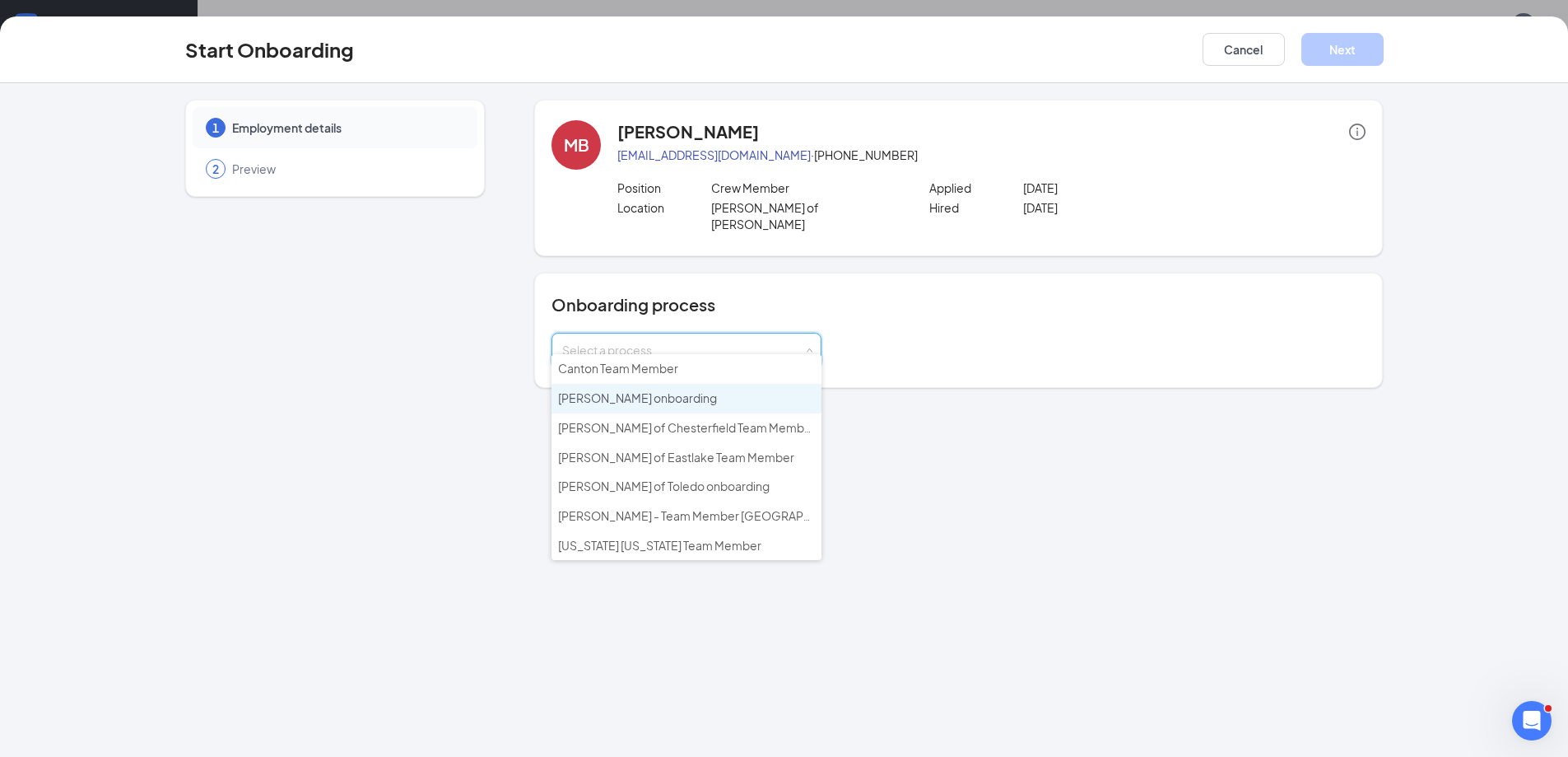
click at [708, 405] on li "[PERSON_NAME] onboarding" at bounding box center [686, 398] width 270 height 30
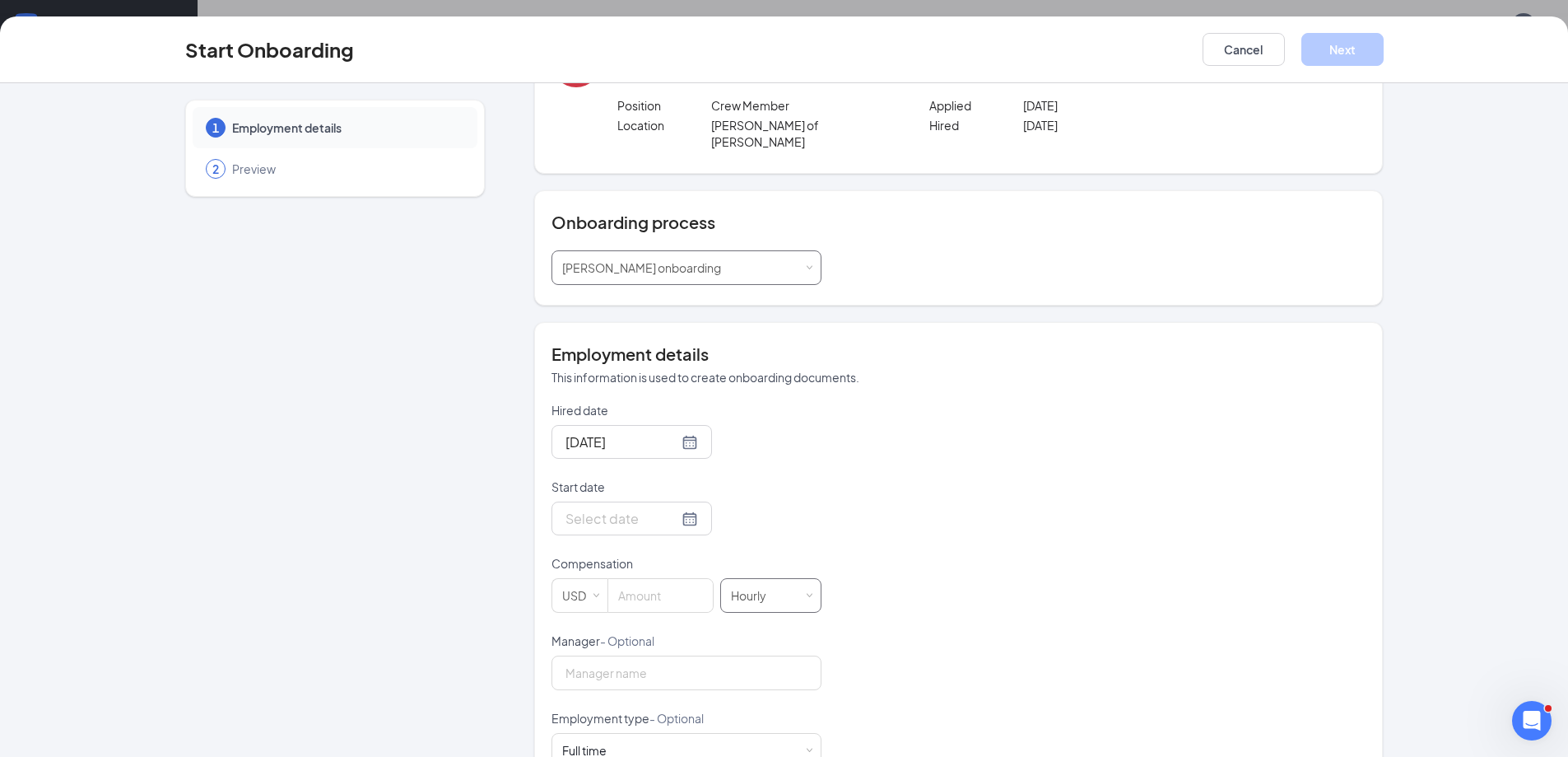
scroll to position [165, 0]
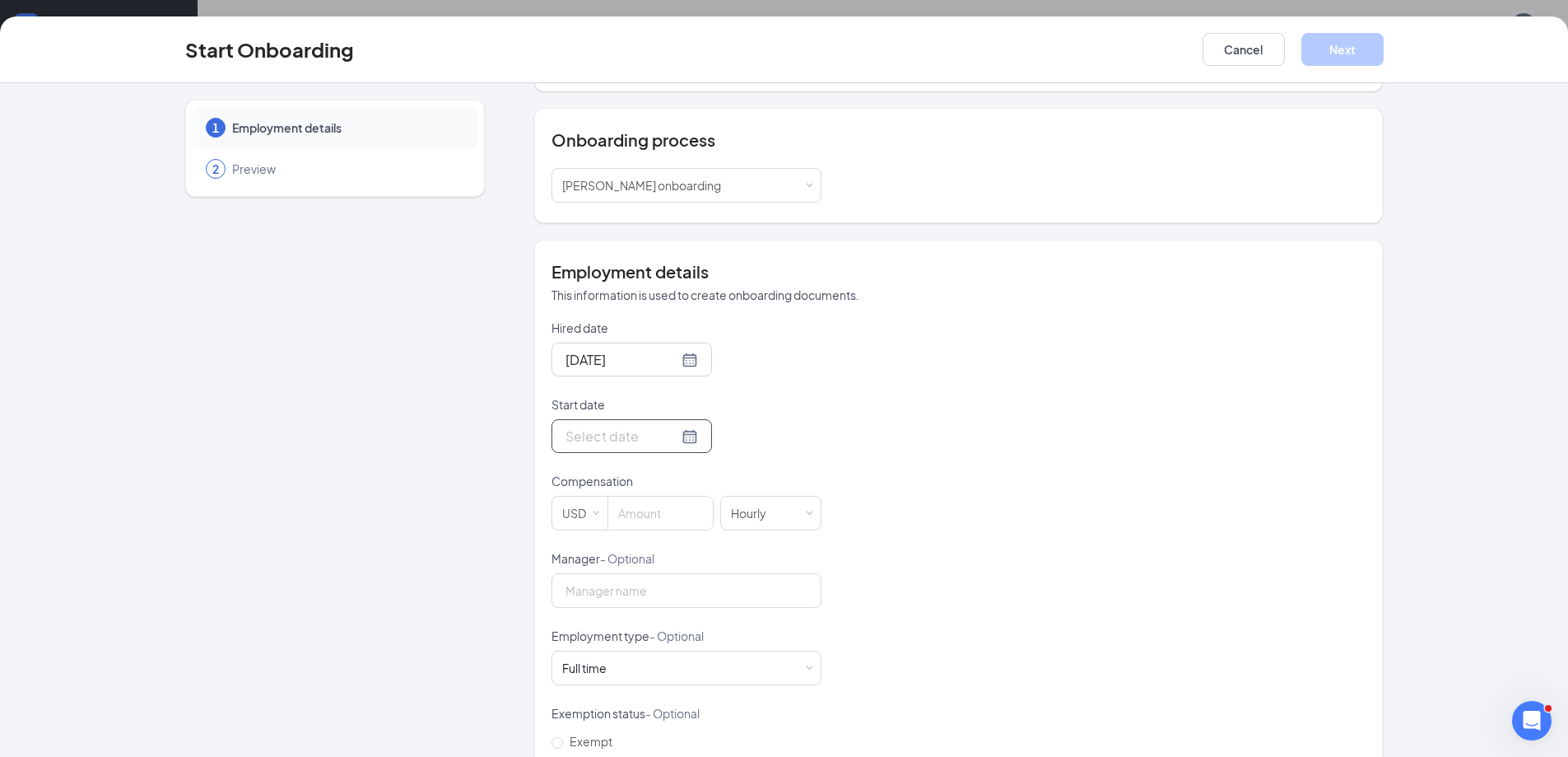
click at [675, 426] on div at bounding box center [631, 436] width 132 height 21
type input "[DATE]"
click at [602, 647] on div "1" at bounding box center [606, 657] width 20 height 20
click at [1034, 560] on div "Hired date [DATE] Start date [DATE] [DATE] Su Mo Tu We Th Fr Sa 31 1 2 3 4 5 6 …" at bounding box center [958, 589] width 814 height 539
click at [666, 497] on input at bounding box center [660, 513] width 104 height 33
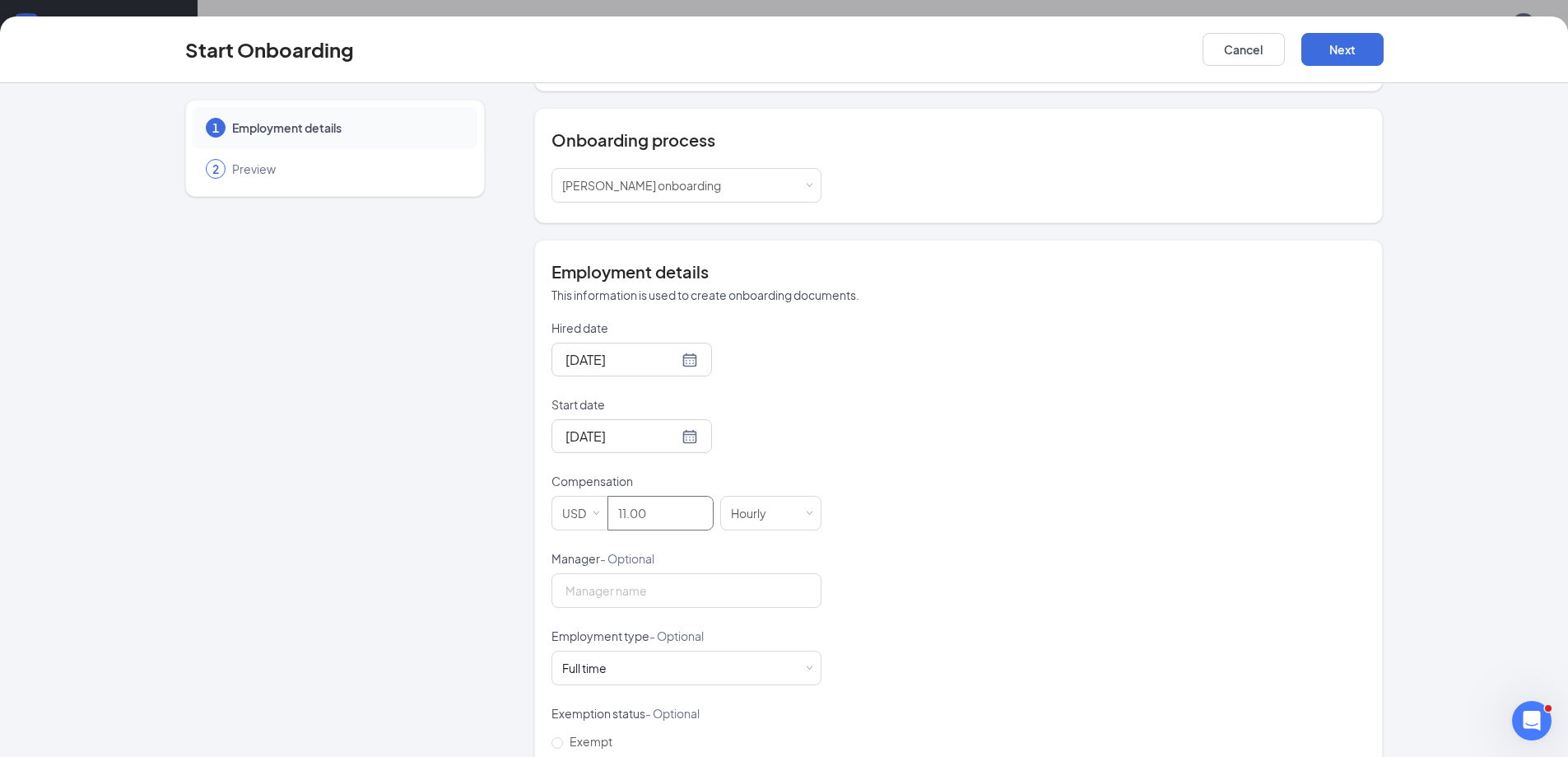
type input "11"
click at [1039, 515] on div "Hired date [DATE] Start date [DATE] [DATE] Su Mo Tu We Th Fr Sa 31 1 2 3 4 5 6 …" at bounding box center [958, 589] width 814 height 539
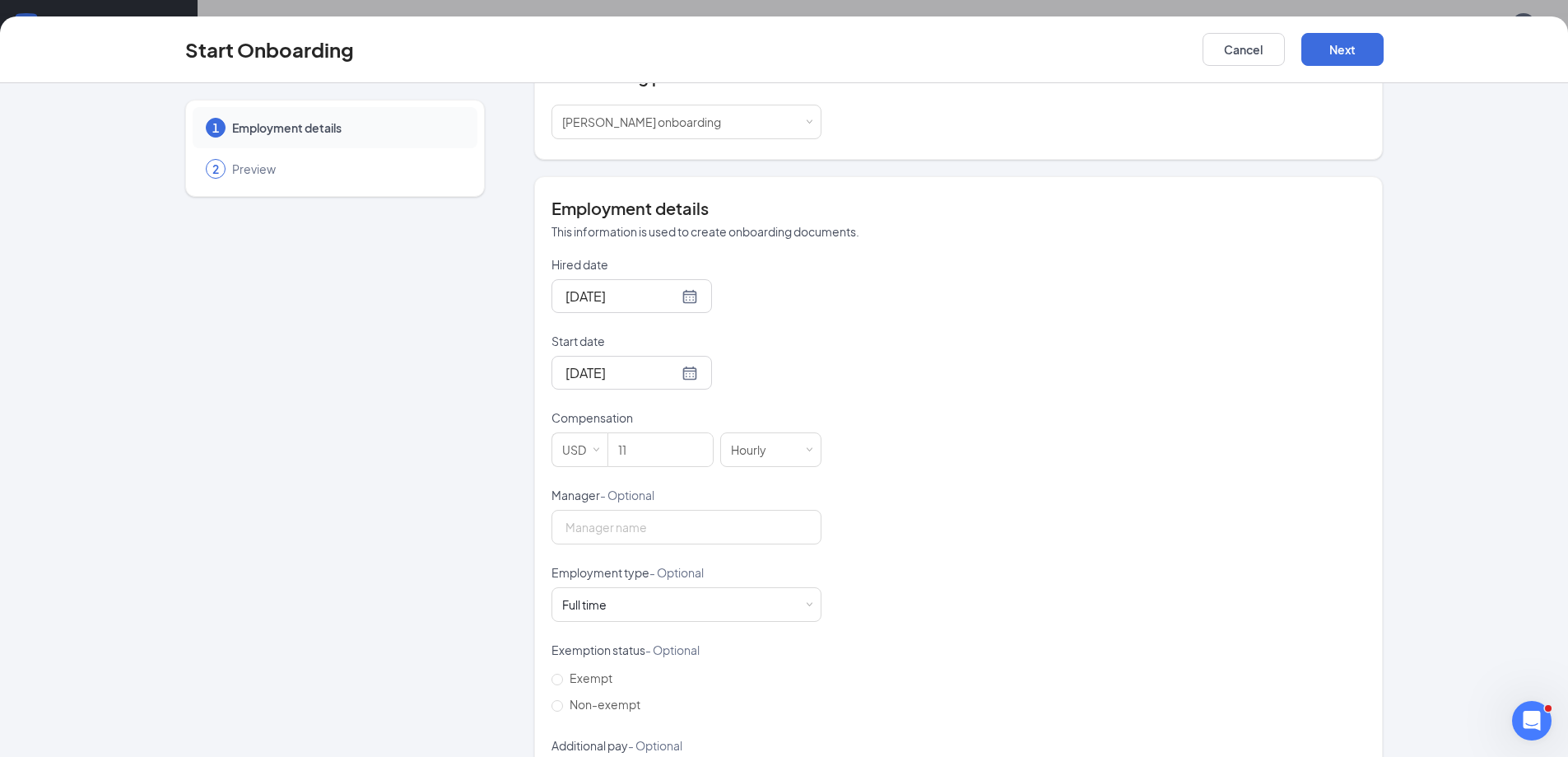
scroll to position [287, 0]
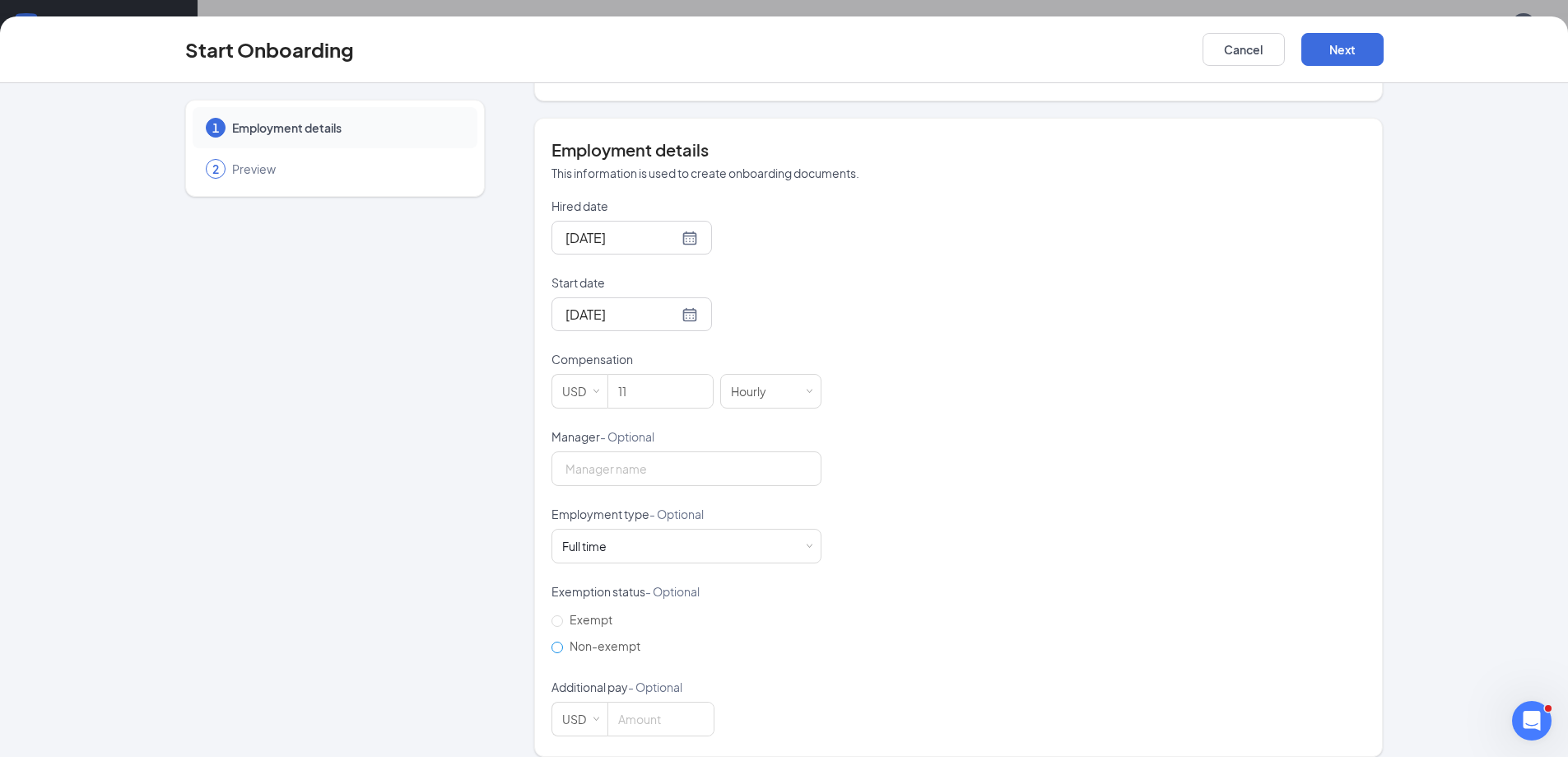
click at [565, 638] on span "Non-exempt" at bounding box center [604, 645] width 84 height 14
click at [563, 642] on input "Non-exempt" at bounding box center [557, 647] width 12 height 12
radio input "true"
click at [732, 535] on div "Full time Works 30+ hours per week and is reasonably expected to work" at bounding box center [686, 546] width 249 height 33
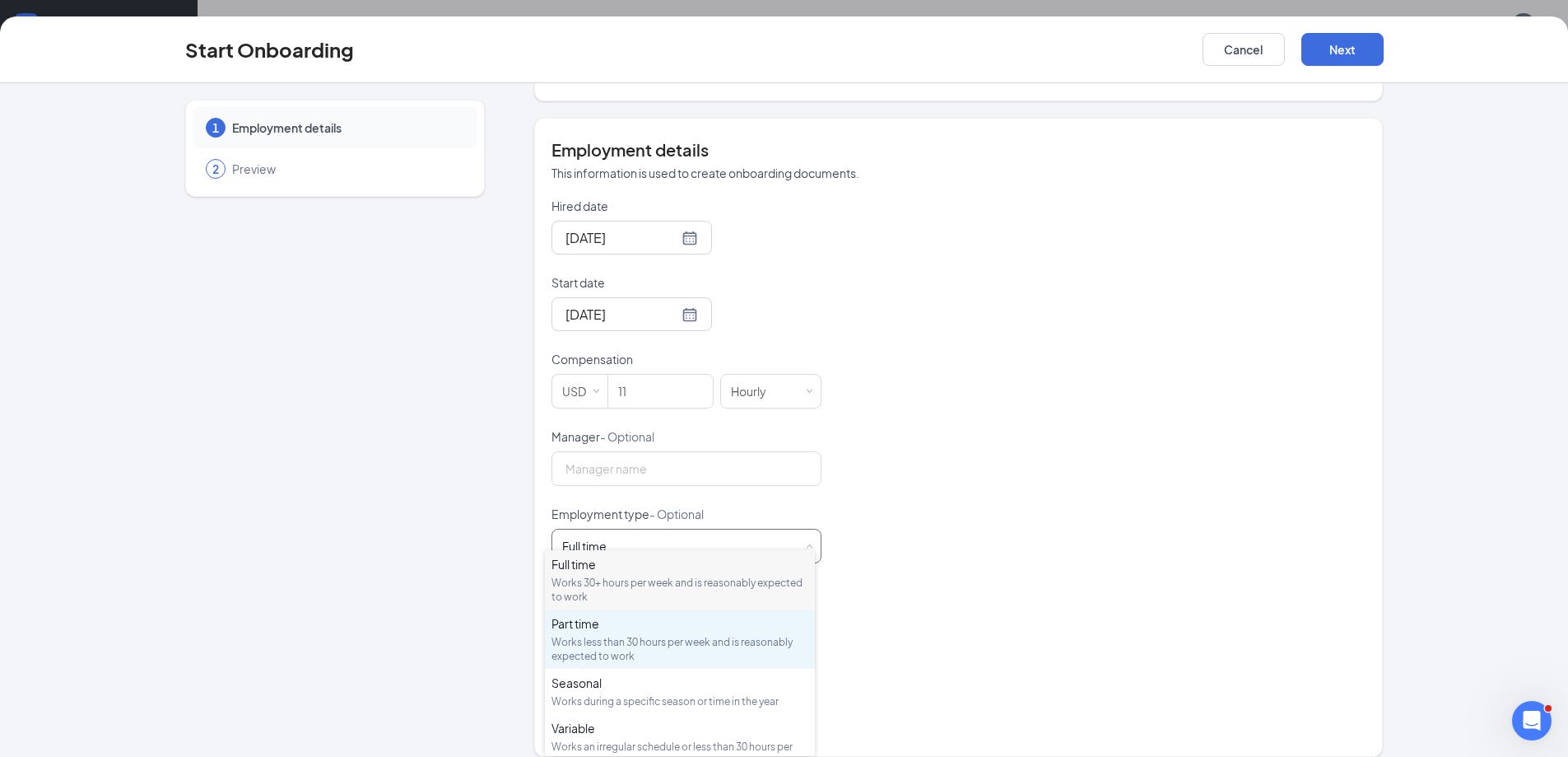
click at [702, 629] on div "Part time" at bounding box center [679, 624] width 257 height 16
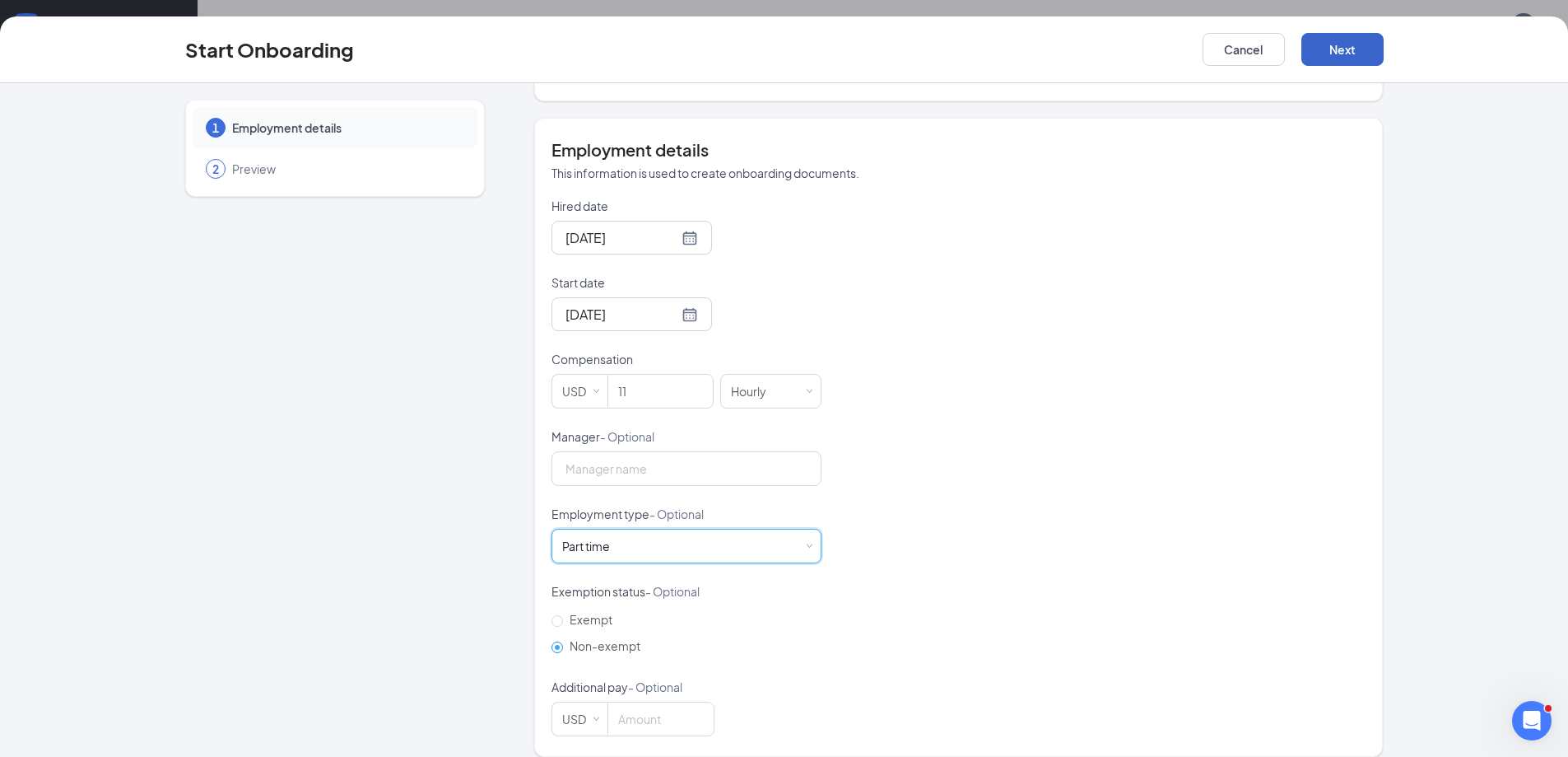
click at [1331, 39] on button "Next" at bounding box center [1342, 50] width 82 height 33
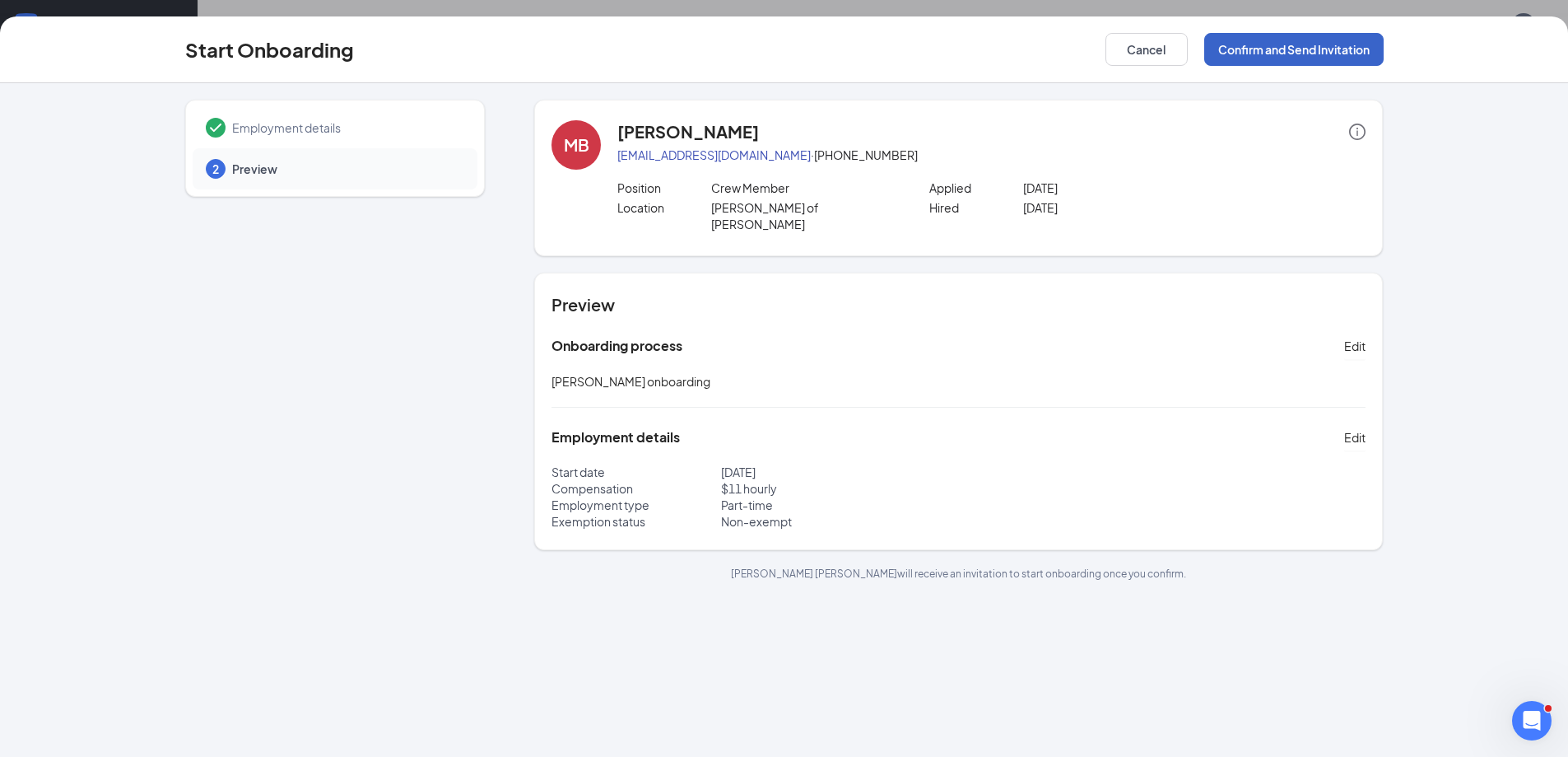
click at [1291, 44] on button "Confirm and Send Invitation" at bounding box center [1293, 50] width 179 height 33
